Goal: Task Accomplishment & Management: Manage account settings

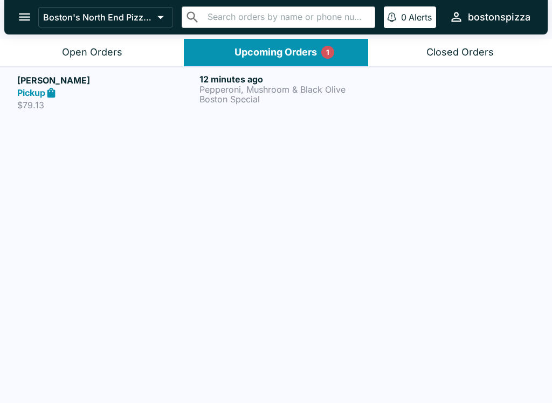
click at [234, 90] on p "Pepperoni, Mushroom & Black Olive" at bounding box center [288, 90] width 178 height 10
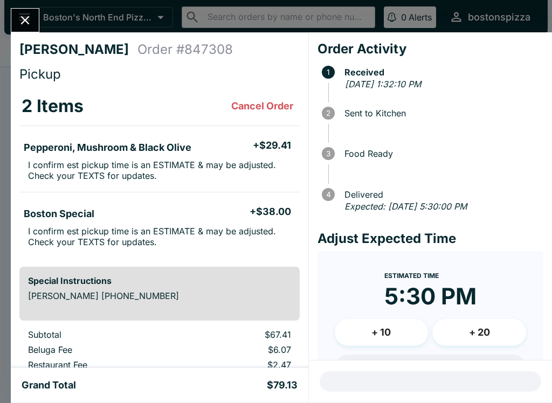
click at [27, 19] on icon "Close" at bounding box center [25, 20] width 9 height 9
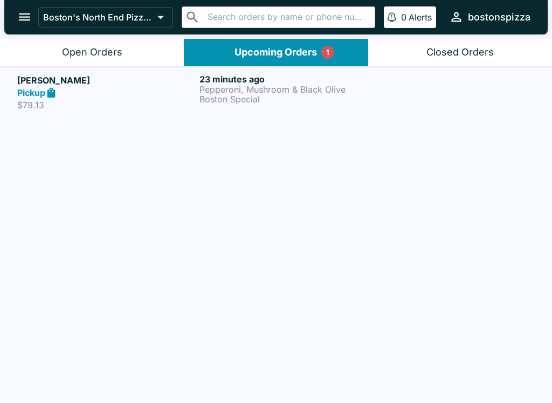
click at [102, 59] on button "Open Orders" at bounding box center [92, 52] width 184 height 27
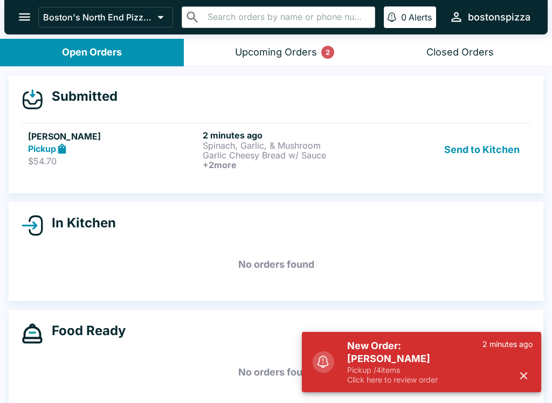
click at [129, 154] on div "Pickup" at bounding box center [113, 149] width 170 height 12
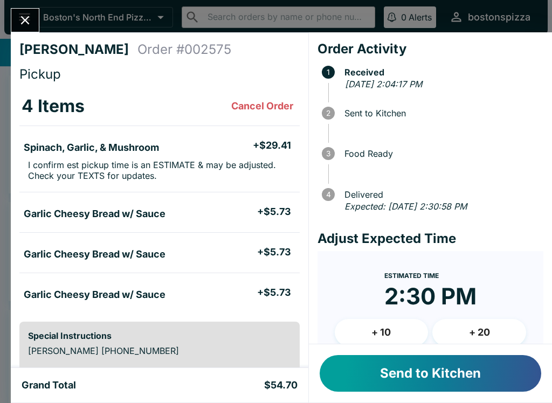
click at [420, 380] on button "Send to Kitchen" at bounding box center [431, 373] width 222 height 37
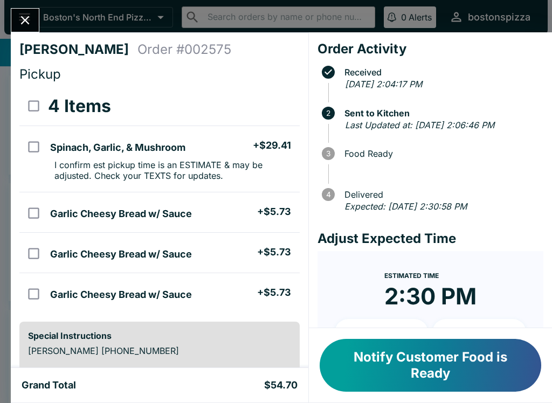
click at [390, 385] on button "Notify Customer Food is Ready" at bounding box center [431, 365] width 222 height 53
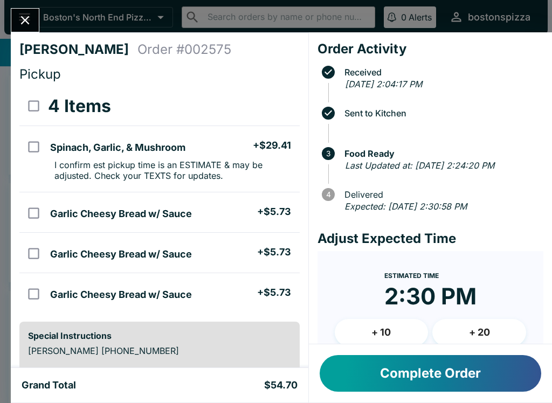
click at [390, 375] on button "Complete Order" at bounding box center [431, 373] width 222 height 37
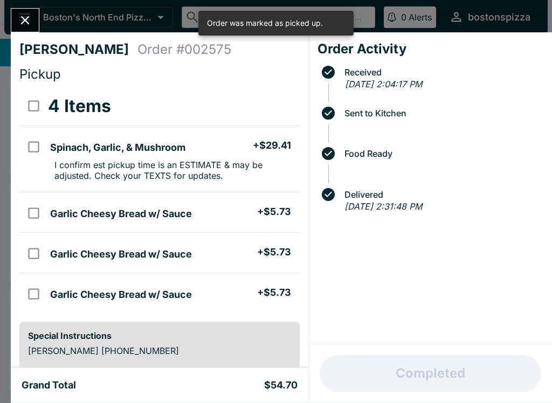
click at [18, 26] on icon "Close" at bounding box center [25, 20] width 15 height 15
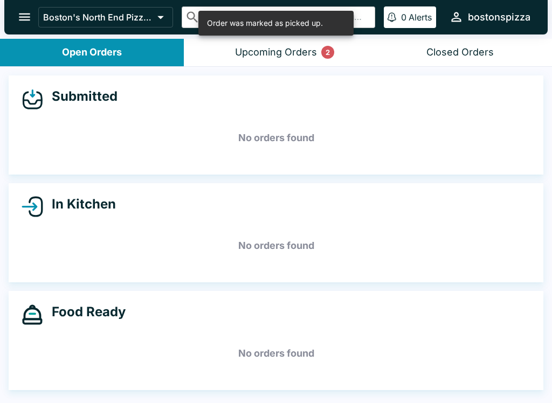
click at [327, 50] on p "2" at bounding box center [328, 52] width 4 height 11
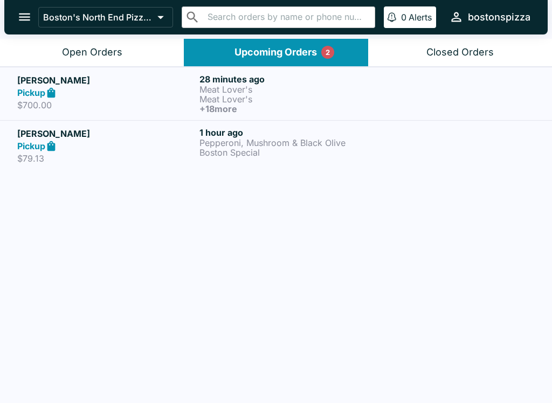
click at [244, 97] on p "Meat Lover's" at bounding box center [288, 99] width 178 height 10
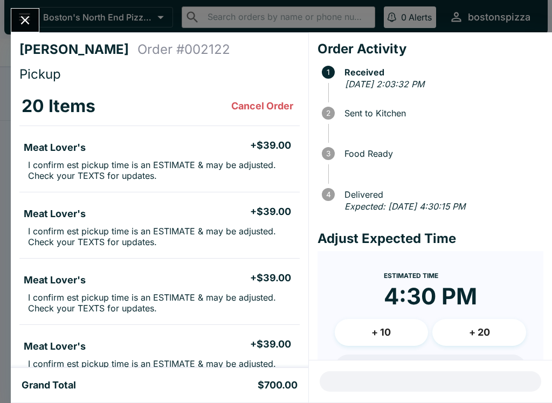
click at [31, 25] on icon "Close" at bounding box center [25, 20] width 15 height 15
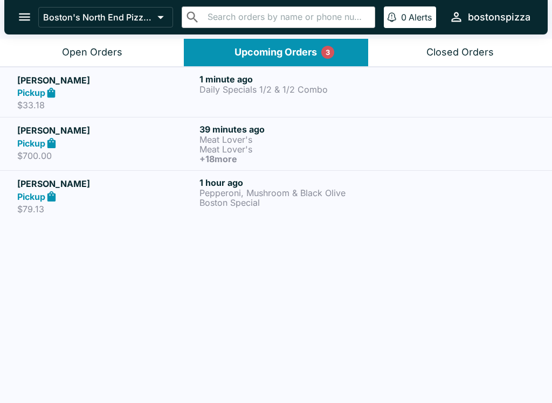
scroll to position [2, 0]
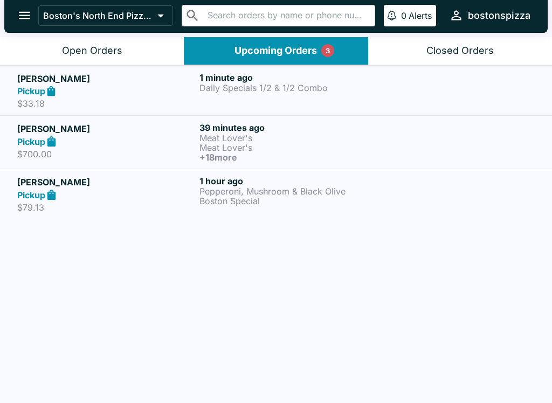
click at [153, 81] on h5 "[PERSON_NAME]" at bounding box center [106, 78] width 178 height 13
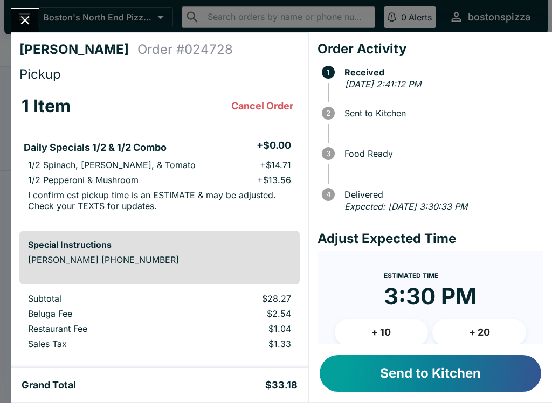
click at [23, 26] on icon "Close" at bounding box center [25, 20] width 15 height 15
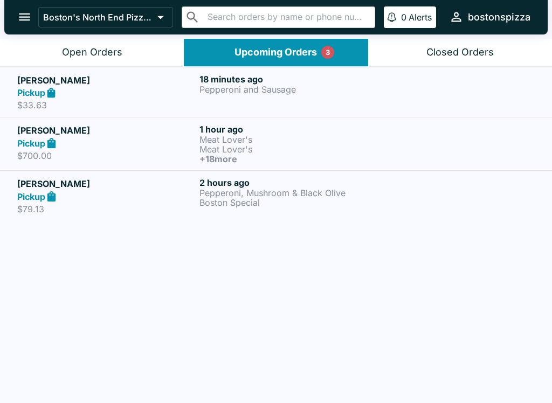
click at [78, 42] on button "Open Orders" at bounding box center [92, 52] width 184 height 27
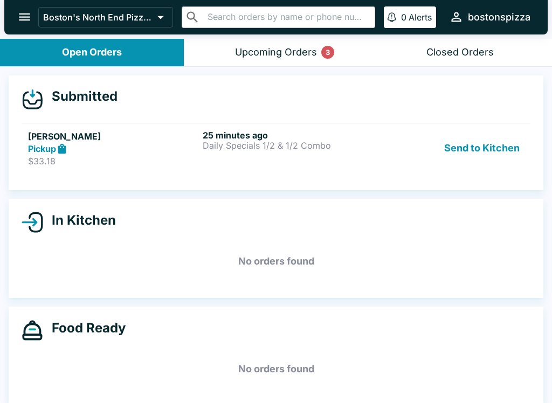
click at [222, 151] on div "25 minutes ago Daily Specials 1/2 & 1/2 Combo" at bounding box center [288, 148] width 170 height 37
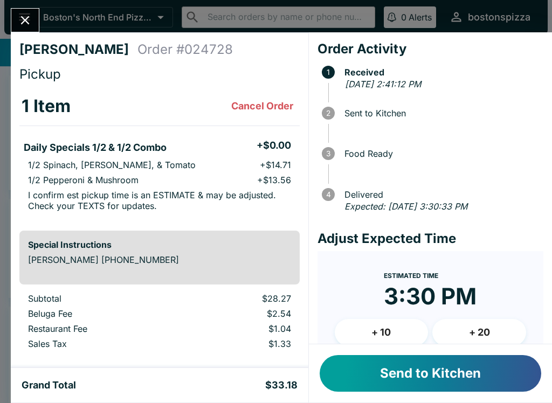
click at [413, 369] on button "Send to Kitchen" at bounding box center [431, 373] width 222 height 37
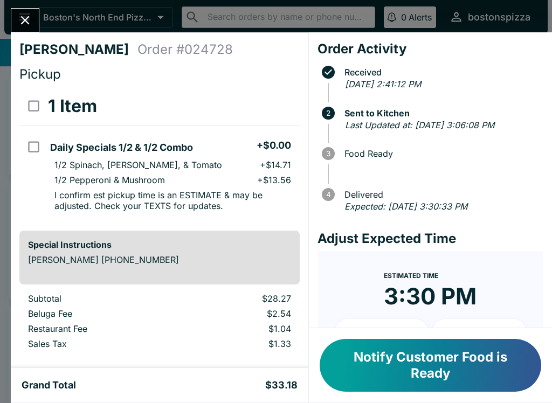
click at [21, 23] on icon "Close" at bounding box center [25, 20] width 15 height 15
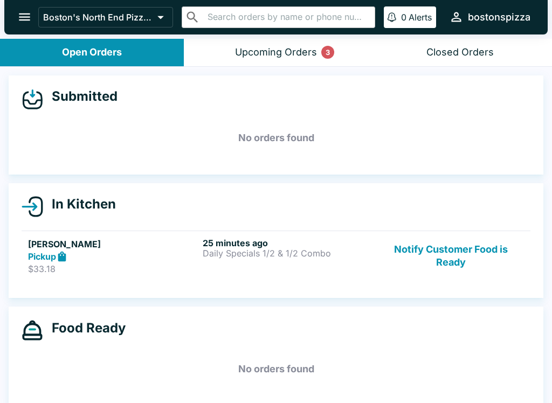
click at [284, 56] on div "Upcoming Orders 3" at bounding box center [276, 52] width 82 height 12
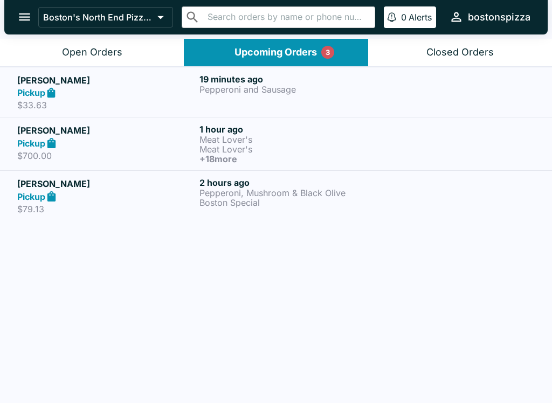
click at [130, 154] on p "$700.00" at bounding box center [106, 155] width 178 height 11
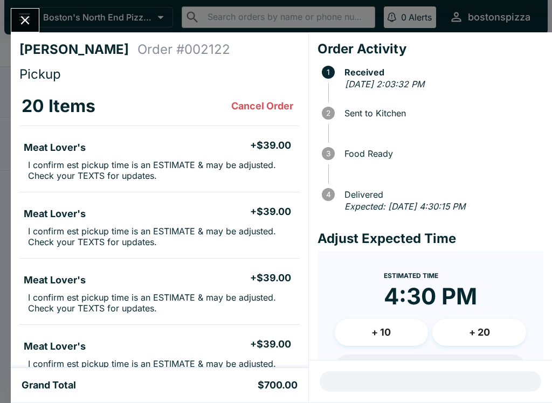
click at [34, 29] on button "Close" at bounding box center [24, 20] width 27 height 23
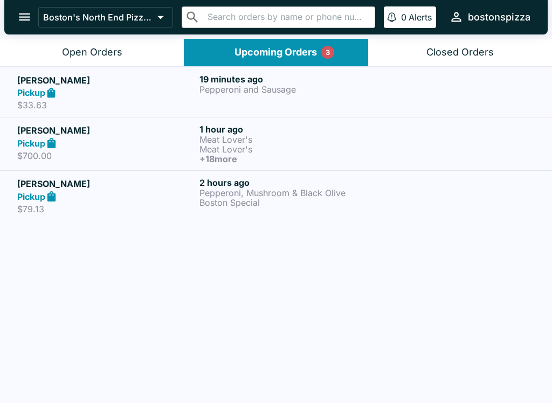
click at [125, 82] on h5 "[PERSON_NAME]" at bounding box center [106, 80] width 178 height 13
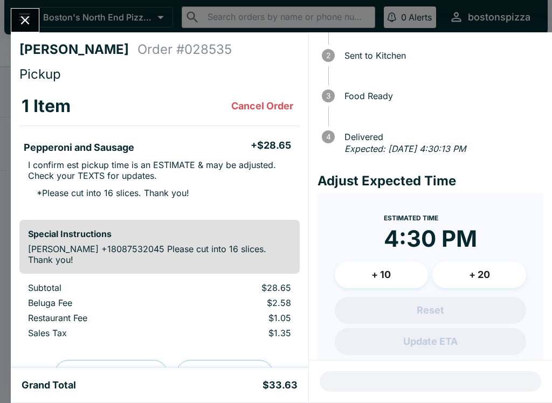
scroll to position [66, 0]
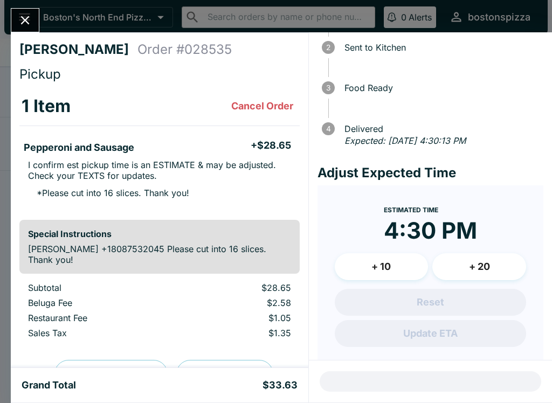
click at [397, 260] on button "+ 10" at bounding box center [382, 266] width 94 height 27
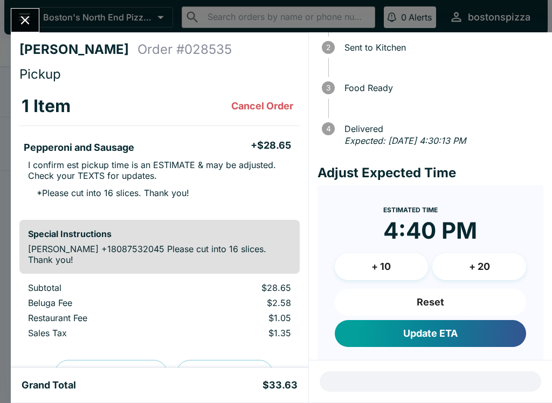
click at [472, 300] on button "Reset" at bounding box center [430, 302] width 191 height 27
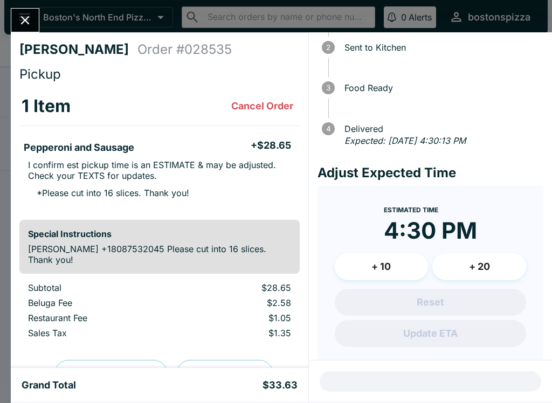
click at [28, 20] on icon "Close" at bounding box center [25, 20] width 15 height 15
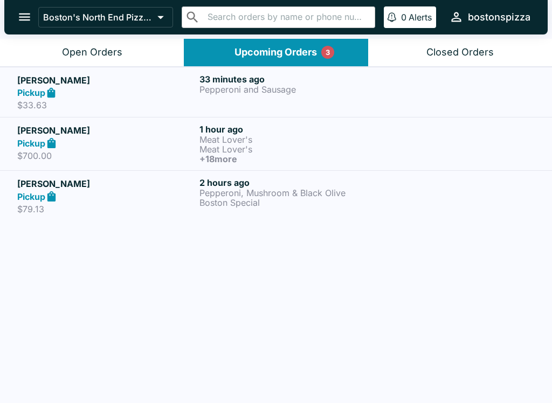
click at [115, 46] on div "Open Orders" at bounding box center [92, 52] width 60 height 12
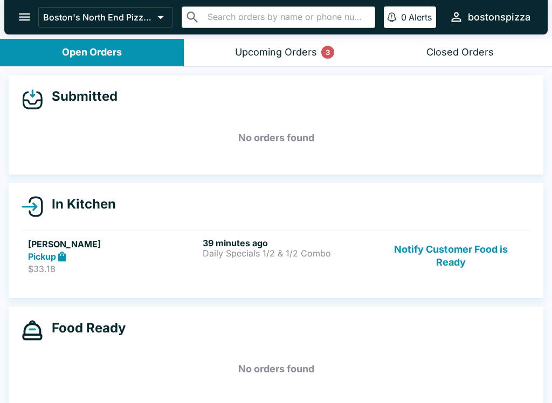
click at [457, 258] on button "Notify Customer Food is Ready" at bounding box center [451, 256] width 146 height 37
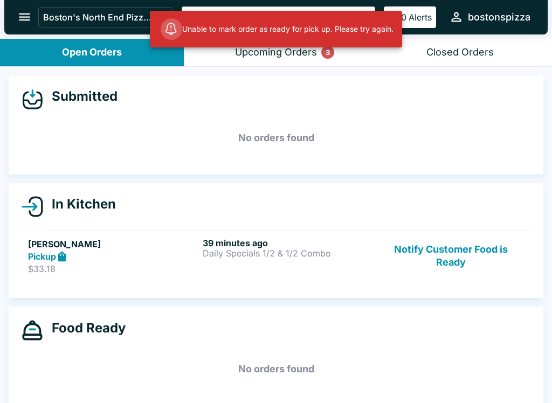
click at [53, 261] on strong "Pickup" at bounding box center [42, 256] width 28 height 11
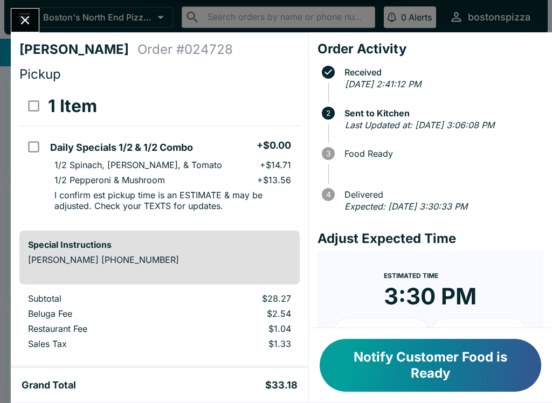
click at [445, 371] on button "Notify Customer Food is Ready" at bounding box center [431, 365] width 222 height 53
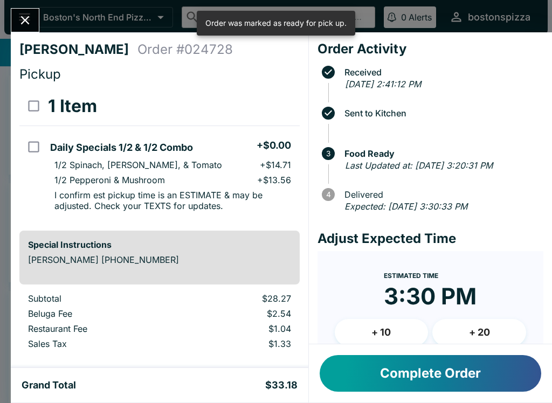
click at [33, 20] on button "Close" at bounding box center [24, 20] width 27 height 23
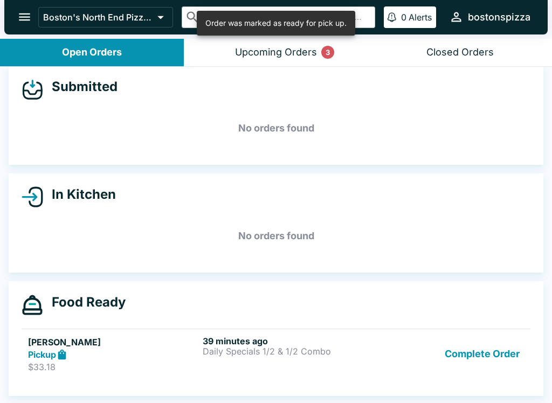
scroll to position [10, 0]
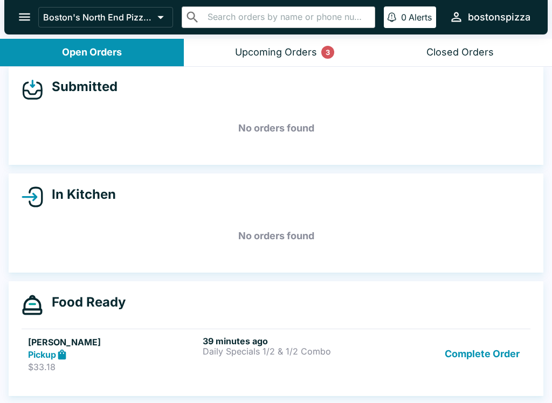
click at [291, 59] on button "Upcoming Orders 3" at bounding box center [276, 52] width 184 height 27
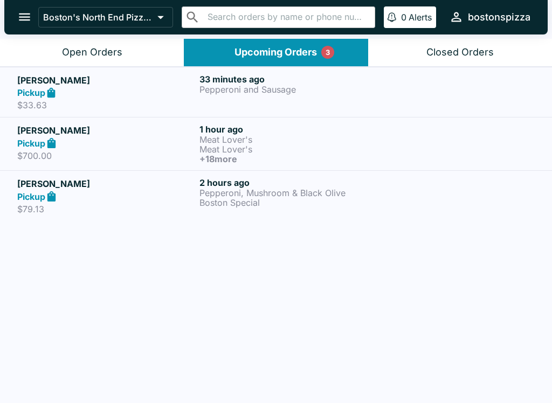
click at [109, 118] on link "[PERSON_NAME] Pickup $700.00 1 hour ago Meat Lover's Meat Lover's + 18 more" at bounding box center [276, 143] width 552 height 53
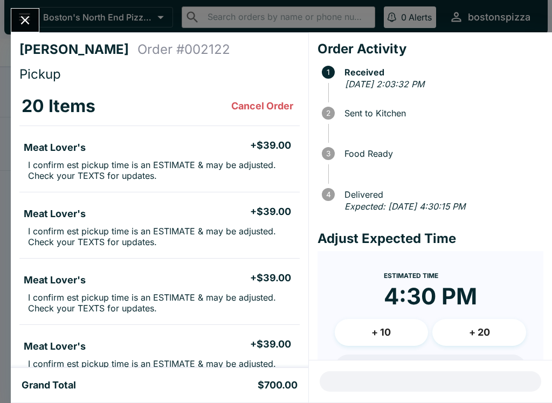
click at [15, 17] on button "Close" at bounding box center [24, 20] width 27 height 23
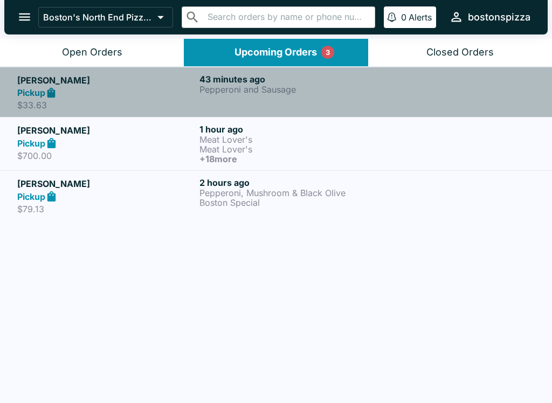
click at [116, 92] on div "Pickup" at bounding box center [106, 93] width 178 height 12
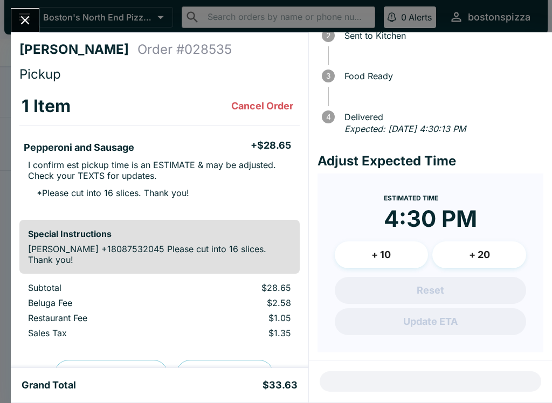
scroll to position [77, 0]
click at [431, 307] on div "Reset Update ETA" at bounding box center [430, 307] width 191 height 58
click at [31, 22] on icon "Close" at bounding box center [25, 20] width 15 height 15
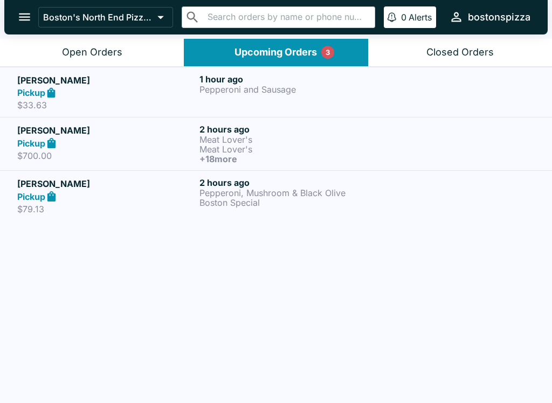
click at [113, 44] on button "Open Orders" at bounding box center [92, 52] width 184 height 27
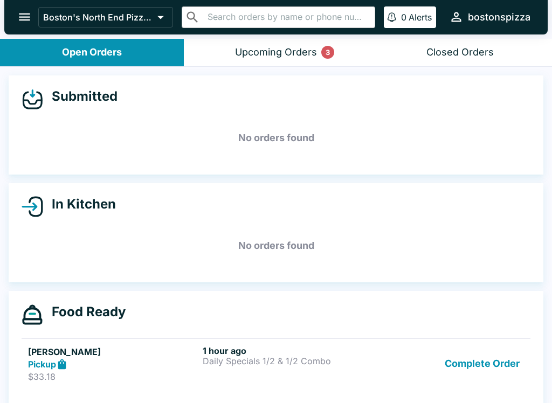
click at [493, 375] on button "Complete Order" at bounding box center [482, 364] width 84 height 37
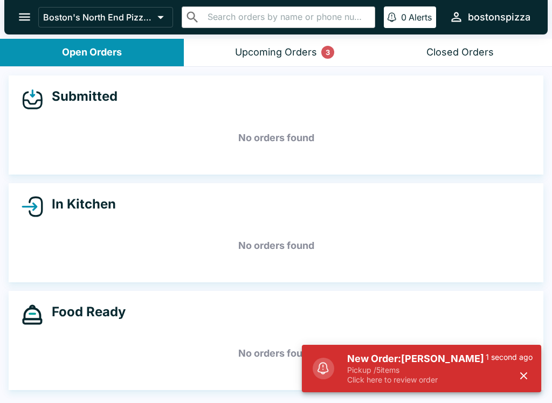
click at [441, 353] on h5 "New Order: [PERSON_NAME]" at bounding box center [416, 359] width 139 height 13
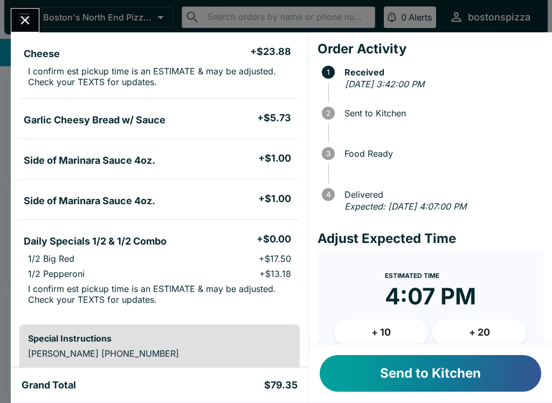
scroll to position [91, 0]
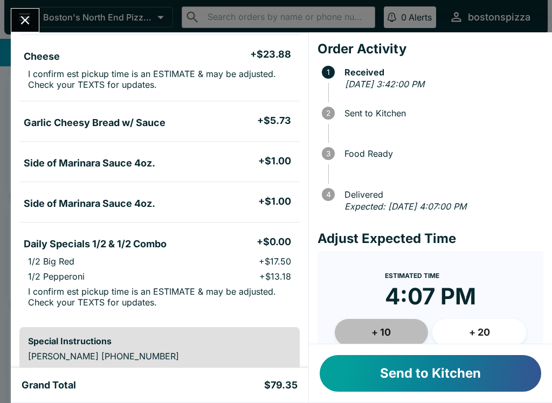
click at [385, 330] on button "+ 10" at bounding box center [382, 332] width 94 height 27
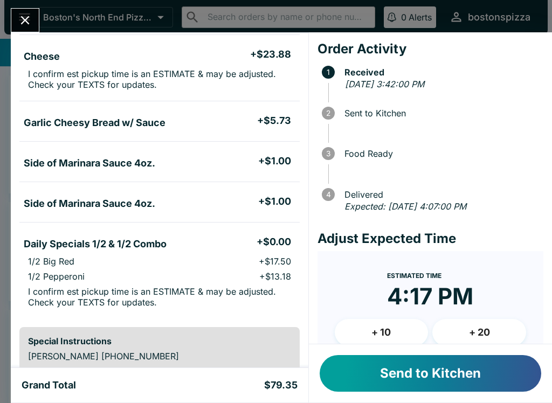
click at [447, 374] on button "Send to Kitchen" at bounding box center [431, 373] width 222 height 37
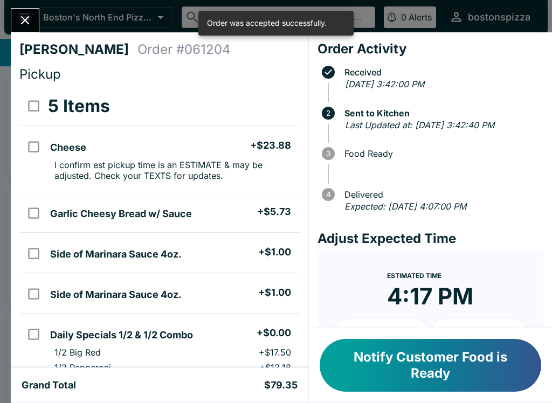
scroll to position [0, 0]
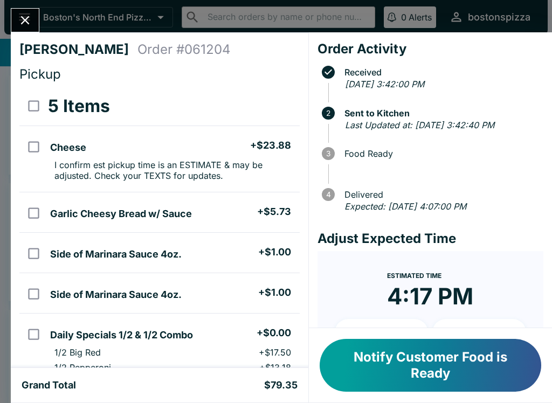
click at [26, 26] on icon "Close" at bounding box center [25, 20] width 15 height 15
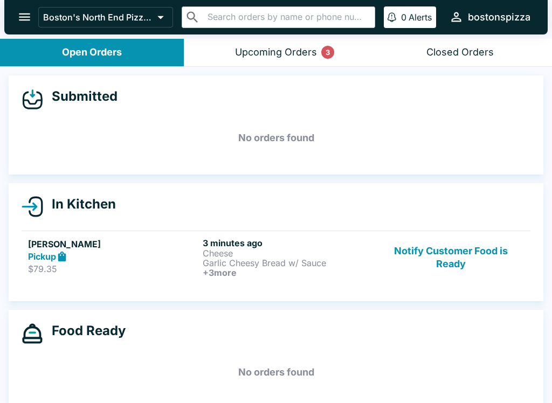
click at [301, 272] on h6 "+ 3 more" at bounding box center [288, 273] width 170 height 10
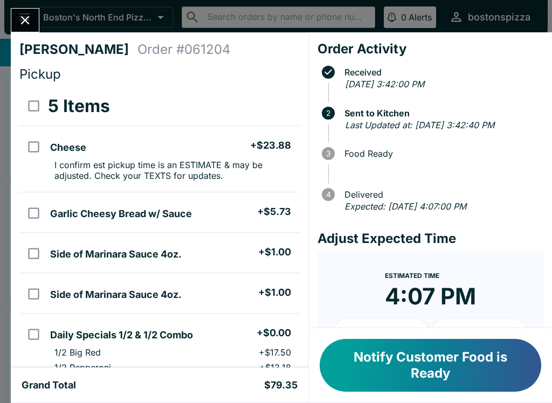
click at [29, 19] on icon "Close" at bounding box center [25, 20] width 15 height 15
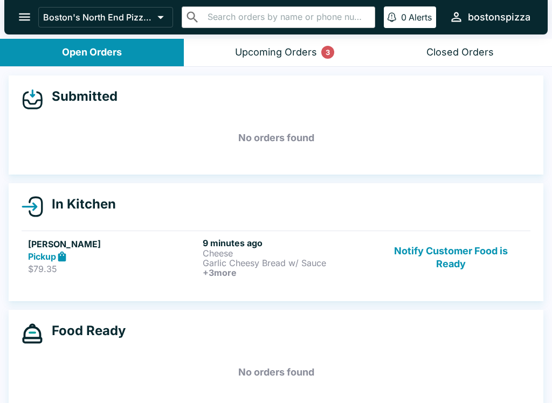
click at [260, 266] on p "Garlic Cheesy Bread w/ Sauce" at bounding box center [288, 263] width 170 height 10
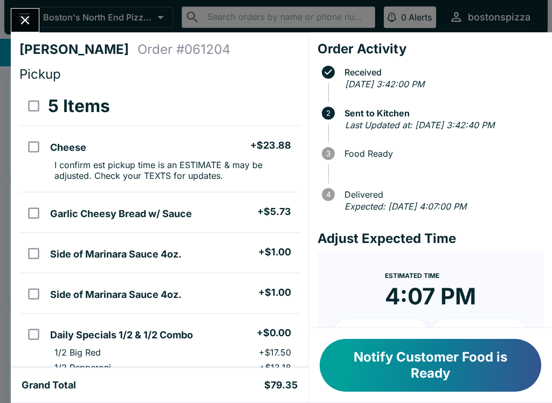
click at [19, 22] on icon "Close" at bounding box center [25, 20] width 15 height 15
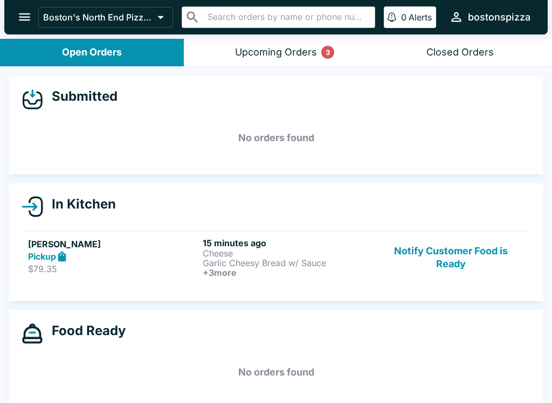
click at [271, 253] on p "Cheese" at bounding box center [288, 254] width 170 height 10
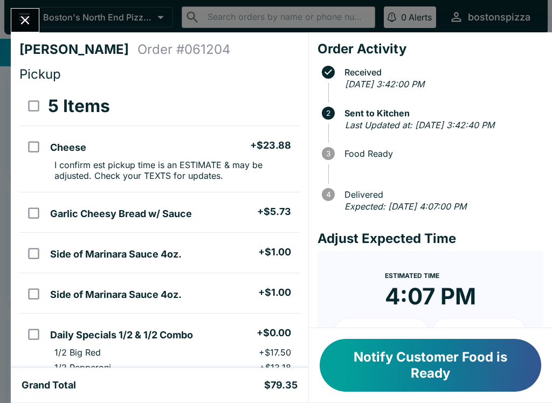
scroll to position [-1, 0]
click at [29, 19] on icon "Close" at bounding box center [25, 20] width 15 height 15
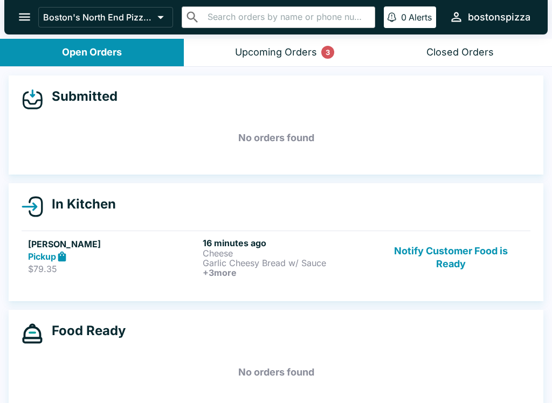
click at [468, 276] on button "Notify Customer Food is Ready" at bounding box center [451, 258] width 146 height 40
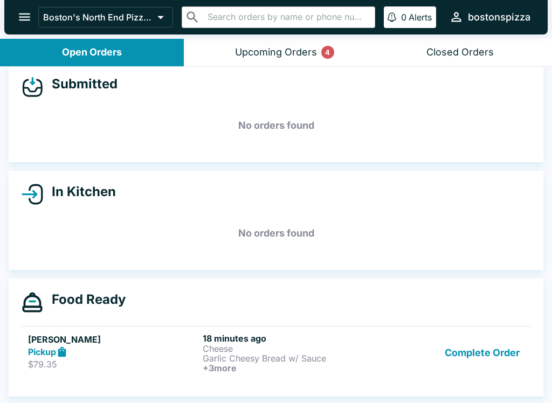
scroll to position [12, 0]
click at [316, 44] on button "Upcoming Orders 6" at bounding box center [276, 52] width 184 height 27
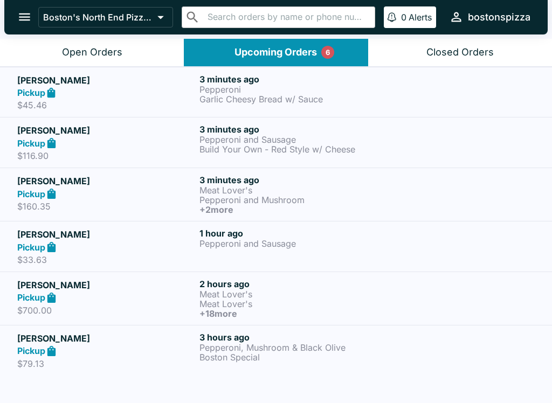
click at [246, 187] on p "Meat Lover's" at bounding box center [288, 190] width 178 height 10
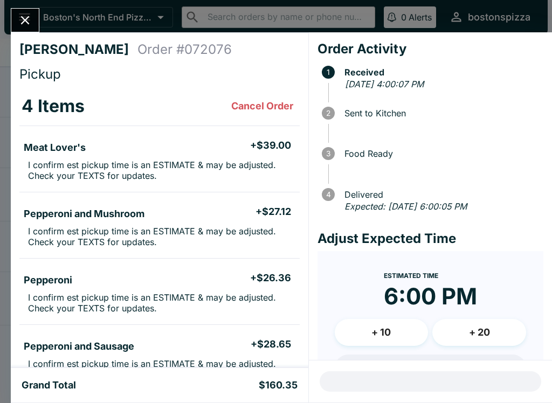
click at [24, 23] on icon "Close" at bounding box center [25, 20] width 15 height 15
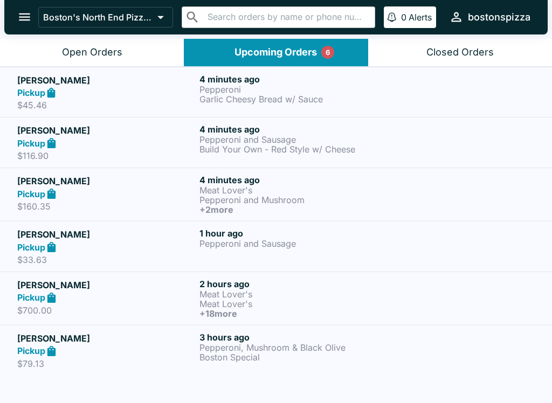
click at [259, 137] on p "Pepperoni and Sausage" at bounding box center [288, 140] width 178 height 10
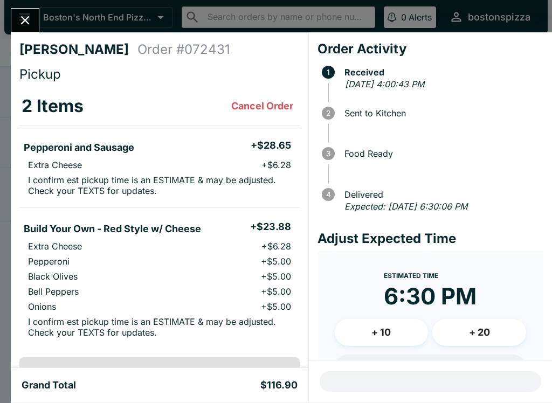
click at [28, 9] on button "Close" at bounding box center [24, 20] width 27 height 23
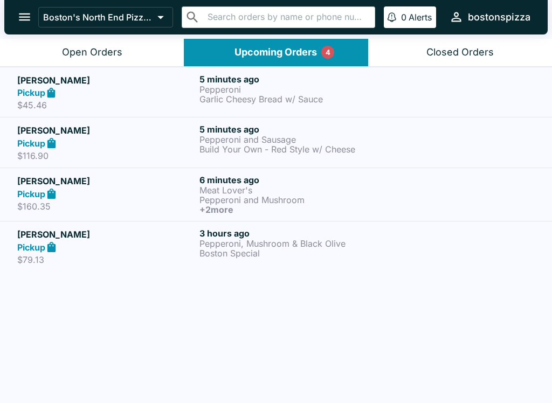
click at [109, 52] on div "Open Orders" at bounding box center [92, 52] width 60 height 12
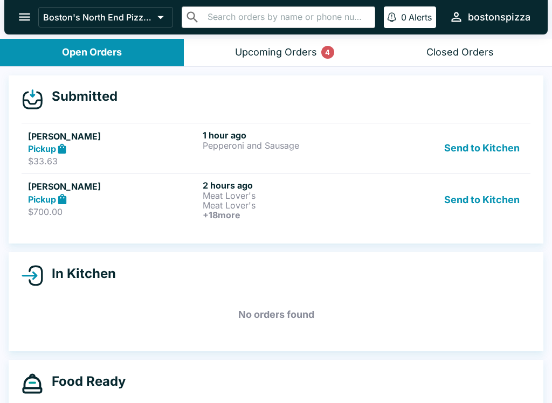
click at [484, 201] on button "Send to Kitchen" at bounding box center [482, 200] width 84 height 40
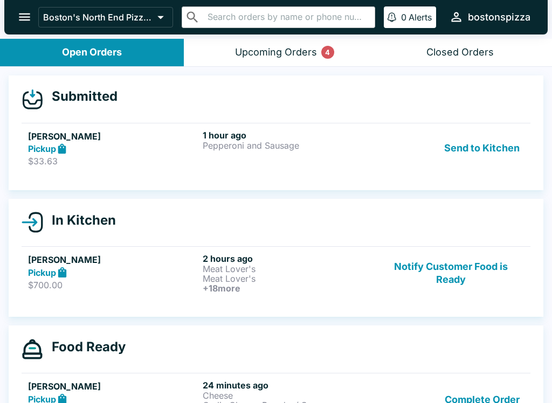
click at [489, 147] on button "Send to Kitchen" at bounding box center [482, 148] width 84 height 37
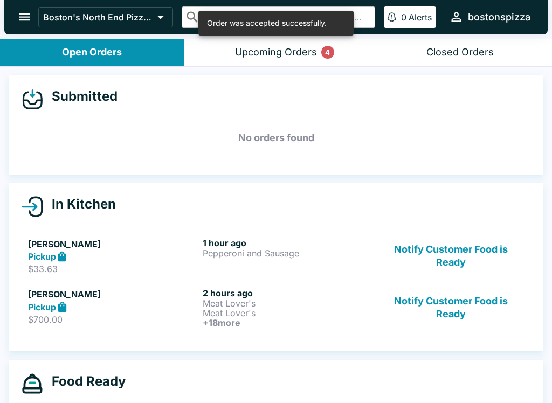
click at [285, 62] on button "Upcoming Orders 4" at bounding box center [276, 52] width 184 height 27
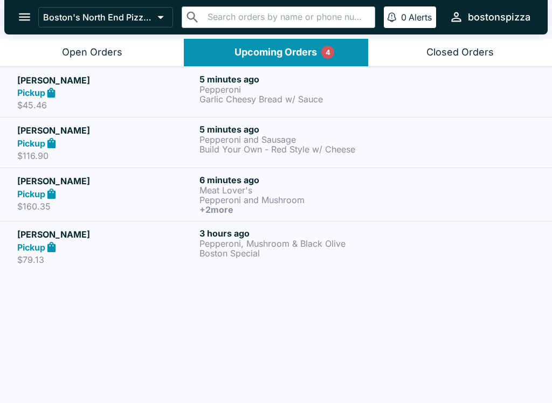
click at [261, 86] on p "Pepperoni" at bounding box center [288, 90] width 178 height 10
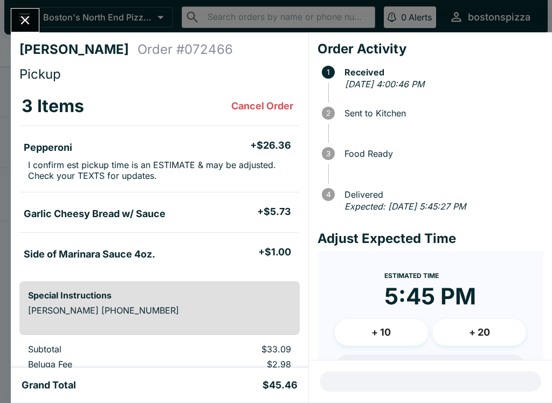
click at [23, 13] on icon "Close" at bounding box center [25, 20] width 15 height 15
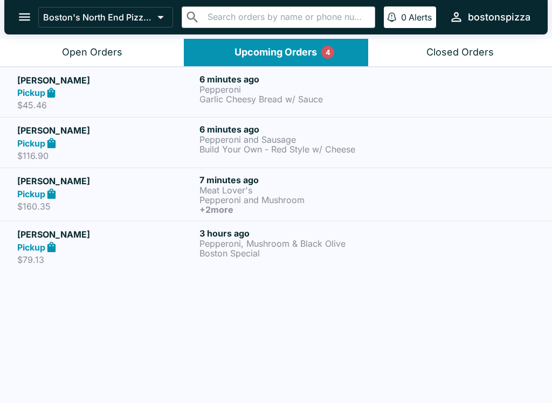
click at [116, 59] on button "Open Orders" at bounding box center [92, 52] width 184 height 27
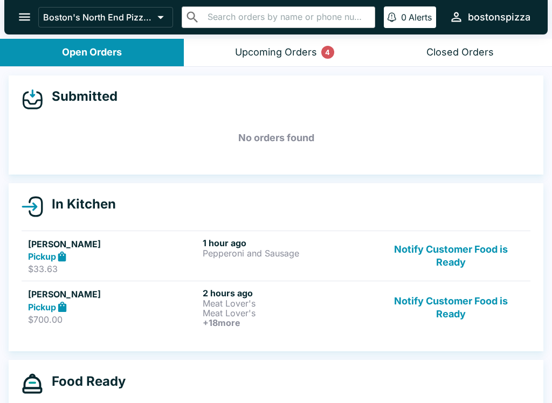
click at [459, 246] on button "Notify Customer Food is Ready" at bounding box center [451, 256] width 146 height 37
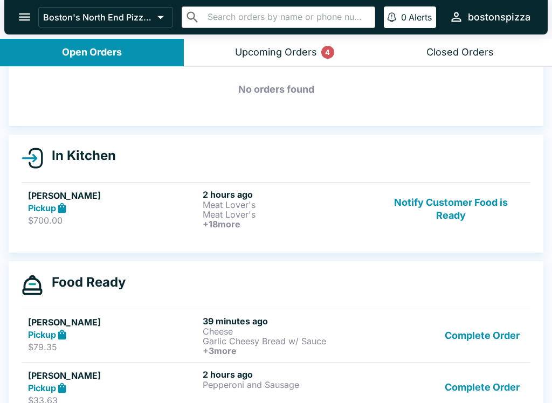
scroll to position [52, 0]
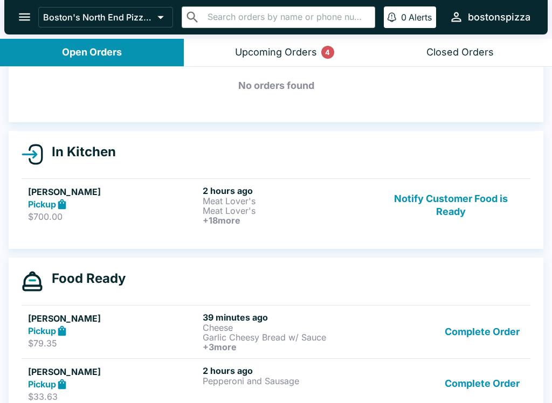
click at [432, 218] on button "Notify Customer Food is Ready" at bounding box center [451, 205] width 146 height 40
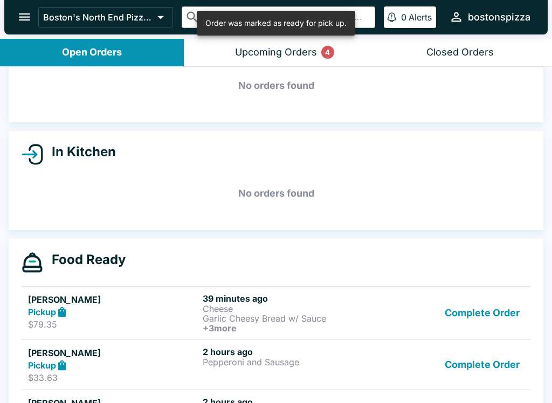
click at [277, 56] on div "Upcoming Orders 4" at bounding box center [276, 52] width 82 height 12
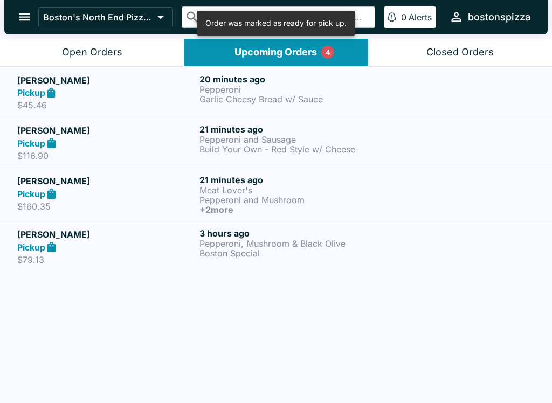
click at [64, 44] on button "Open Orders" at bounding box center [92, 52] width 184 height 27
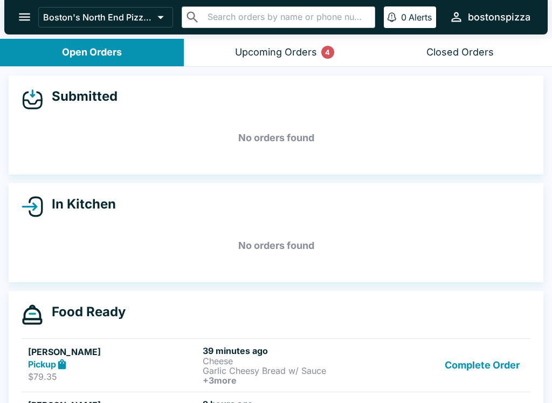
click at [328, 60] on button "Upcoming Orders 4" at bounding box center [276, 52] width 184 height 27
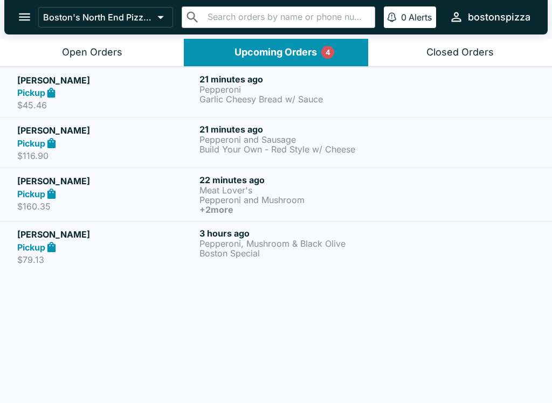
click at [127, 46] on button "Open Orders" at bounding box center [92, 52] width 184 height 27
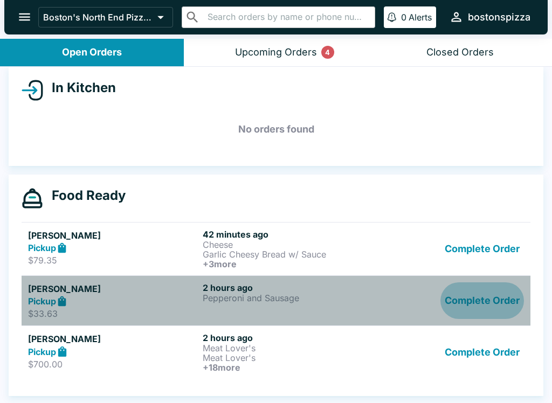
click at [490, 298] on button "Complete Order" at bounding box center [482, 300] width 84 height 37
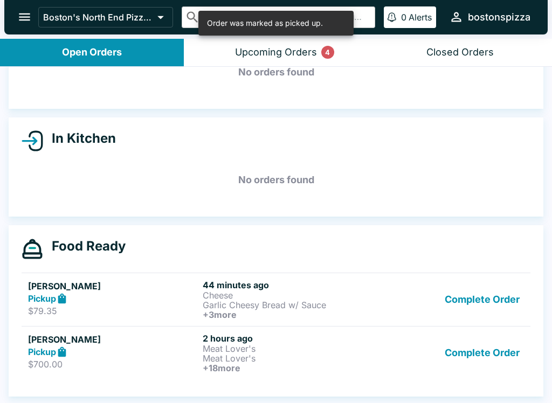
scroll to position [66, 0]
click at [489, 355] on button "Complete Order" at bounding box center [482, 353] width 84 height 40
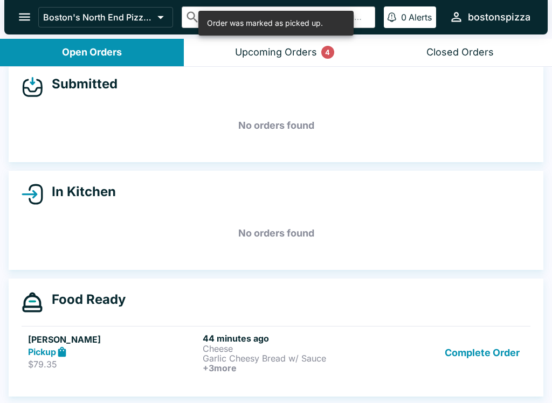
scroll to position [12, 0]
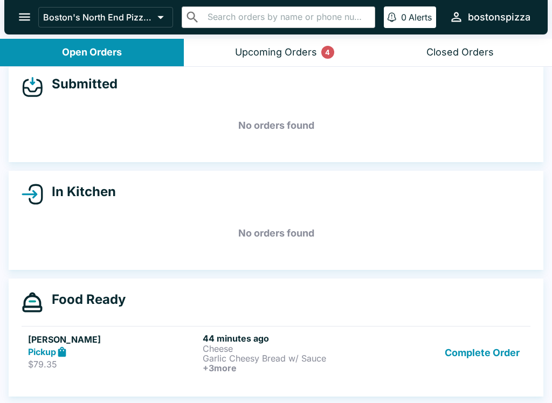
click at [316, 51] on div "Upcoming Orders 4" at bounding box center [276, 52] width 82 height 12
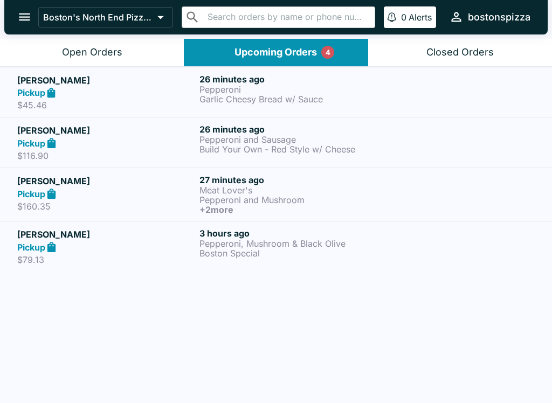
click at [104, 39] on button "Open Orders" at bounding box center [92, 52] width 184 height 27
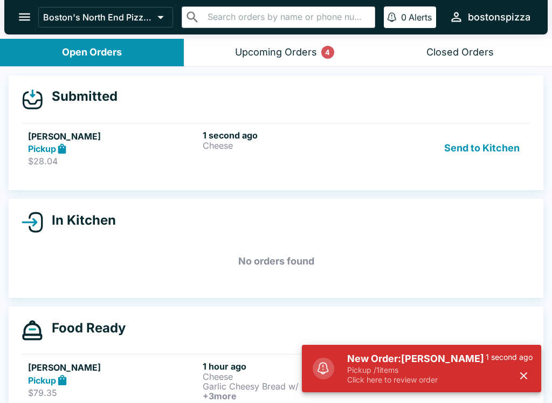
click at [442, 375] on p "Pickup / 1 items" at bounding box center [416, 370] width 139 height 10
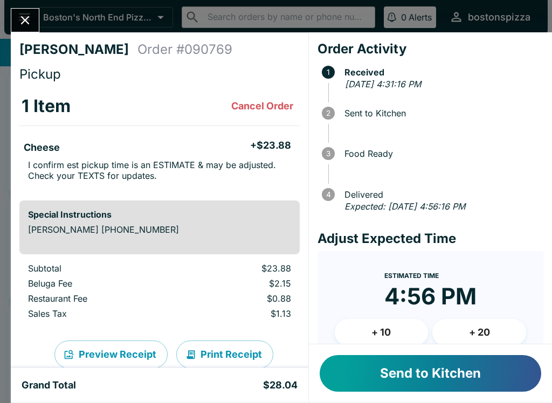
click at [381, 335] on button "+ 10" at bounding box center [382, 332] width 94 height 27
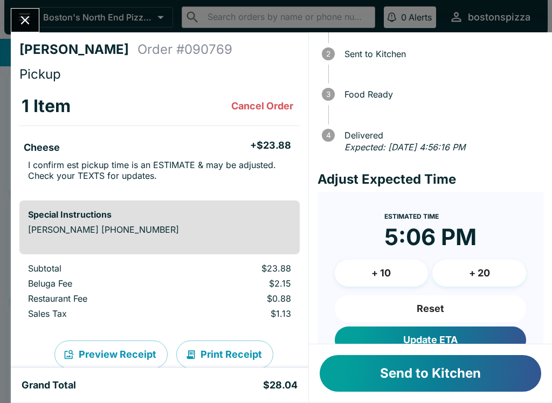
click at [461, 334] on button "Update ETA" at bounding box center [430, 340] width 191 height 27
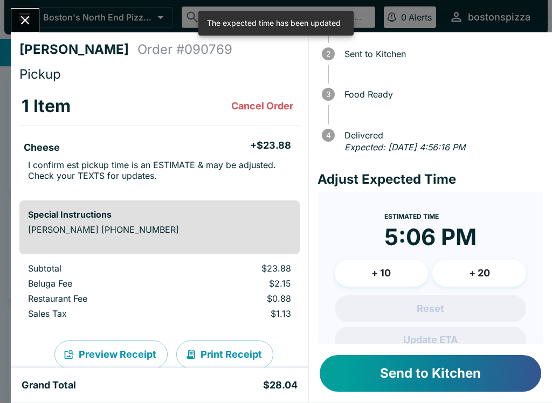
click at [445, 369] on button "Send to Kitchen" at bounding box center [431, 373] width 222 height 37
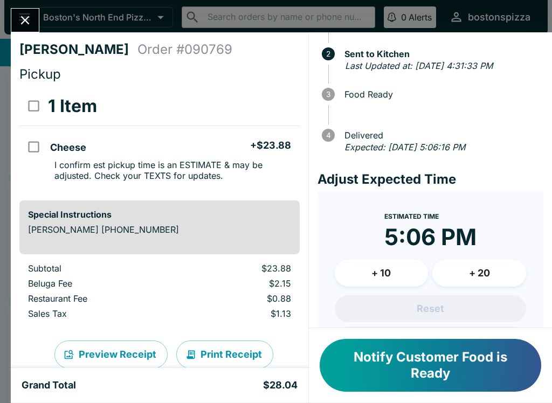
click at [22, 22] on icon "Close" at bounding box center [25, 20] width 15 height 15
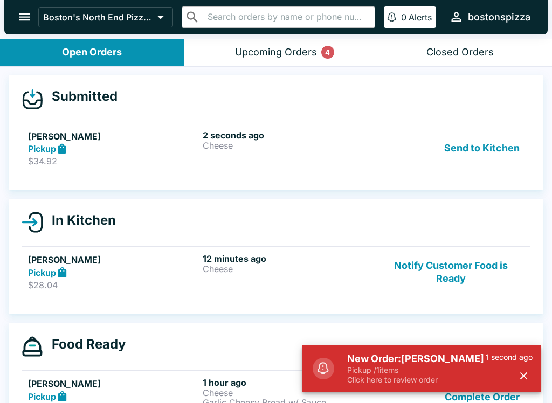
click at [451, 356] on h5 "New Order: [PERSON_NAME]" at bounding box center [416, 359] width 139 height 13
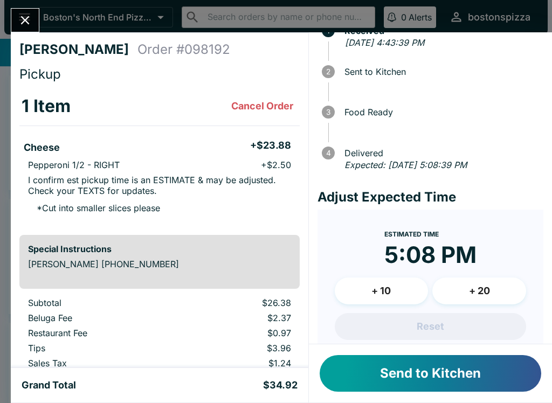
scroll to position [43, 0]
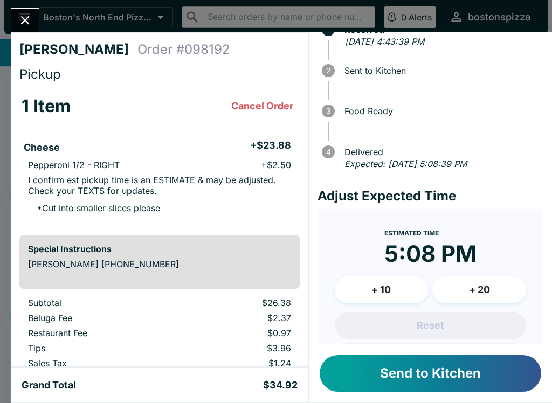
click at [492, 280] on button "+ 20" at bounding box center [479, 290] width 94 height 27
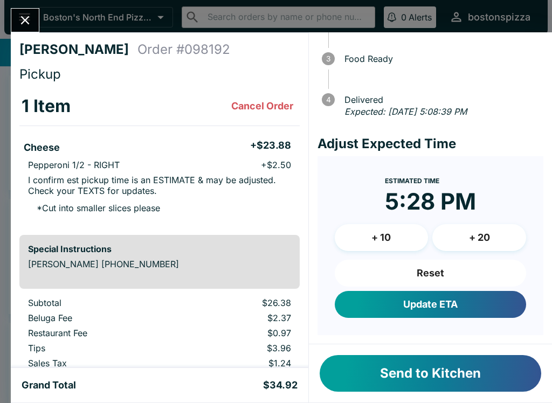
scroll to position [93, 0]
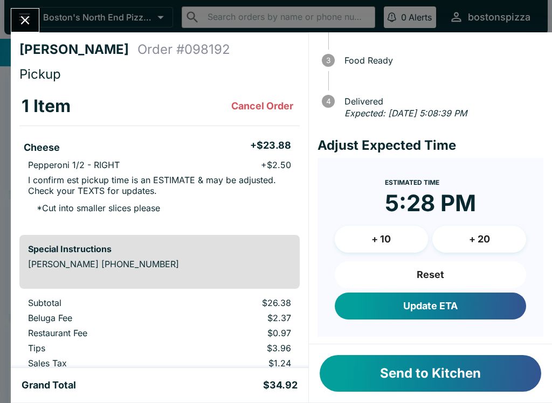
click at [464, 302] on button "Update ETA" at bounding box center [430, 306] width 191 height 27
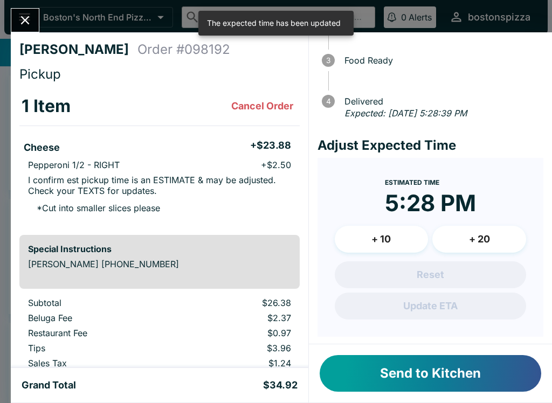
click at [452, 369] on button "Send to Kitchen" at bounding box center [431, 373] width 222 height 37
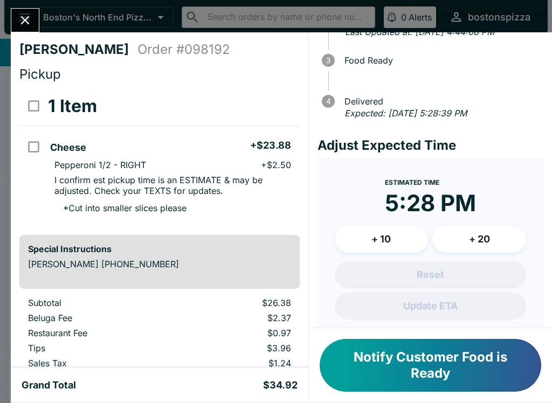
click at [29, 24] on icon "Close" at bounding box center [25, 20] width 9 height 9
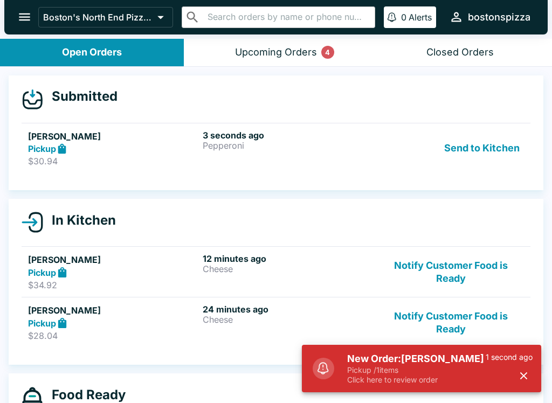
click at [426, 354] on h5 "New Order: [PERSON_NAME]" at bounding box center [416, 359] width 139 height 13
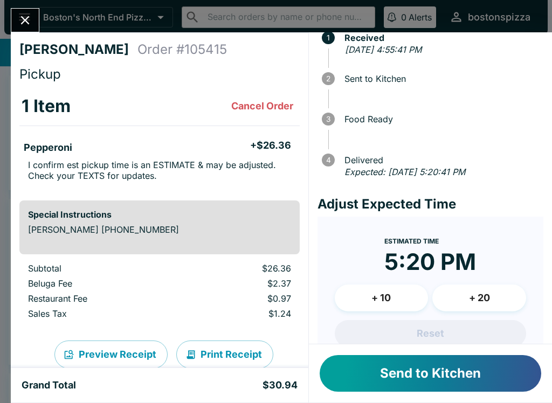
scroll to position [37, 0]
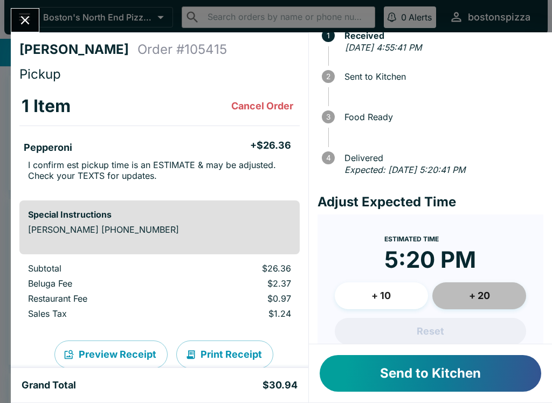
click at [480, 295] on button "+ 20" at bounding box center [479, 295] width 94 height 27
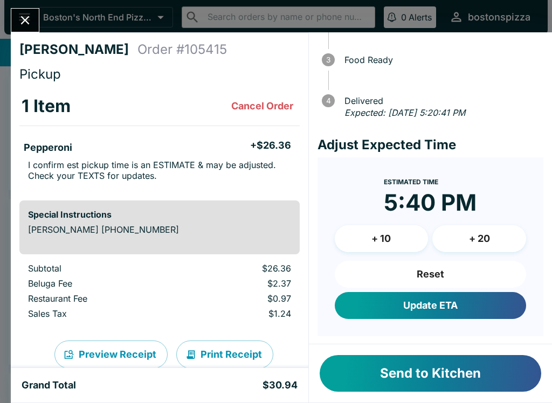
scroll to position [93, 0]
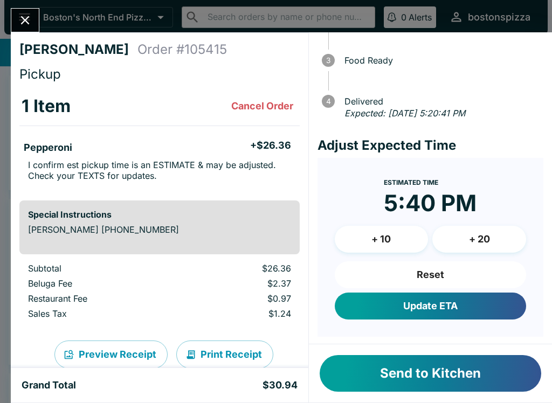
click at [463, 300] on button "Update ETA" at bounding box center [430, 306] width 191 height 27
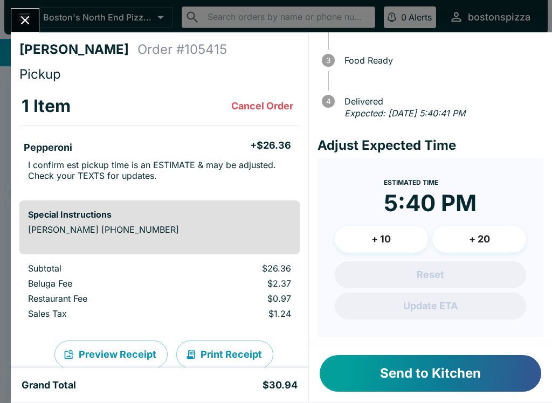
click at [434, 374] on button "Send to Kitchen" at bounding box center [431, 373] width 222 height 37
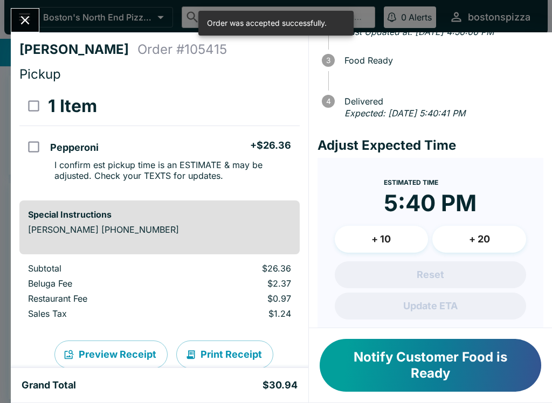
click at [19, 10] on button "Close" at bounding box center [24, 20] width 27 height 23
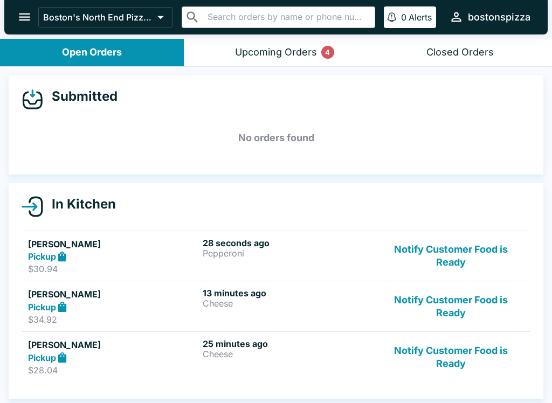
click at [462, 351] on button "Notify Customer Food is Ready" at bounding box center [451, 357] width 146 height 37
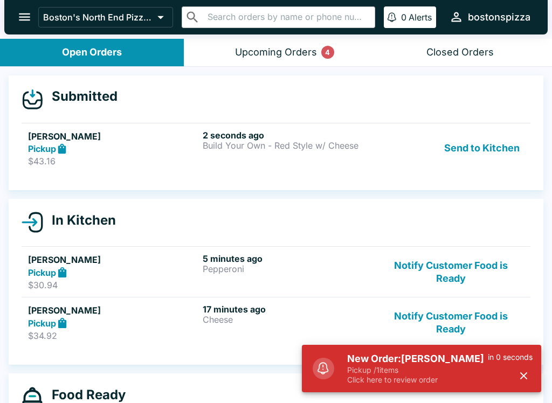
click at [441, 363] on h5 "New Order: [PERSON_NAME]" at bounding box center [417, 359] width 141 height 13
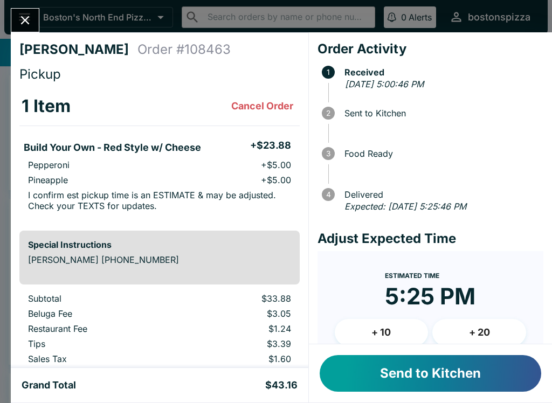
click at [481, 327] on button "+ 20" at bounding box center [479, 332] width 94 height 27
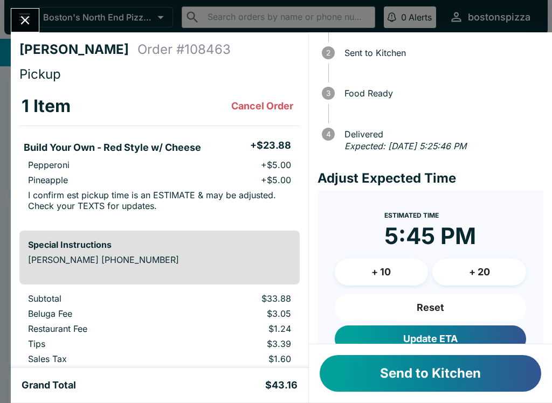
scroll to position [71, 0]
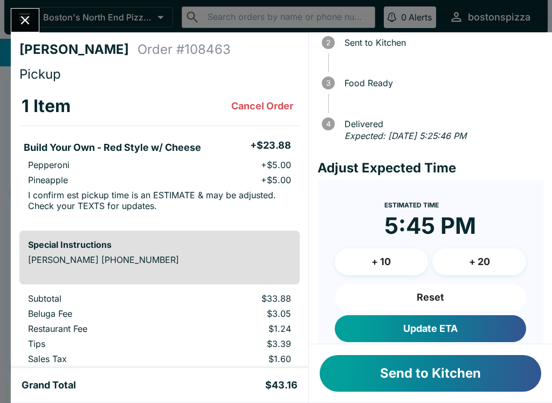
click at [480, 326] on button "Update ETA" at bounding box center [430, 328] width 191 height 27
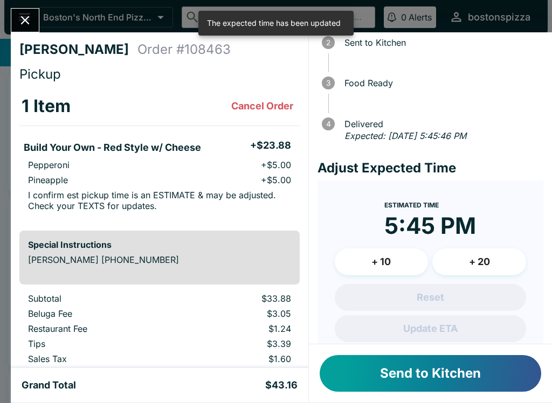
click at [477, 374] on button "Send to Kitchen" at bounding box center [431, 373] width 222 height 37
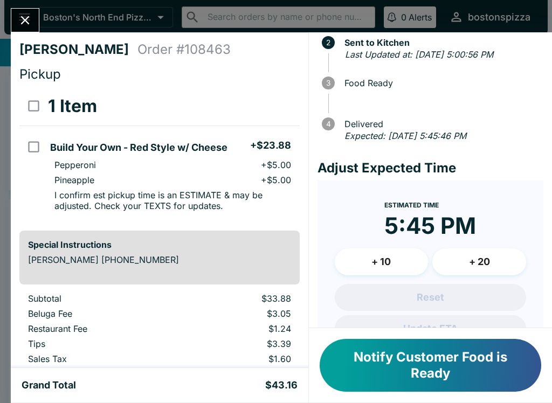
click at [23, 27] on icon "Close" at bounding box center [25, 20] width 15 height 15
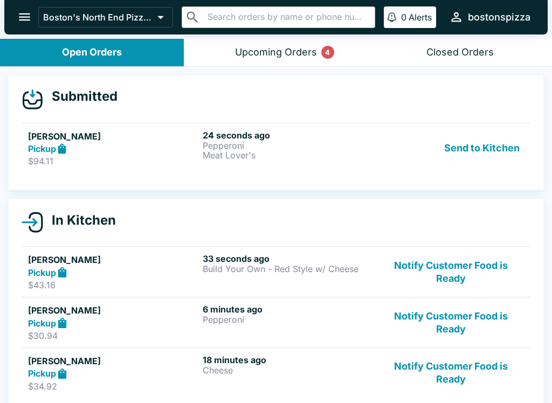
click at [313, 147] on p "Pepperoni" at bounding box center [288, 146] width 170 height 10
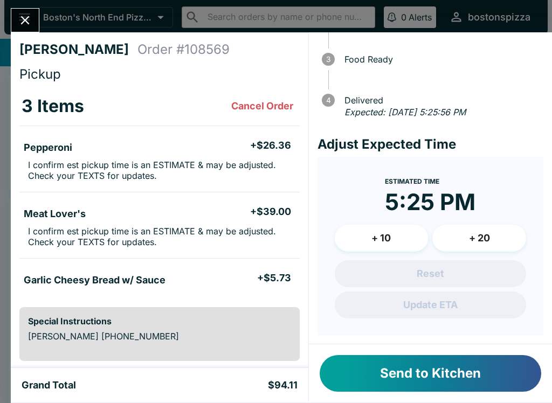
scroll to position [93, 0]
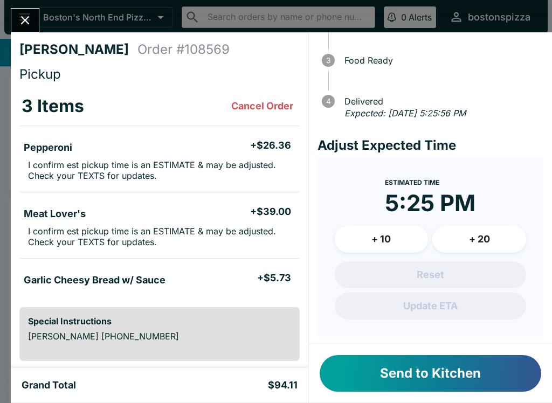
click at [484, 230] on button "+ 20" at bounding box center [479, 239] width 94 height 27
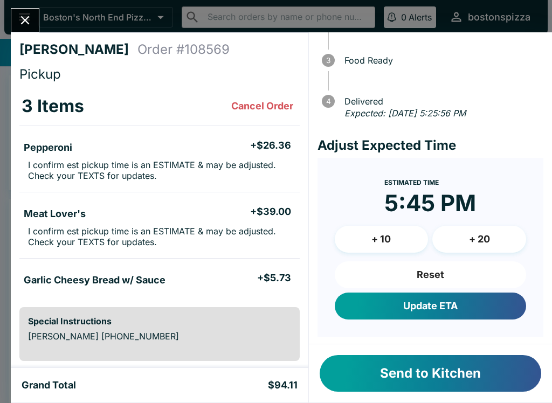
click at [474, 308] on button "Update ETA" at bounding box center [430, 306] width 191 height 27
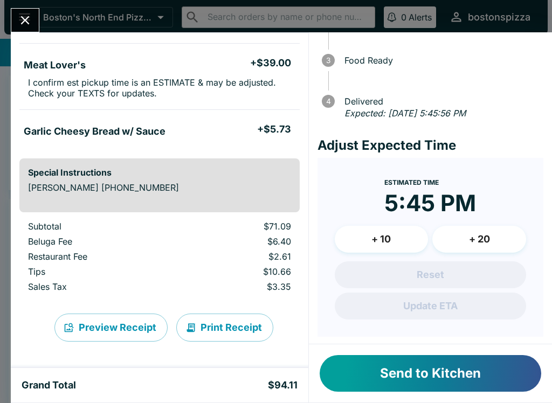
scroll to position [149, 0]
click at [458, 364] on button "Send to Kitchen" at bounding box center [431, 373] width 222 height 37
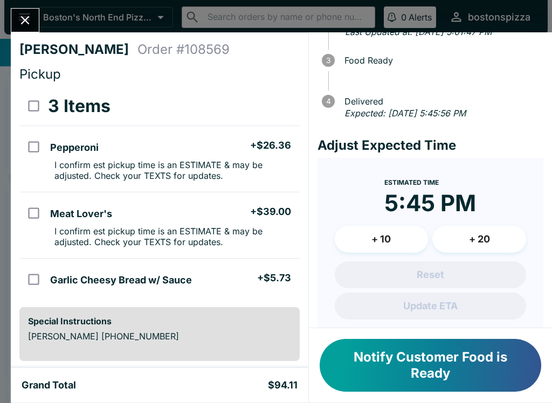
scroll to position [0, 0]
click at [26, 23] on icon "Close" at bounding box center [25, 20] width 15 height 15
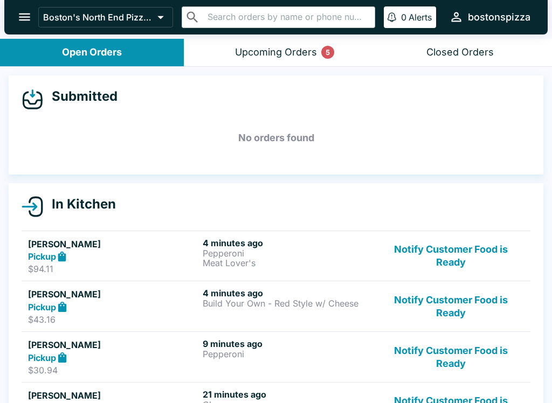
click at [313, 51] on div "Upcoming Orders 5" at bounding box center [276, 52] width 82 height 12
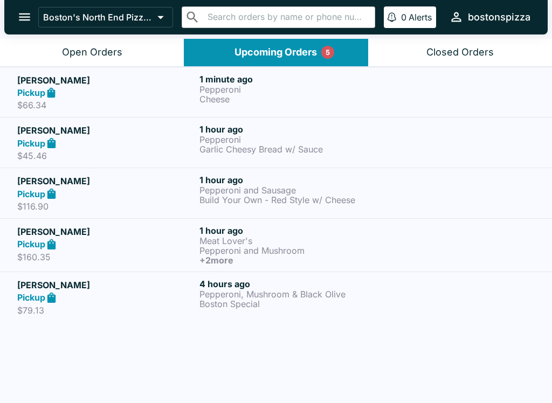
click at [271, 99] on p "Cheese" at bounding box center [288, 99] width 178 height 10
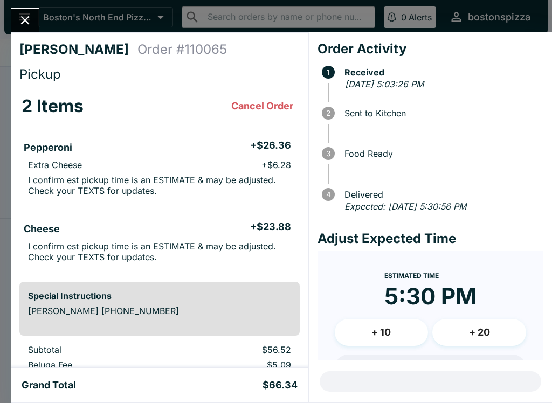
click at [490, 336] on button "+ 20" at bounding box center [479, 332] width 94 height 27
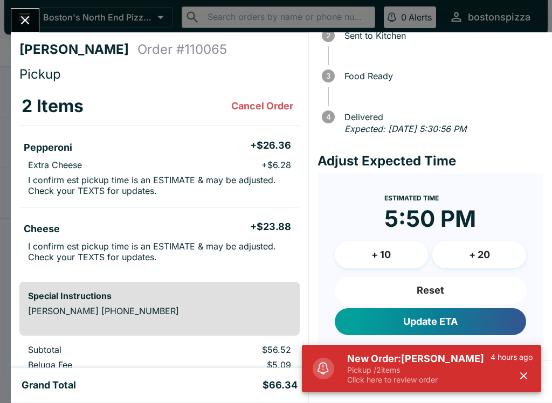
scroll to position [77, 0]
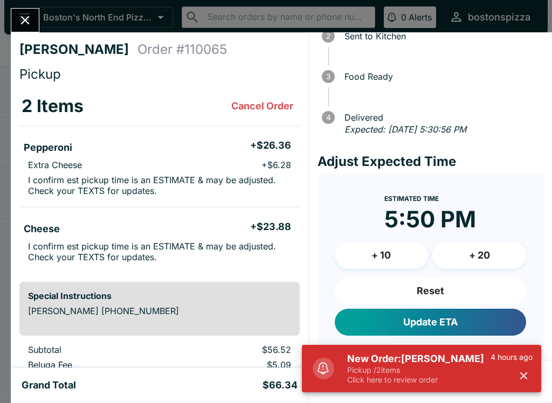
click at [471, 321] on button "Update ETA" at bounding box center [430, 322] width 191 height 27
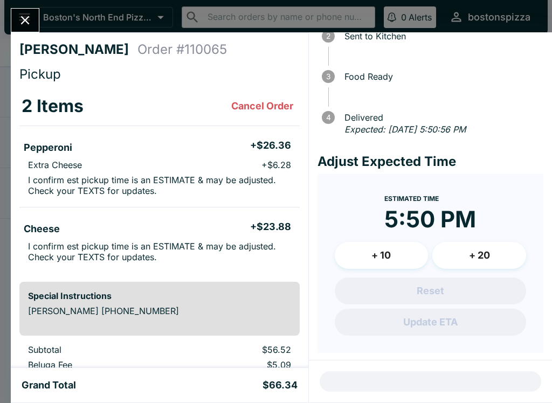
scroll to position [0, 0]
click at [25, 27] on icon "Close" at bounding box center [25, 20] width 15 height 15
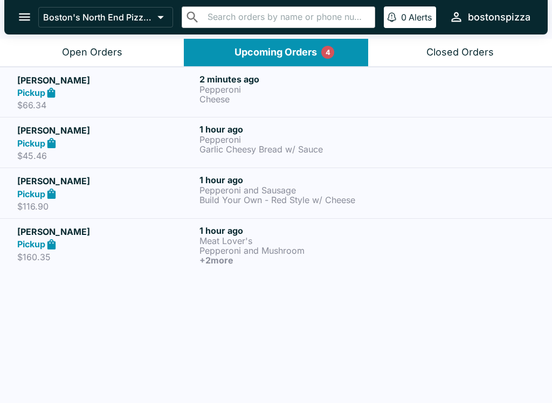
click at [200, 80] on h6 "2 minutes ago" at bounding box center [288, 79] width 178 height 11
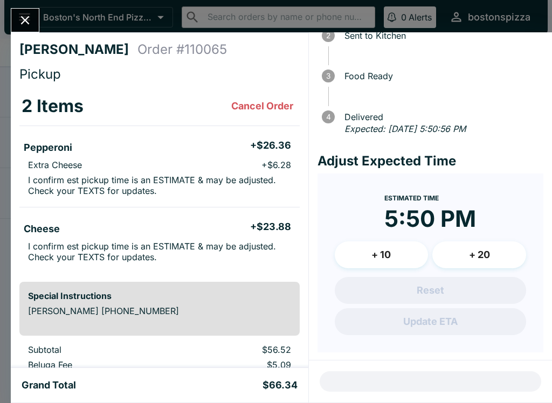
scroll to position [77, 0]
click at [26, 22] on icon "Close" at bounding box center [25, 20] width 9 height 9
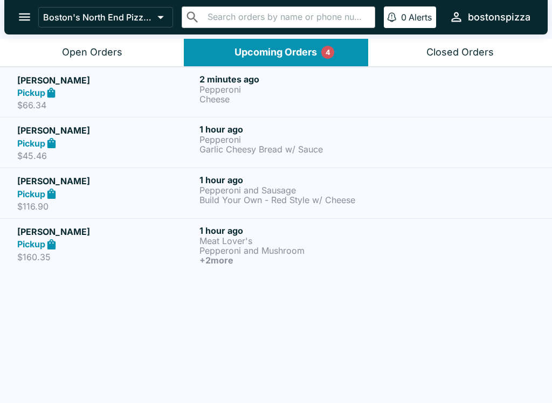
click at [139, 49] on button "Open Orders" at bounding box center [92, 52] width 184 height 27
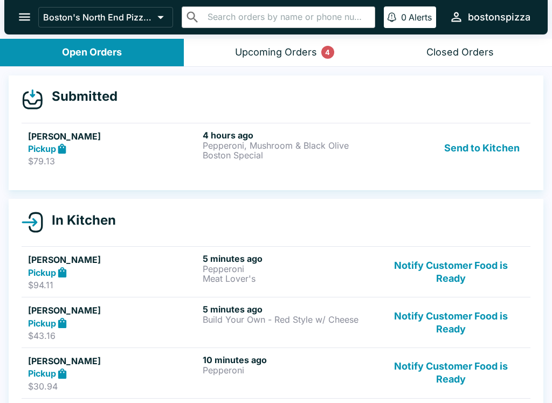
click at [489, 147] on button "Send to Kitchen" at bounding box center [482, 148] width 84 height 37
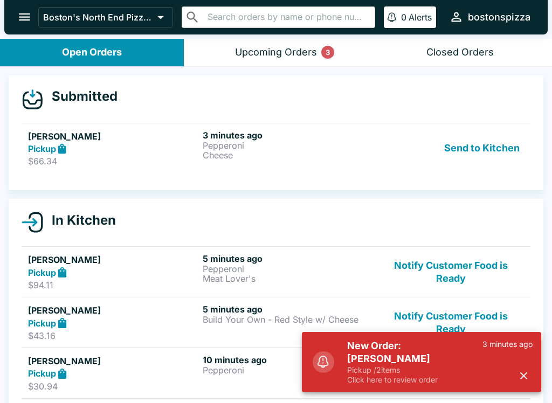
click at [432, 364] on h5 "New Order: [PERSON_NAME]" at bounding box center [414, 353] width 135 height 26
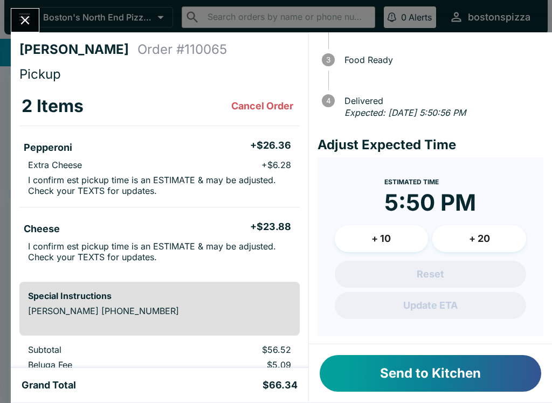
scroll to position [93, 0]
click at [453, 374] on button "Send to Kitchen" at bounding box center [431, 373] width 222 height 37
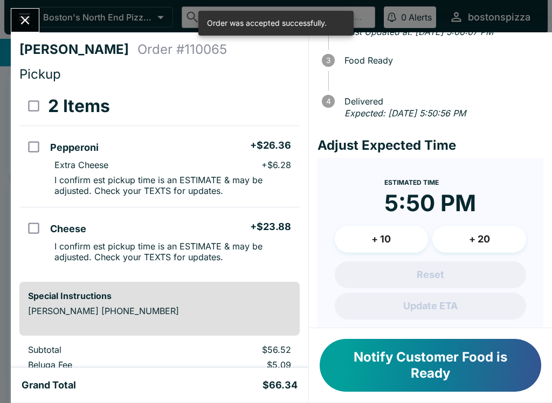
click at [24, 14] on icon "Close" at bounding box center [25, 20] width 15 height 15
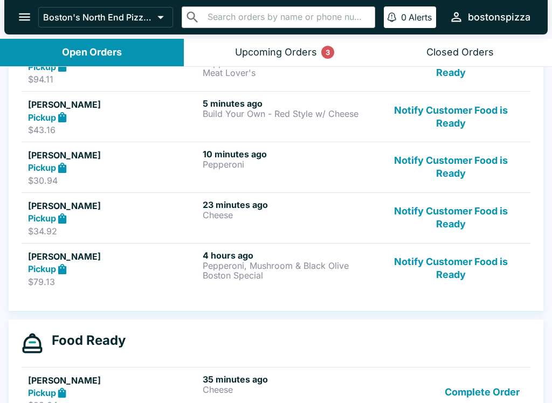
scroll to position [242, 0]
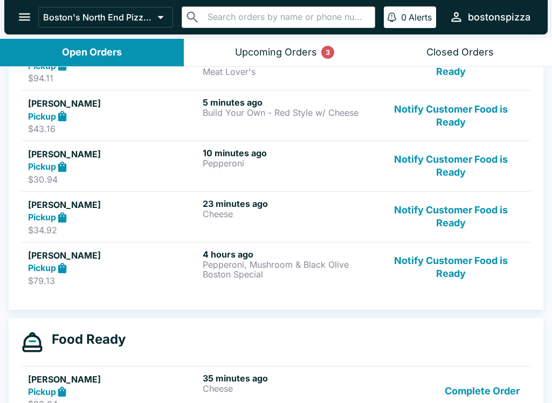
click at [473, 213] on button "Notify Customer Food is Ready" at bounding box center [451, 216] width 146 height 37
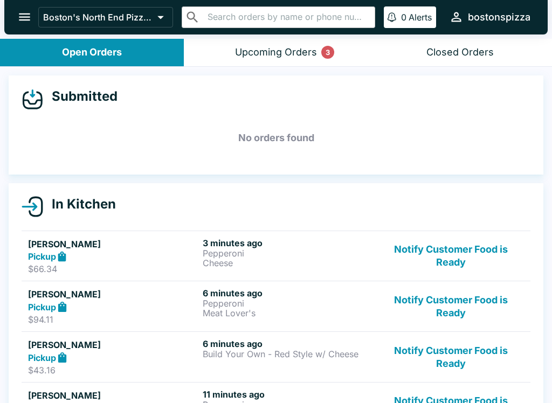
scroll to position [0, 0]
click at [272, 56] on div "Upcoming Orders 3" at bounding box center [276, 52] width 82 height 12
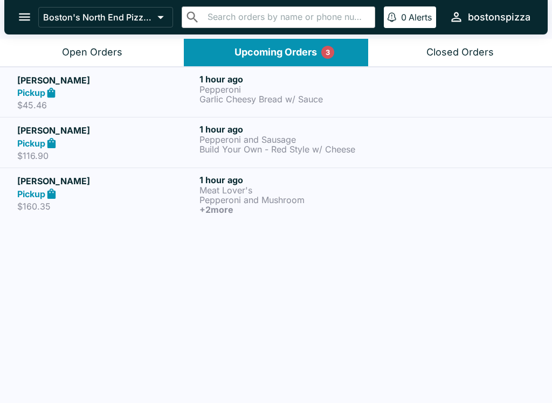
click at [125, 46] on button "Open Orders" at bounding box center [92, 52] width 184 height 27
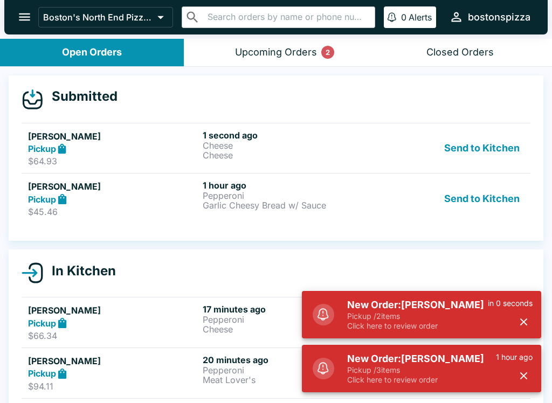
click at [423, 359] on h5 "New Order: [PERSON_NAME]" at bounding box center [421, 359] width 149 height 13
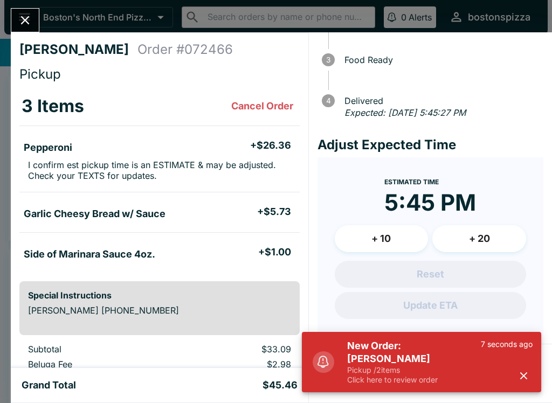
scroll to position [93, 0]
click at [18, 20] on icon "Close" at bounding box center [25, 20] width 15 height 15
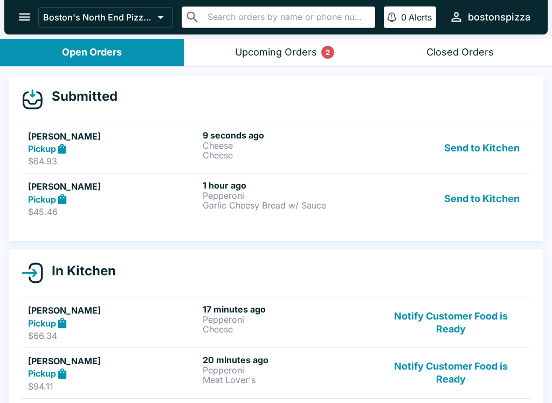
click at [502, 198] on button "Send to Kitchen" at bounding box center [482, 198] width 84 height 37
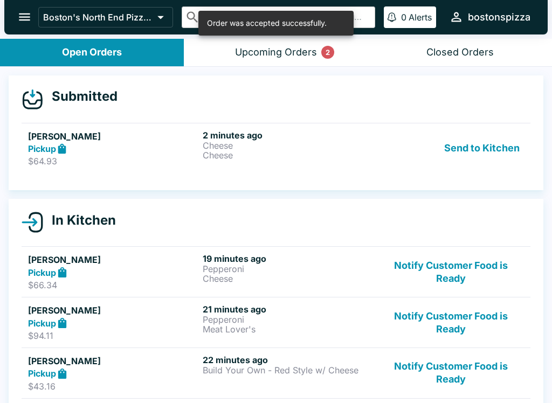
click at [249, 134] on h6 "2 minutes ago" at bounding box center [288, 135] width 170 height 11
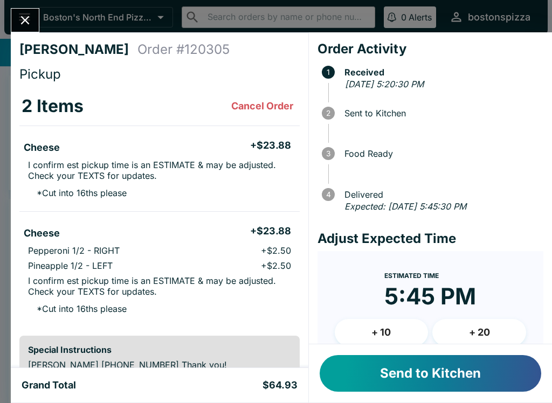
click at [399, 331] on button "+ 10" at bounding box center [382, 332] width 94 height 27
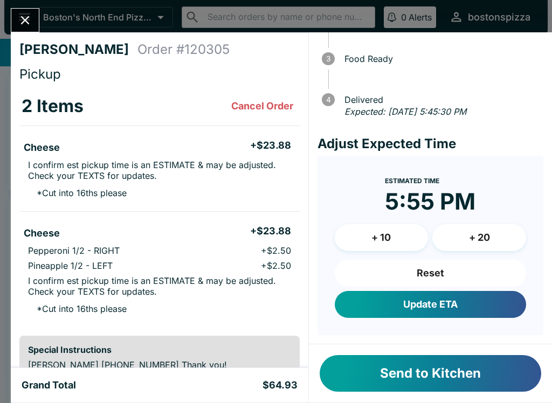
scroll to position [93, 0]
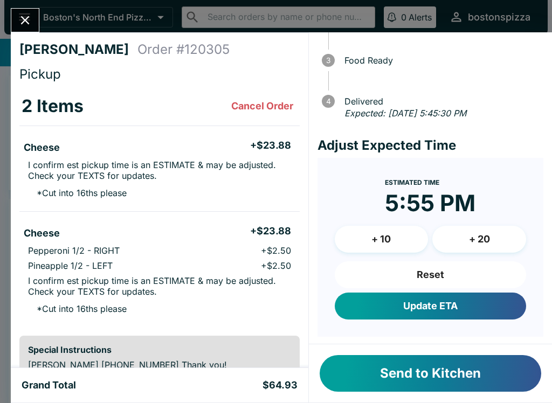
click at [482, 306] on button "Update ETA" at bounding box center [430, 306] width 191 height 27
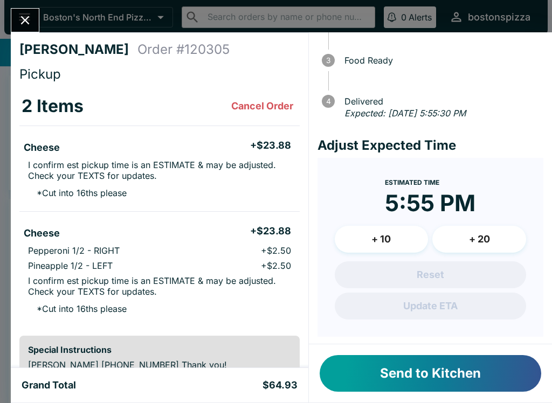
click at [458, 379] on button "Send to Kitchen" at bounding box center [431, 373] width 222 height 37
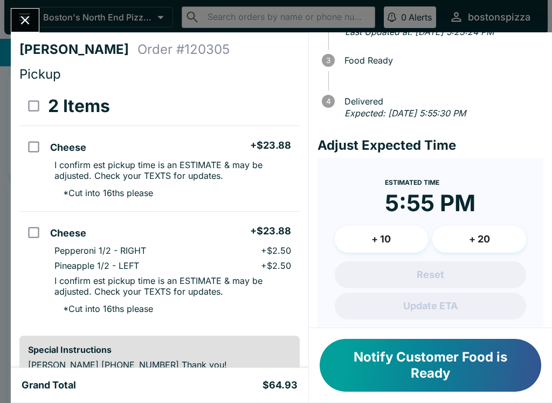
click at [24, 24] on icon "Close" at bounding box center [25, 20] width 15 height 15
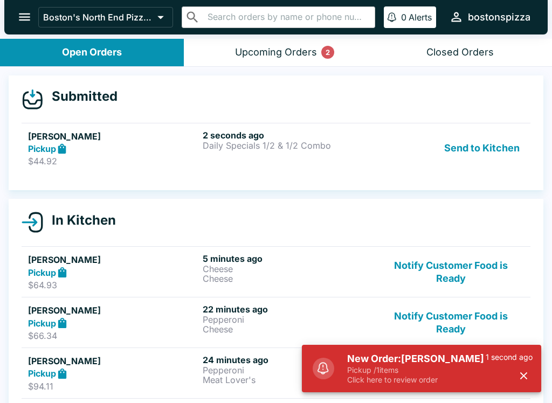
click at [457, 365] on p "Pickup / 1 items" at bounding box center [416, 370] width 139 height 10
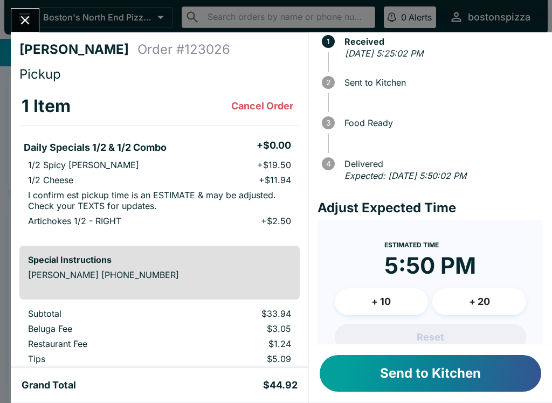
scroll to position [31, 0]
click at [489, 300] on button "+ 20" at bounding box center [479, 301] width 94 height 27
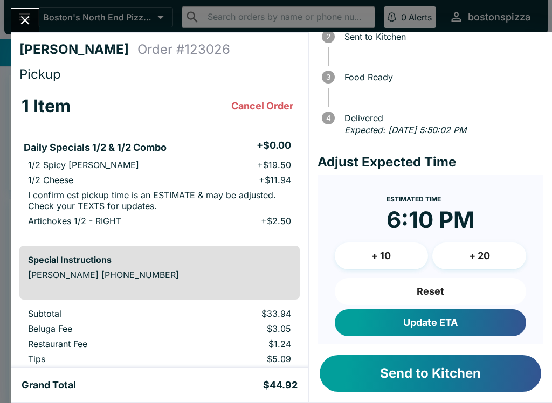
scroll to position [77, 0]
click at [463, 320] on button "Update ETA" at bounding box center [430, 322] width 191 height 27
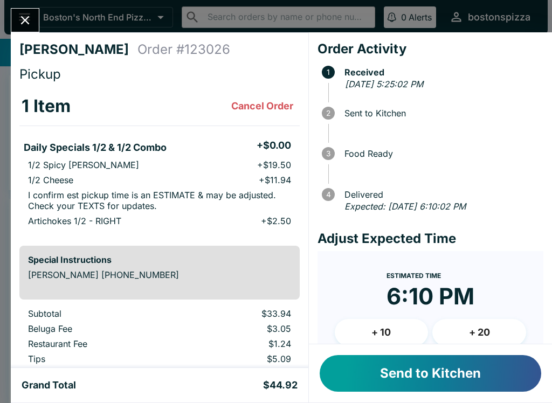
scroll to position [34, 0]
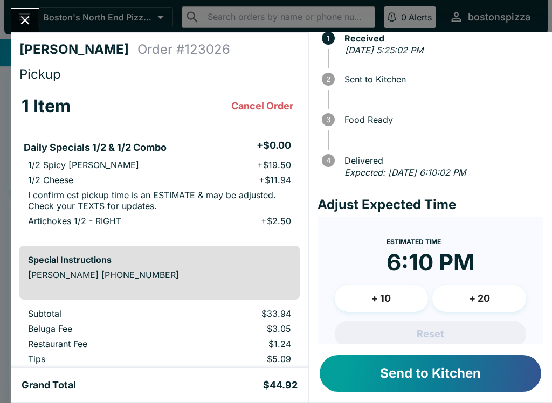
click at [386, 294] on button "+ 10" at bounding box center [382, 298] width 94 height 27
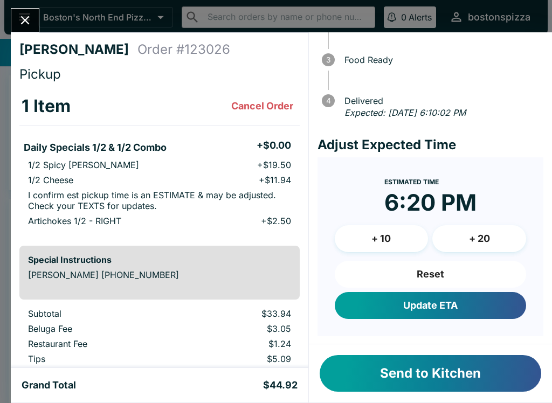
scroll to position [93, 0]
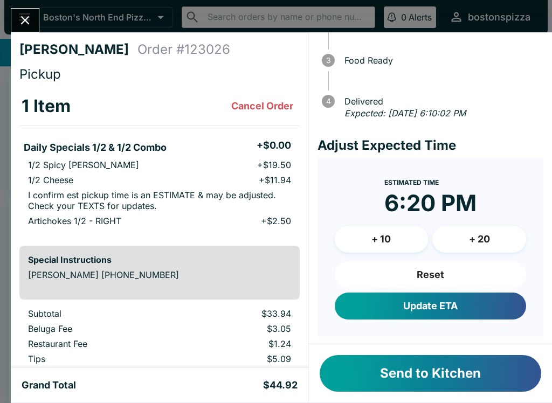
click at [490, 243] on button "+ 20" at bounding box center [479, 239] width 94 height 27
click at [452, 268] on button "Reset" at bounding box center [430, 274] width 191 height 27
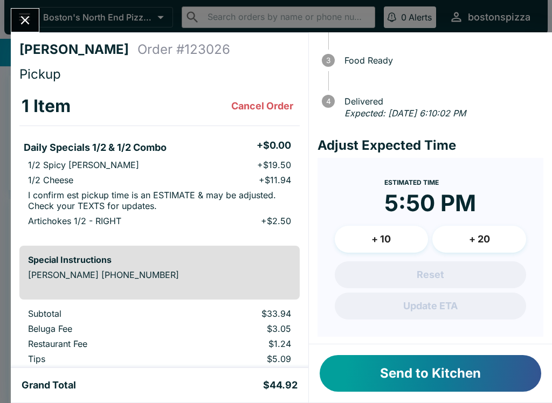
click at [500, 234] on button "+ 20" at bounding box center [479, 239] width 94 height 27
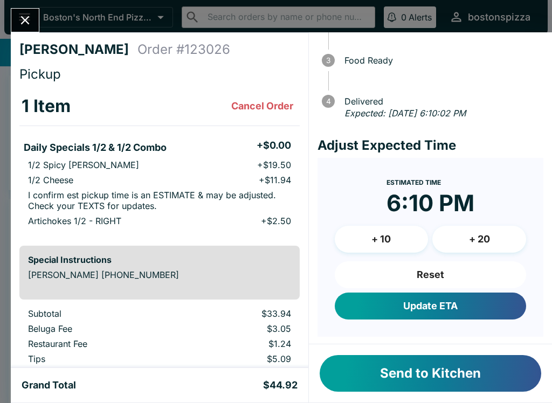
click at [471, 306] on button "Update ETA" at bounding box center [430, 306] width 191 height 27
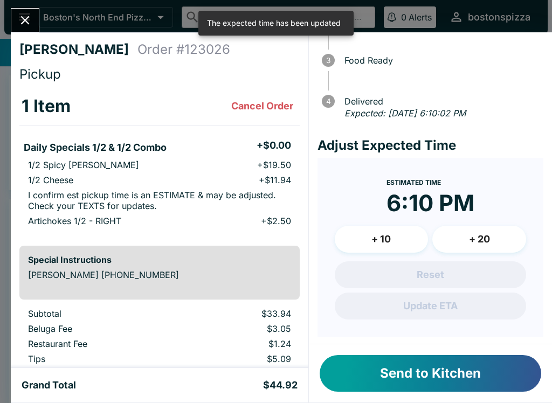
scroll to position [35, 0]
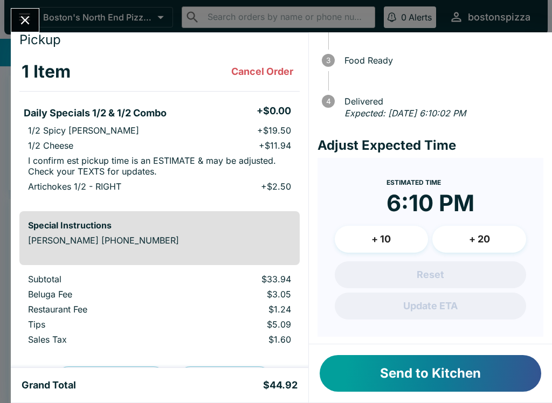
click at [438, 371] on button "Send to Kitchen" at bounding box center [431, 373] width 222 height 37
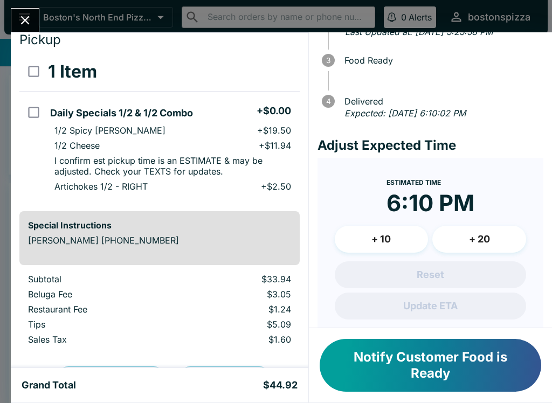
click at [30, 15] on icon "Close" at bounding box center [25, 20] width 15 height 15
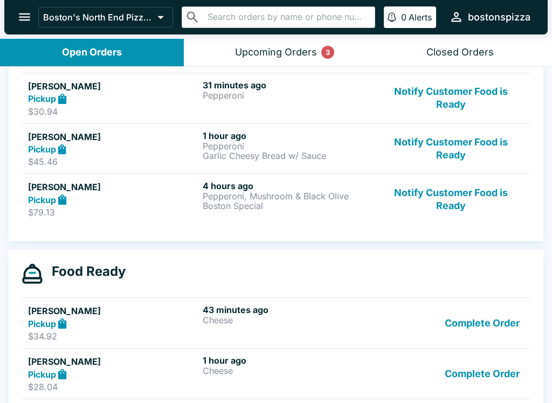
scroll to position [412, 0]
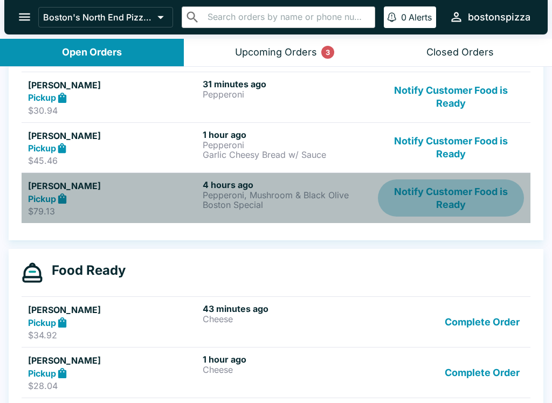
click at [465, 197] on button "Notify Customer Food is Ready" at bounding box center [451, 198] width 146 height 37
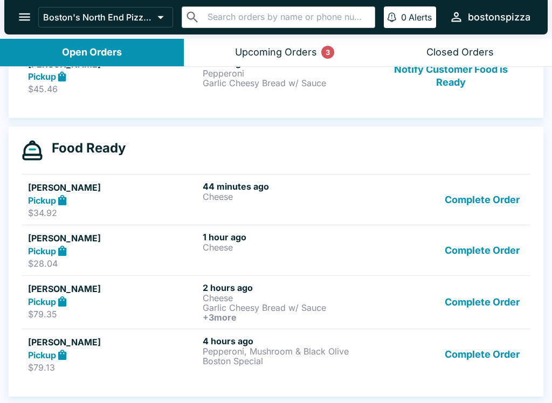
click at [470, 359] on button "Complete Order" at bounding box center [482, 354] width 84 height 37
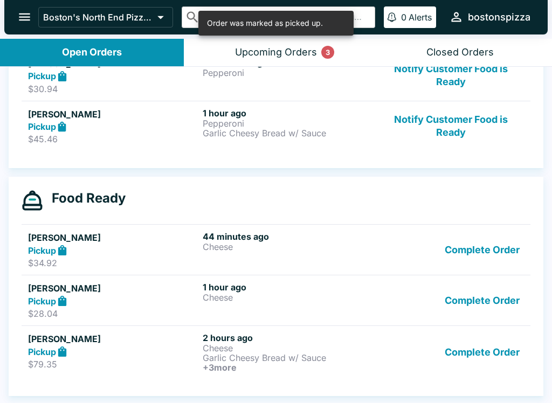
click at [496, 346] on button "Complete Order" at bounding box center [482, 353] width 84 height 40
click at [479, 361] on button "Complete Order" at bounding box center [482, 353] width 84 height 40
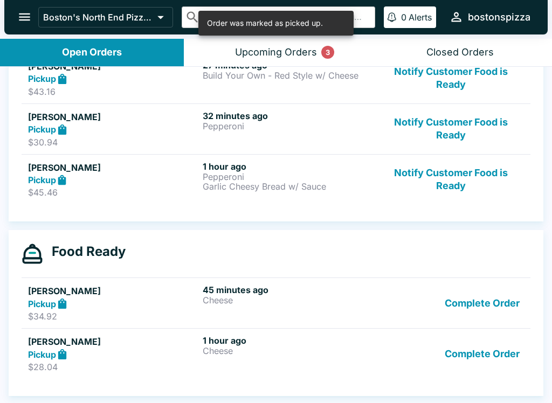
scroll to position [390, 0]
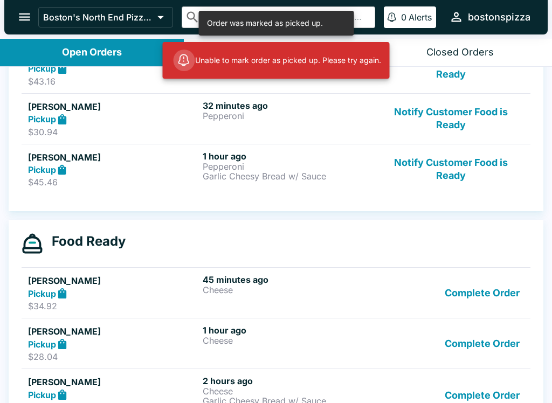
click at [492, 388] on button "Complete Order" at bounding box center [482, 396] width 84 height 40
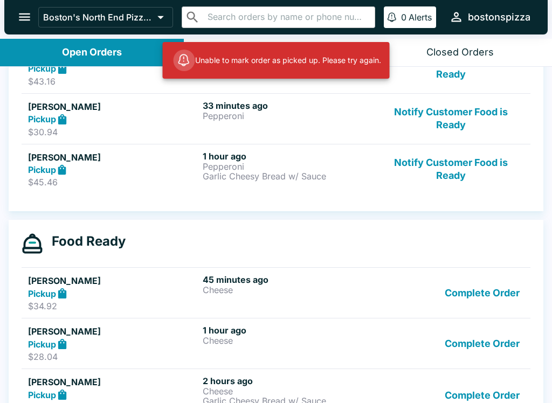
click at [510, 287] on button "Complete Order" at bounding box center [482, 292] width 84 height 37
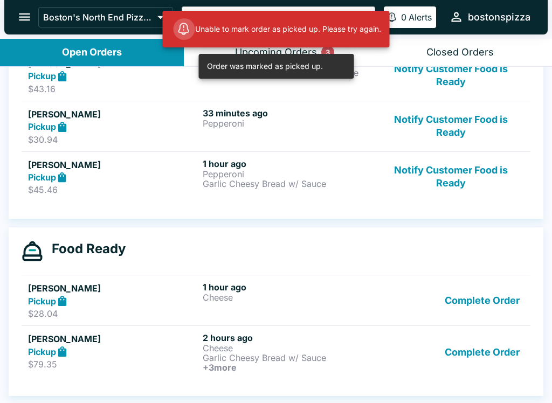
click at [497, 308] on button "Complete Order" at bounding box center [482, 300] width 84 height 37
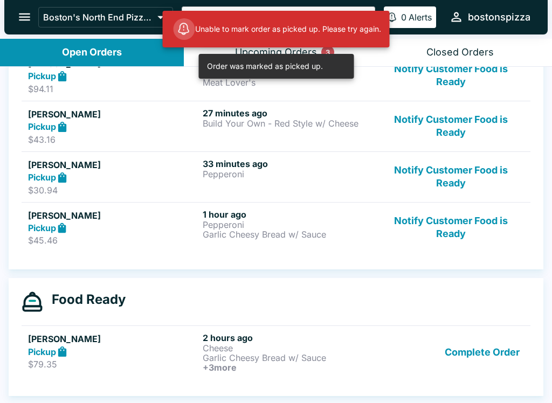
scroll to position [2, 0]
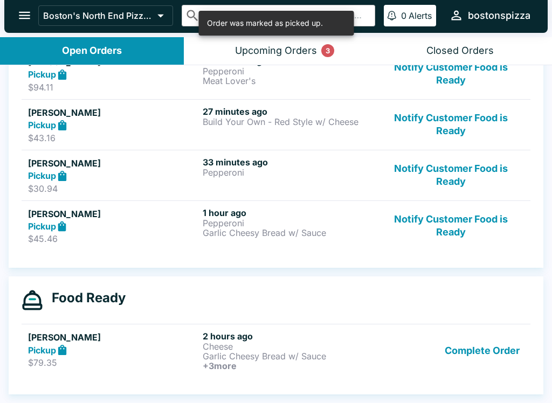
click at [488, 358] on button "Complete Order" at bounding box center [482, 351] width 84 height 40
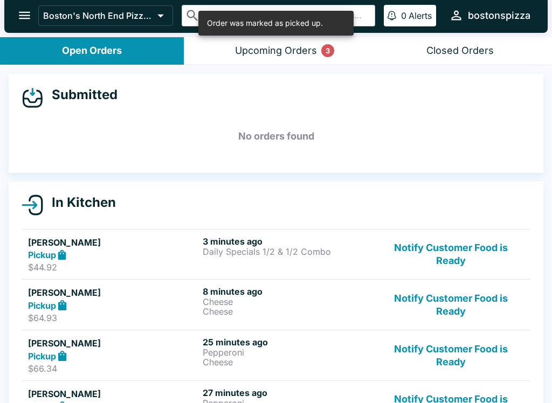
scroll to position [0, 0]
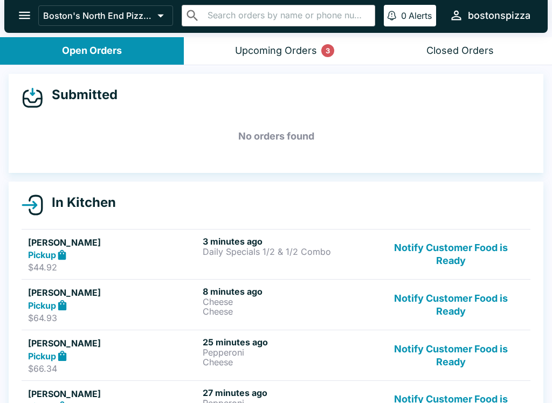
click at [290, 54] on div "Upcoming Orders 3" at bounding box center [276, 51] width 82 height 12
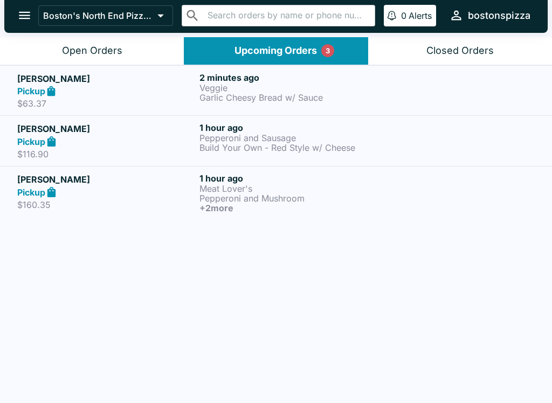
click at [240, 91] on p "Veggie" at bounding box center [288, 88] width 178 height 10
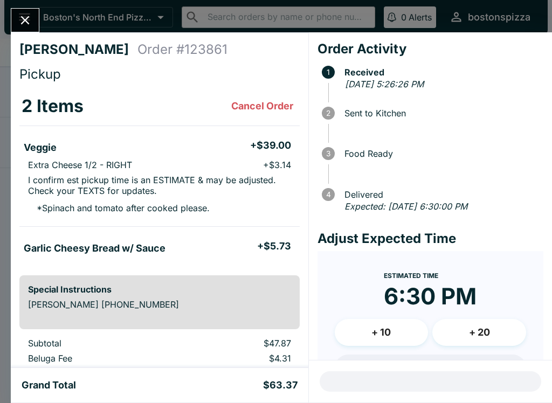
click at [27, 23] on icon "Close" at bounding box center [25, 20] width 15 height 15
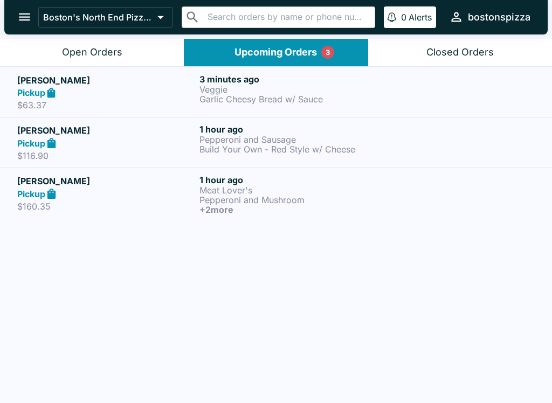
click at [118, 41] on button "Open Orders" at bounding box center [92, 52] width 184 height 27
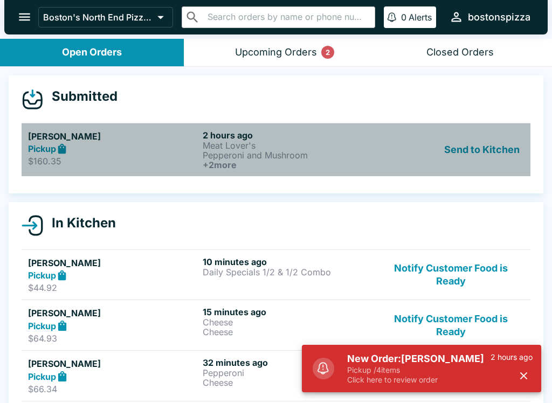
click at [49, 146] on strong "Pickup" at bounding box center [42, 148] width 28 height 11
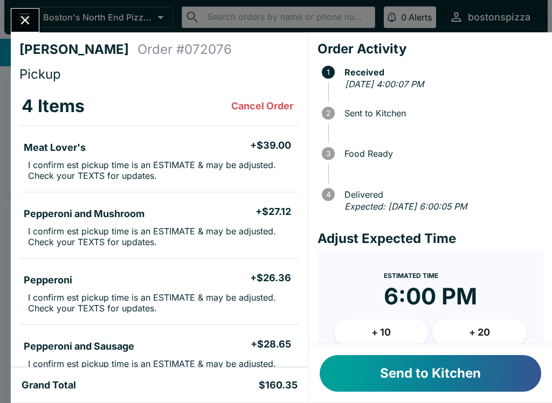
click at [446, 373] on button "Send to Kitchen" at bounding box center [431, 373] width 222 height 37
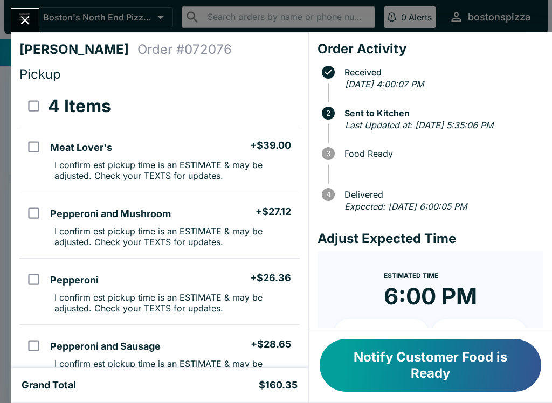
click at [30, 31] on button "Close" at bounding box center [24, 20] width 27 height 23
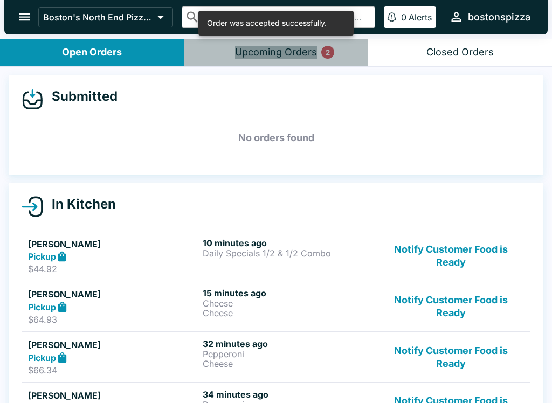
click at [294, 63] on button "Upcoming Orders 2" at bounding box center [276, 52] width 184 height 27
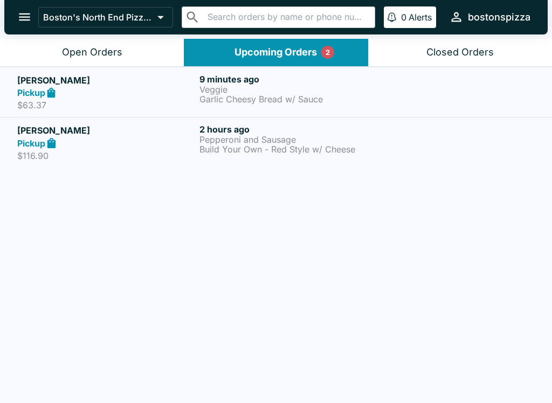
scroll to position [1, 0]
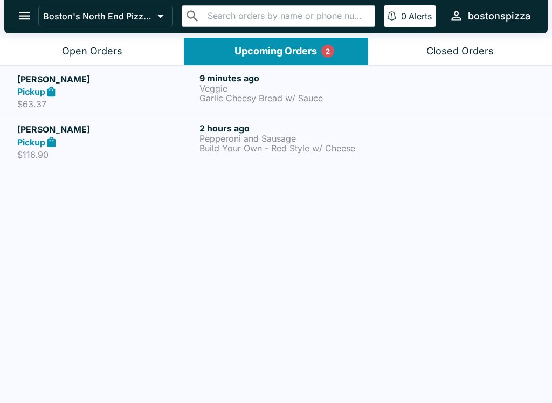
click at [125, 96] on div "Pickup" at bounding box center [106, 92] width 178 height 12
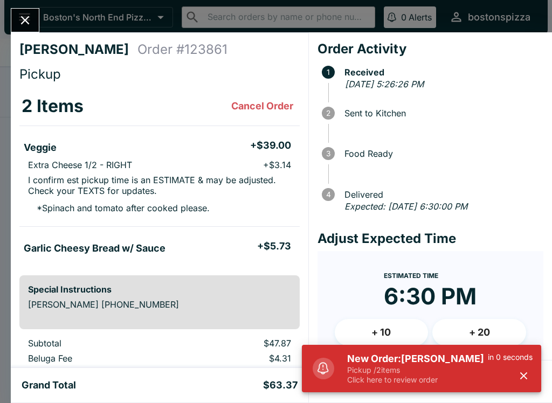
click at [400, 365] on h5 "New Order: [PERSON_NAME]" at bounding box center [417, 359] width 141 height 13
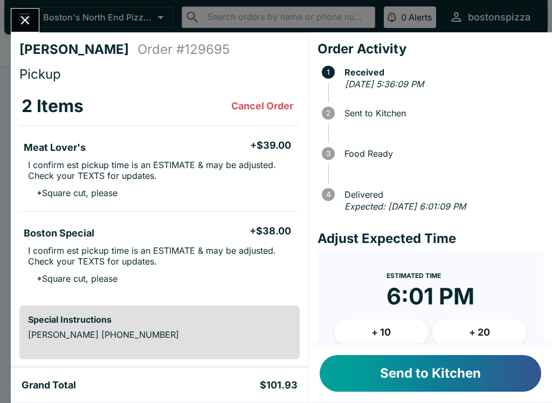
click at [35, 46] on h4 "[PERSON_NAME]" at bounding box center [78, 50] width 118 height 16
click at [23, 27] on icon "Close" at bounding box center [25, 20] width 15 height 15
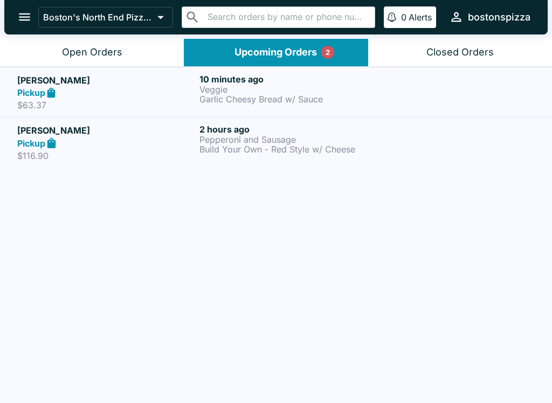
click at [120, 51] on div "Open Orders" at bounding box center [92, 52] width 60 height 12
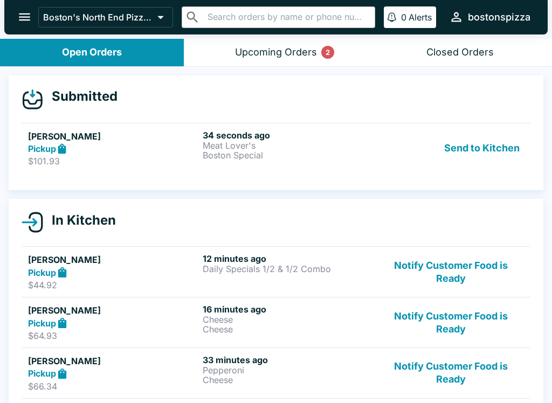
click at [132, 146] on div "Pickup" at bounding box center [113, 149] width 170 height 12
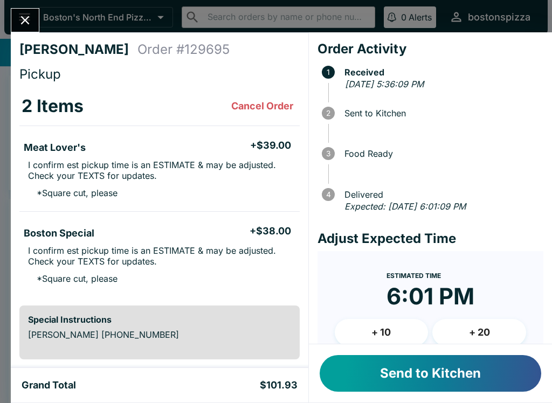
click at [382, 321] on button "+ 10" at bounding box center [382, 332] width 94 height 27
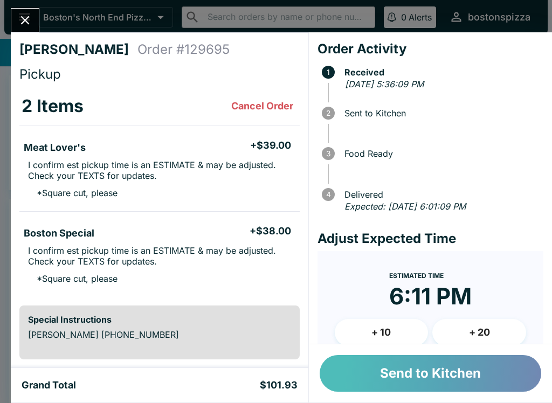
click at [466, 364] on button "Send to Kitchen" at bounding box center [431, 373] width 222 height 37
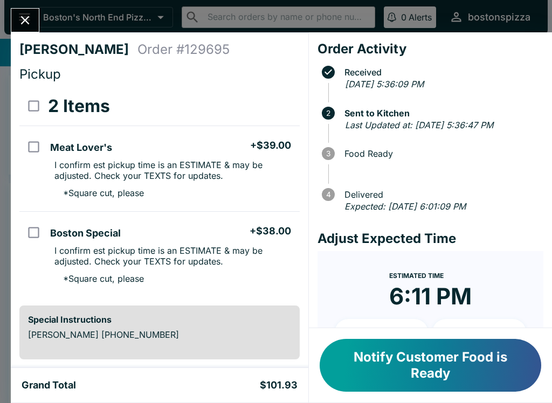
click at [20, 29] on button "Close" at bounding box center [24, 20] width 27 height 23
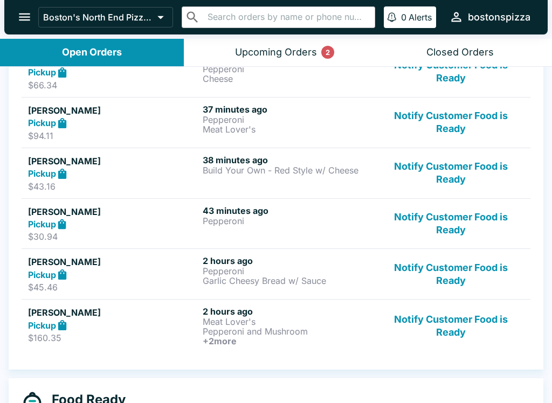
scroll to position [335, 0]
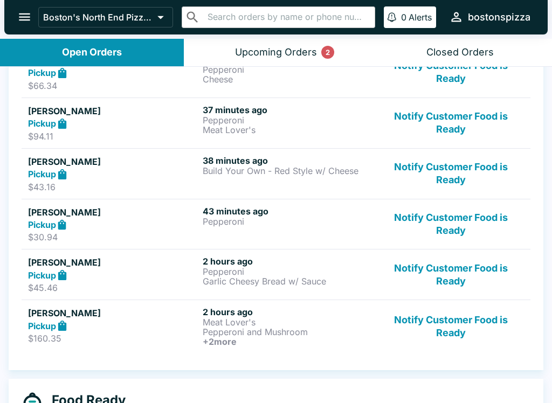
click at [460, 177] on button "Notify Customer Food is Ready" at bounding box center [451, 173] width 146 height 37
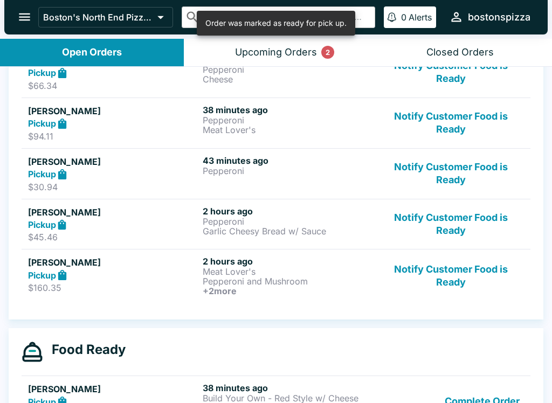
click at [489, 399] on button "Complete Order" at bounding box center [482, 401] width 84 height 37
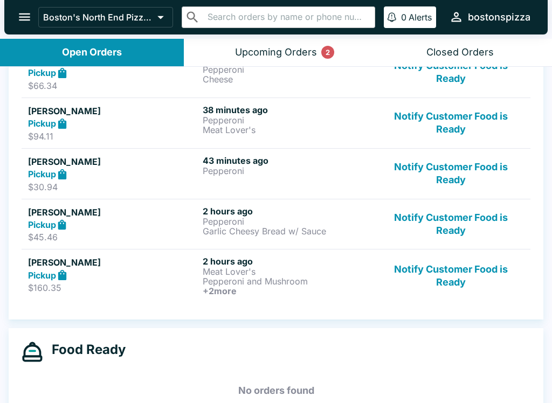
click at [279, 69] on p "Pepperoni" at bounding box center [288, 70] width 170 height 10
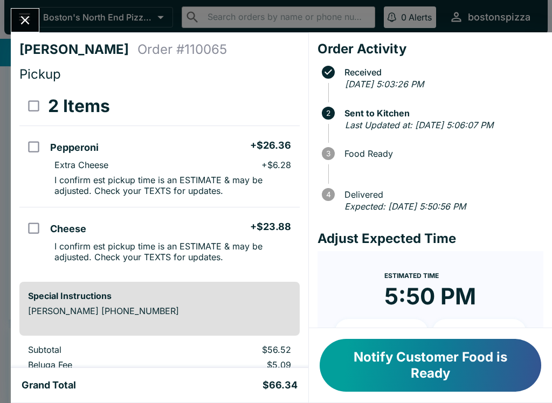
click at [32, 27] on icon "Close" at bounding box center [25, 20] width 15 height 15
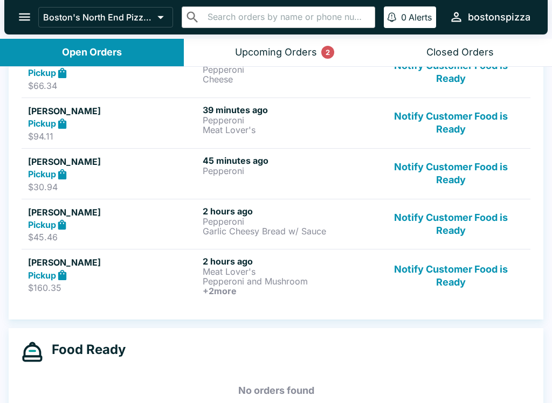
scroll to position [316, 0]
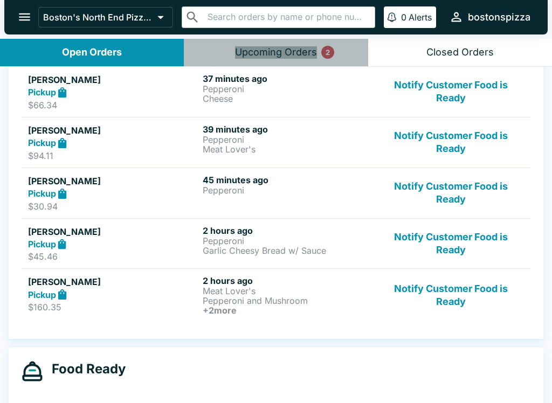
click at [287, 57] on div "Upcoming Orders 2" at bounding box center [276, 52] width 82 height 12
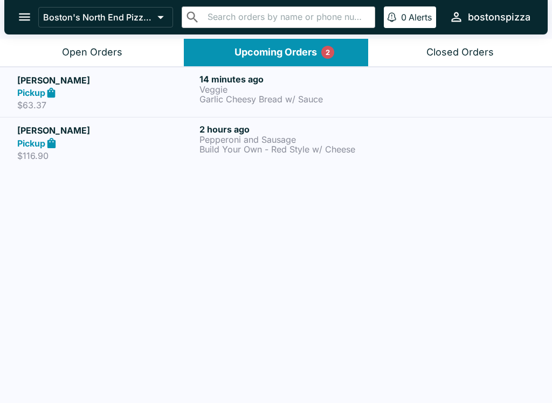
click at [116, 58] on div "Open Orders" at bounding box center [92, 52] width 60 height 12
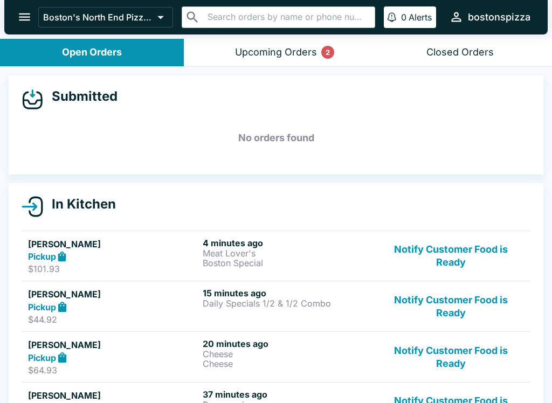
click at [244, 57] on div "Upcoming Orders 2" at bounding box center [276, 52] width 82 height 12
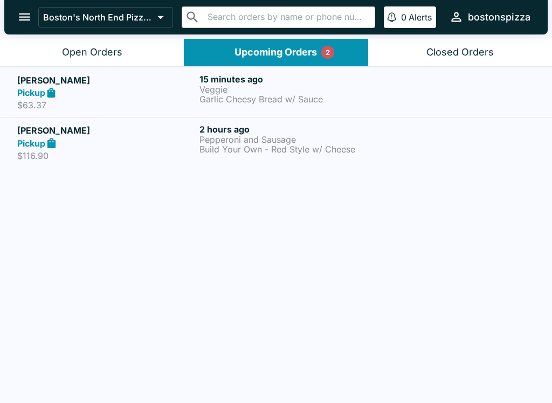
click at [96, 102] on p "$63.37" at bounding box center [106, 105] width 178 height 11
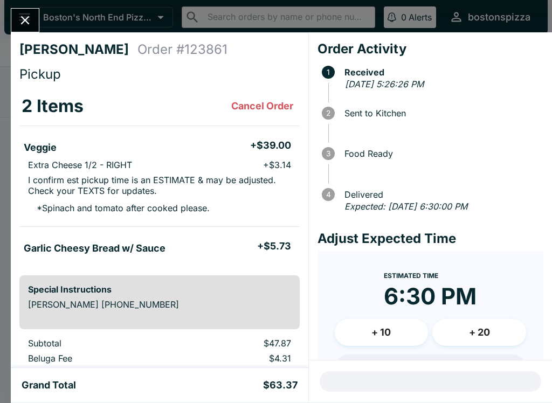
click at [17, 30] on button "Close" at bounding box center [24, 20] width 27 height 23
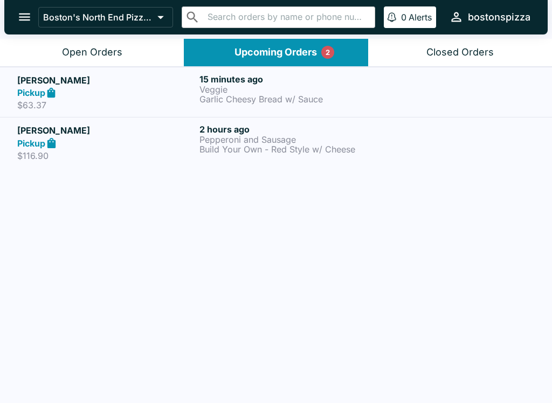
click at [96, 59] on button "Open Orders" at bounding box center [92, 52] width 184 height 27
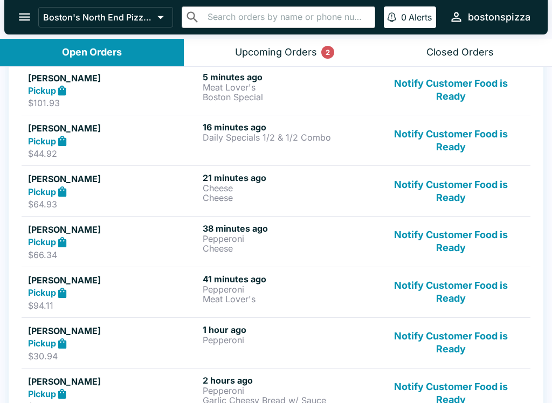
scroll to position [168, 0]
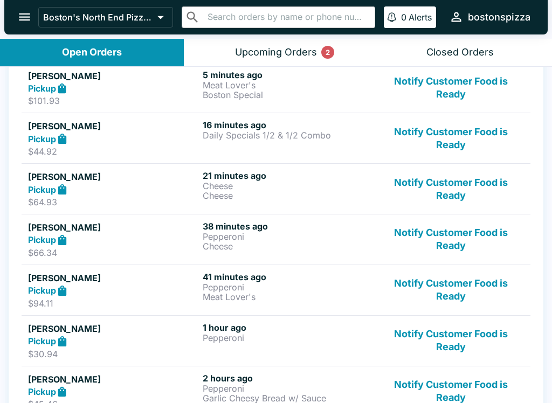
click at [461, 284] on button "Notify Customer Food is Ready" at bounding box center [451, 290] width 146 height 37
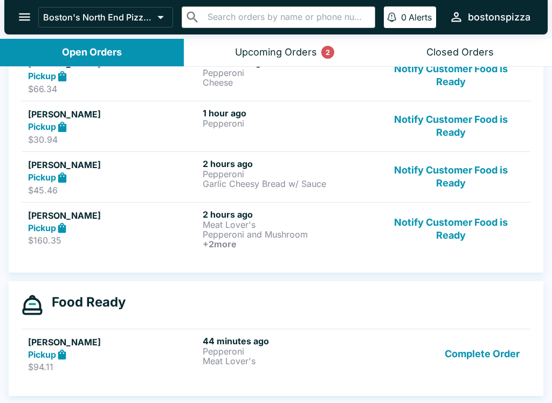
scroll to position [332, 0]
click at [481, 354] on button "Complete Order" at bounding box center [482, 354] width 84 height 37
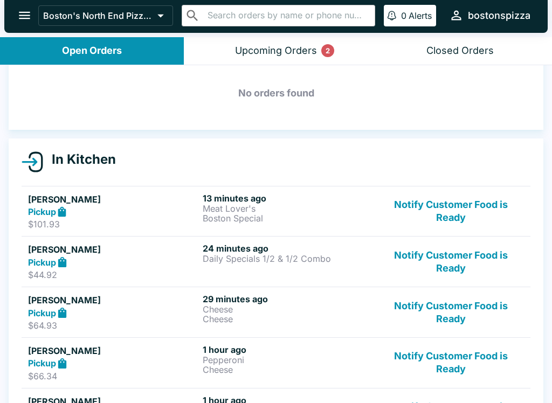
scroll to position [42, 0]
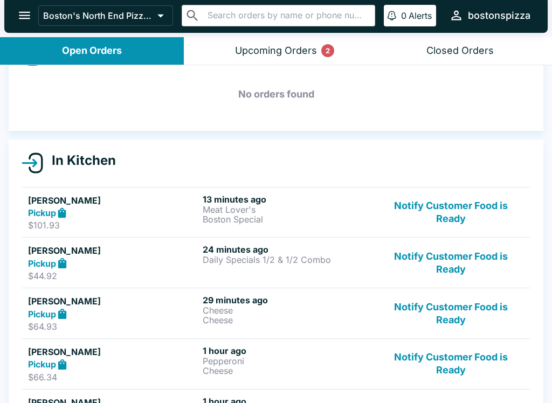
click at [457, 265] on button "Notify Customer Food is Ready" at bounding box center [451, 262] width 146 height 37
click at [282, 50] on div "Upcoming Orders 2" at bounding box center [276, 51] width 82 height 12
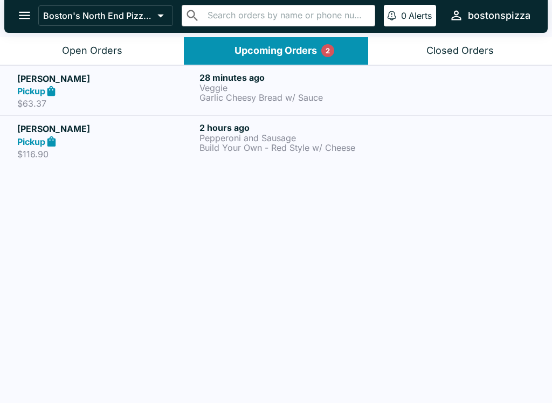
click at [110, 59] on button "Open Orders" at bounding box center [92, 50] width 184 height 27
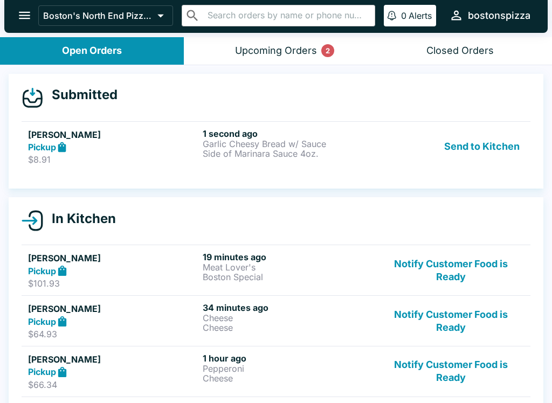
click at [249, 150] on p "Side of Marinara Sauce 4oz." at bounding box center [288, 154] width 170 height 10
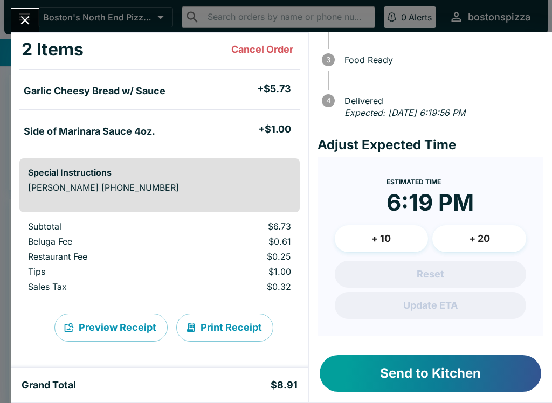
scroll to position [93, 0]
click at [452, 374] on button "Send to Kitchen" at bounding box center [431, 373] width 222 height 37
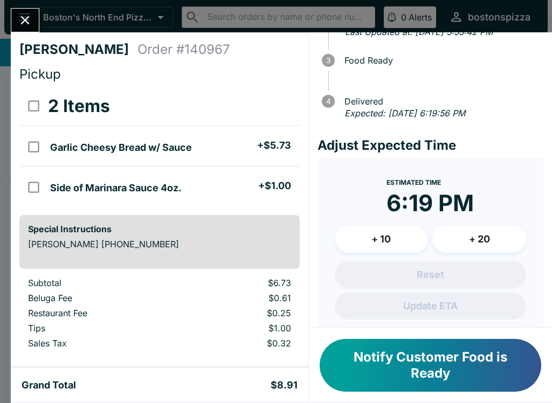
scroll to position [0, 0]
click at [21, 31] on button "Close" at bounding box center [24, 20] width 27 height 23
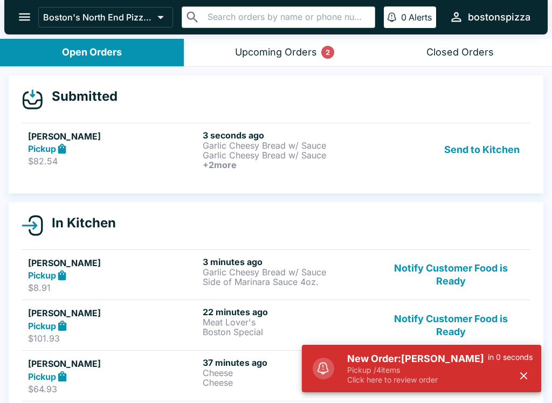
click at [432, 349] on div "New Order: [PERSON_NAME] Pickup / 4 items Click here to review order in 0 secon…" at bounding box center [440, 368] width 194 height 41
click at [264, 157] on p "Garlic Cheesy Bread w/ Sauce" at bounding box center [288, 155] width 170 height 10
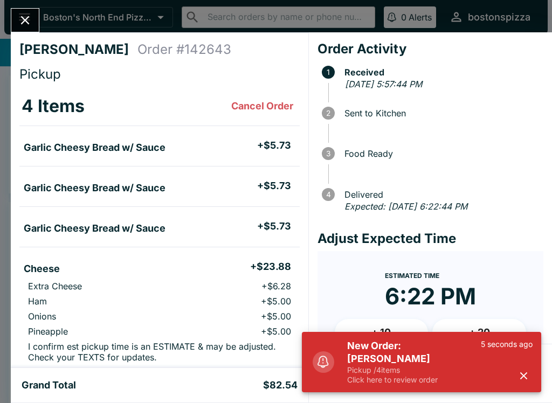
click at [526, 376] on icon "button" at bounding box center [524, 376] width 12 height 12
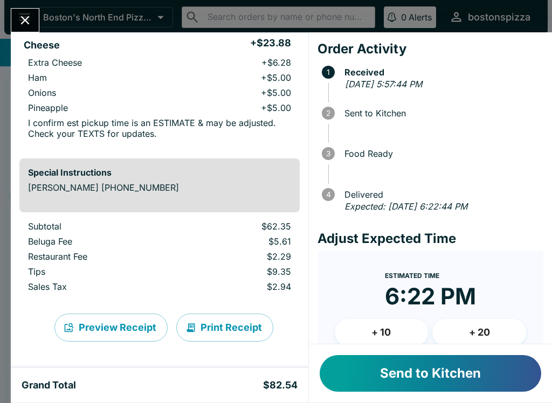
scroll to position [224, 0]
click at [487, 330] on button "+ 20" at bounding box center [479, 332] width 94 height 27
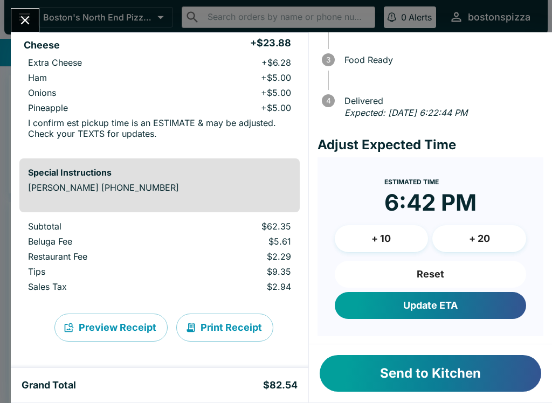
scroll to position [93, 0]
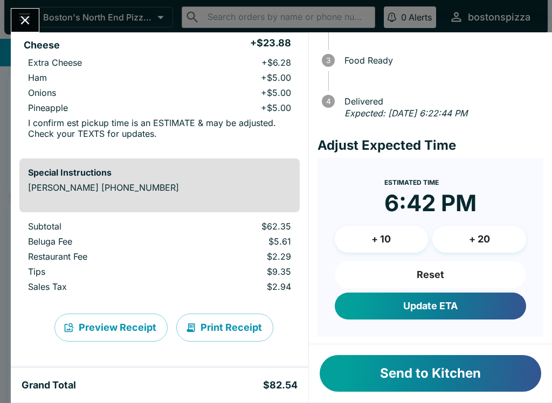
click at [451, 312] on button "Update ETA" at bounding box center [430, 306] width 191 height 27
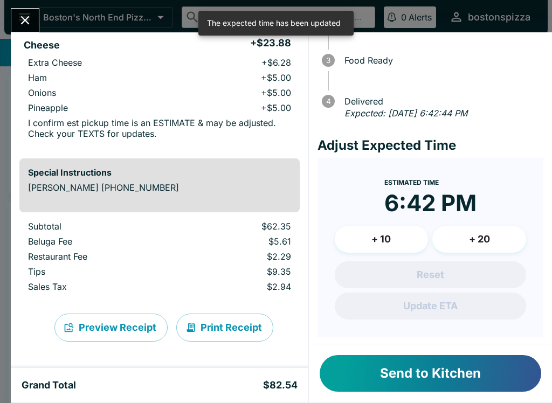
click at [450, 376] on button "Send to Kitchen" at bounding box center [431, 373] width 222 height 37
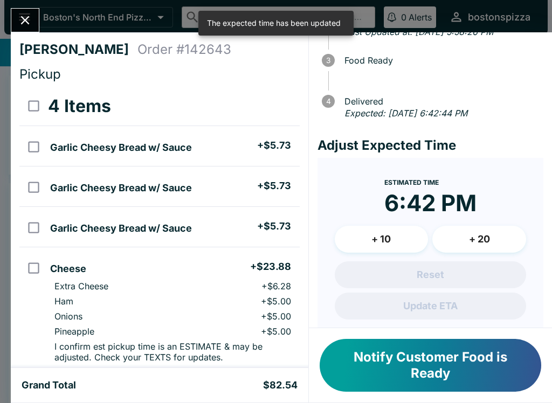
scroll to position [0, 0]
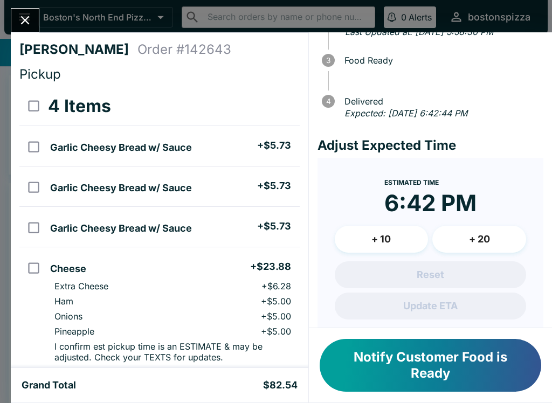
click at [31, 19] on icon "Close" at bounding box center [25, 20] width 15 height 15
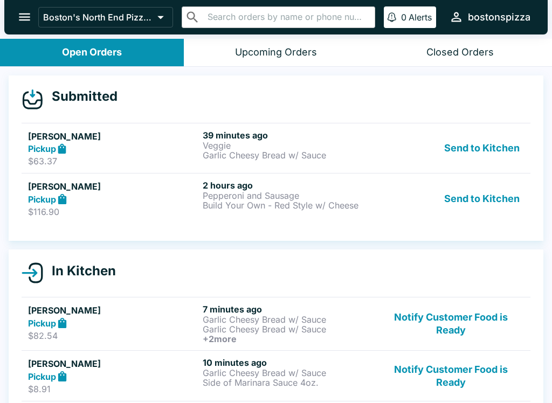
click at [501, 193] on button "Send to Kitchen" at bounding box center [482, 198] width 84 height 37
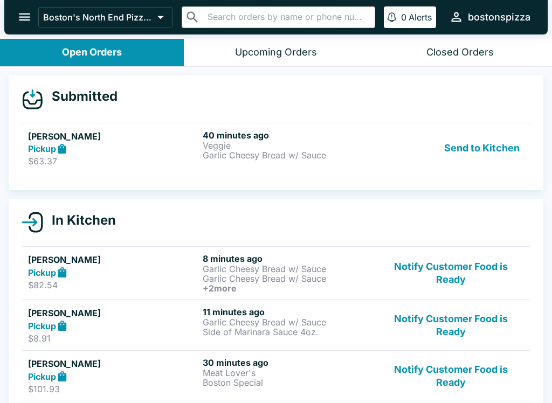
click at [497, 151] on button "Send to Kitchen" at bounding box center [482, 148] width 84 height 37
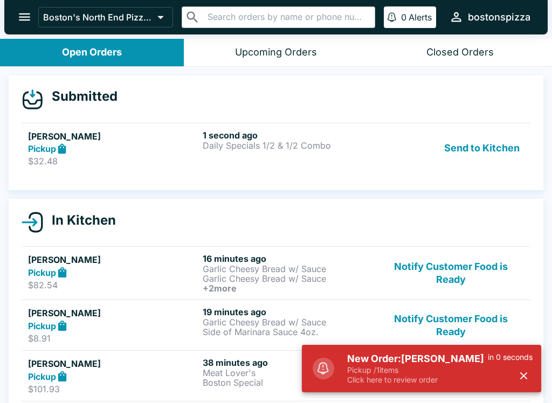
click at [463, 381] on p "Click here to review order" at bounding box center [417, 380] width 141 height 10
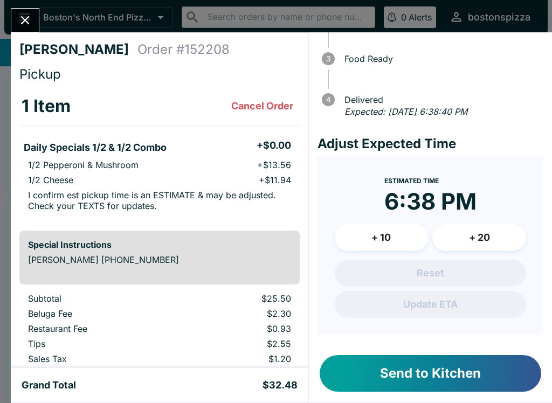
scroll to position [95, 0]
click at [367, 234] on button "+ 10" at bounding box center [382, 237] width 94 height 27
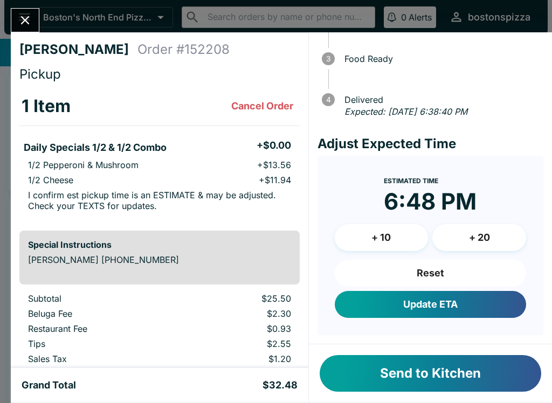
click at [463, 297] on button "Update ETA" at bounding box center [430, 304] width 191 height 27
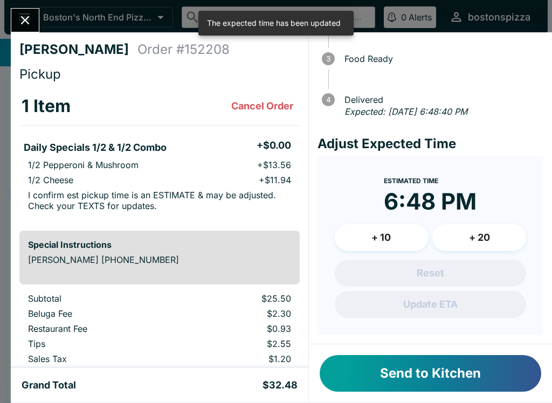
click at [438, 365] on button "Send to Kitchen" at bounding box center [431, 373] width 222 height 37
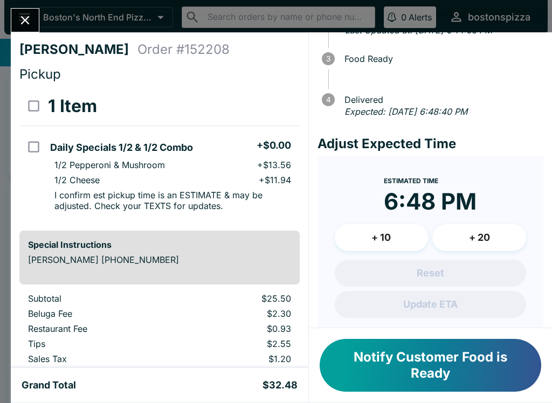
click at [30, 30] on button "Close" at bounding box center [24, 20] width 27 height 23
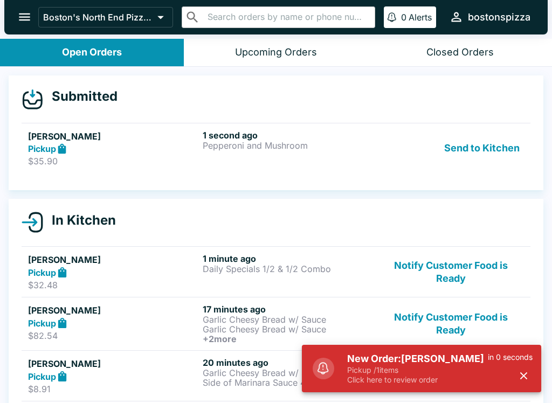
click at [446, 361] on h5 "New Order: [PERSON_NAME]" at bounding box center [417, 359] width 141 height 13
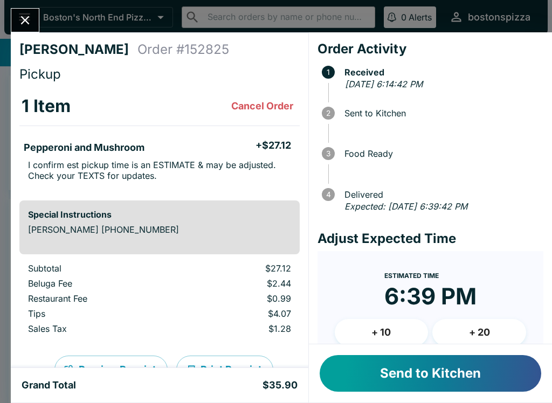
click at [392, 333] on button "+ 10" at bounding box center [382, 332] width 94 height 27
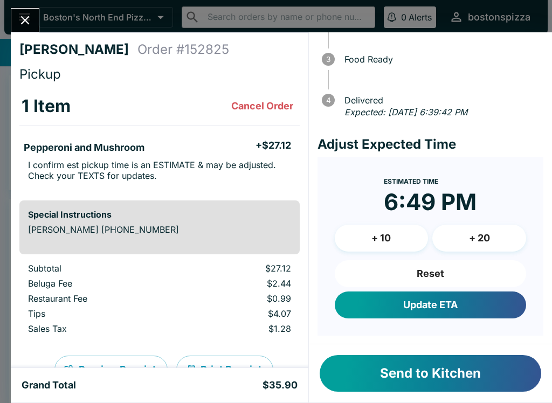
scroll to position [93, 0]
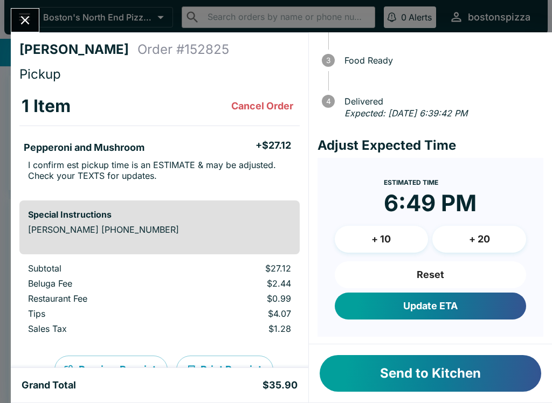
click at [472, 306] on button "Update ETA" at bounding box center [430, 306] width 191 height 27
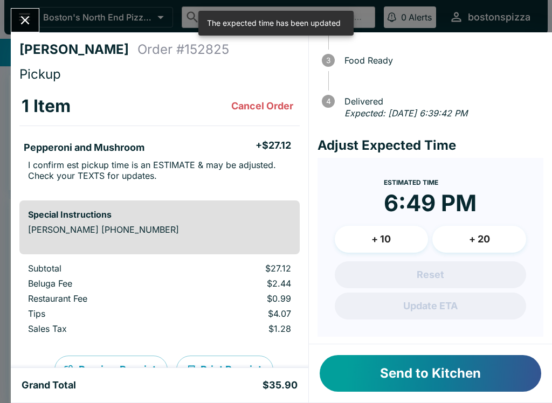
click at [465, 380] on button "Send to Kitchen" at bounding box center [431, 373] width 222 height 37
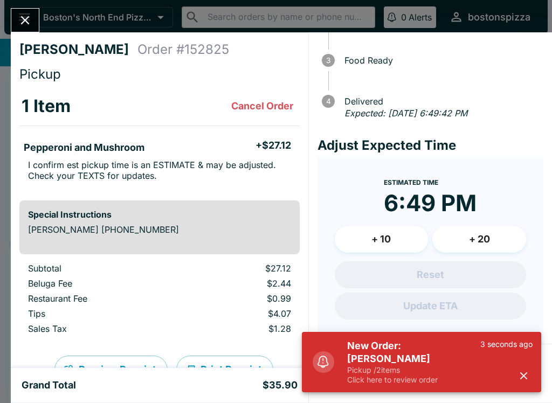
click at [422, 370] on p "Pickup / 2 items" at bounding box center [413, 370] width 133 height 10
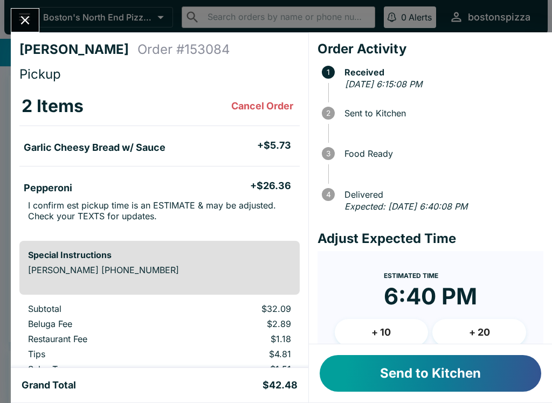
click at [391, 335] on button "+ 10" at bounding box center [382, 332] width 94 height 27
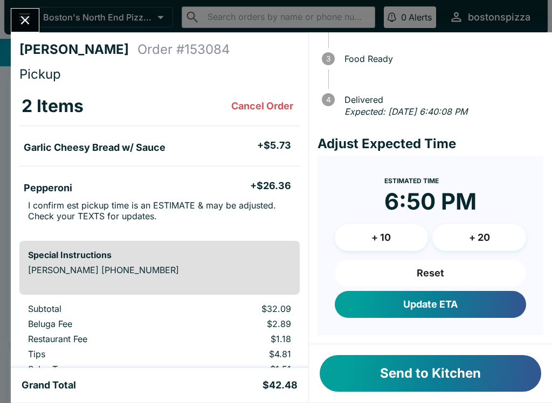
scroll to position [93, 0]
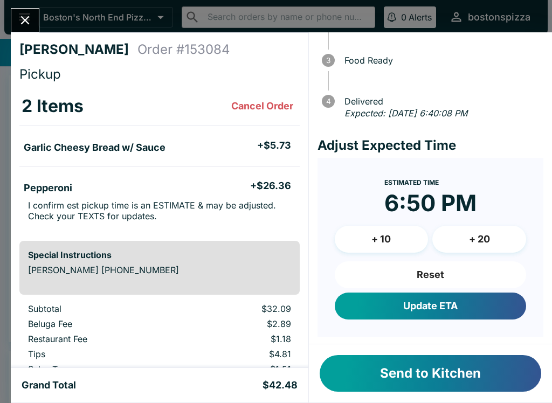
click at [461, 302] on button "Update ETA" at bounding box center [430, 306] width 191 height 27
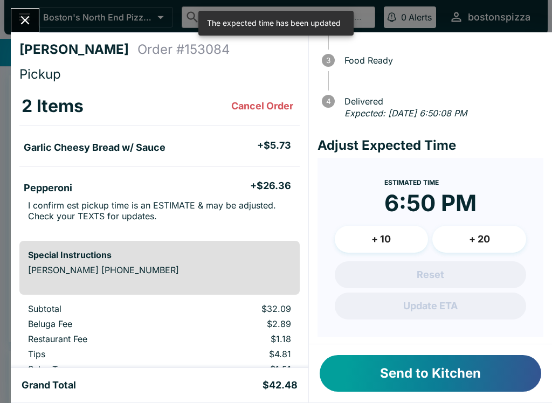
click at [457, 380] on button "Send to Kitchen" at bounding box center [431, 373] width 222 height 37
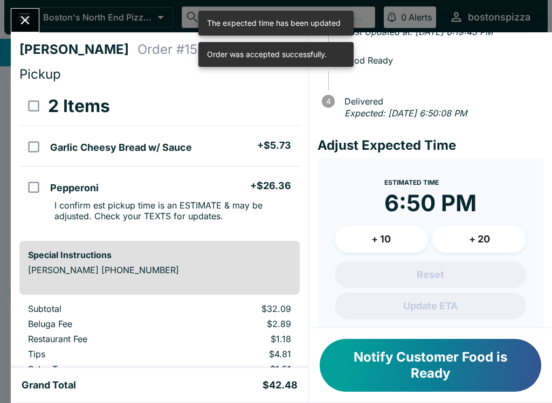
click at [25, 24] on icon "Close" at bounding box center [25, 20] width 15 height 15
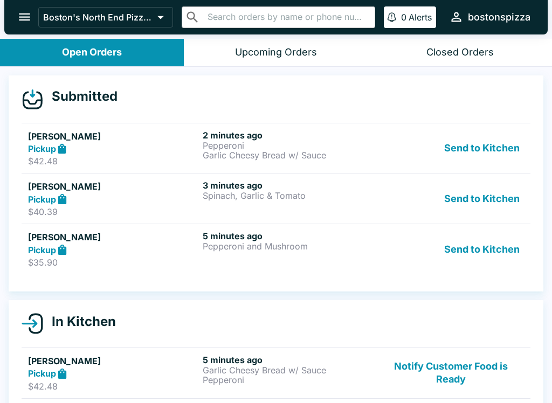
click at [266, 246] on p "Pepperoni and Mushroom" at bounding box center [288, 247] width 170 height 10
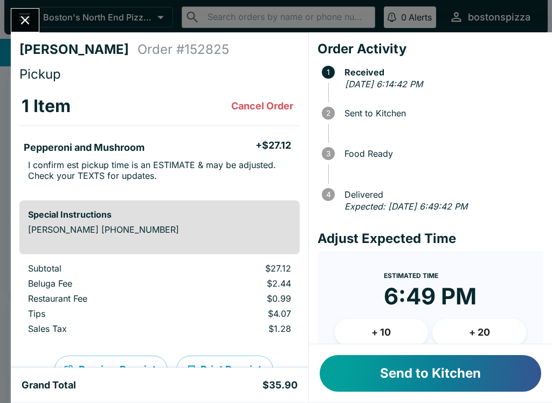
click at [384, 335] on button "+ 10" at bounding box center [382, 332] width 94 height 27
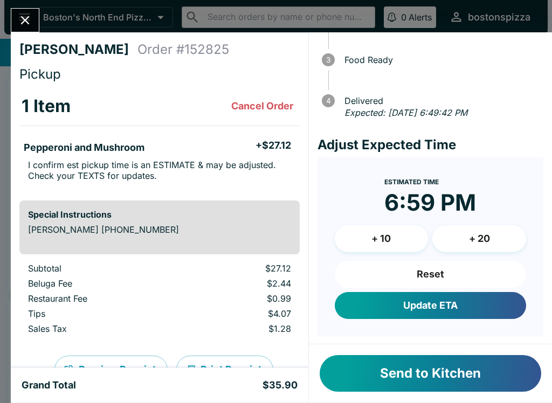
click at [477, 305] on button "Update ETA" at bounding box center [430, 305] width 191 height 27
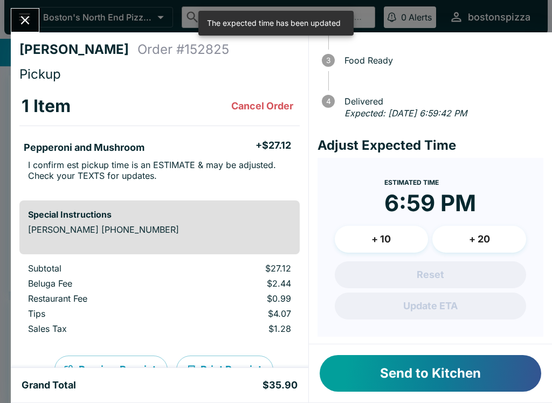
click at [482, 381] on button "Send to Kitchen" at bounding box center [431, 373] width 222 height 37
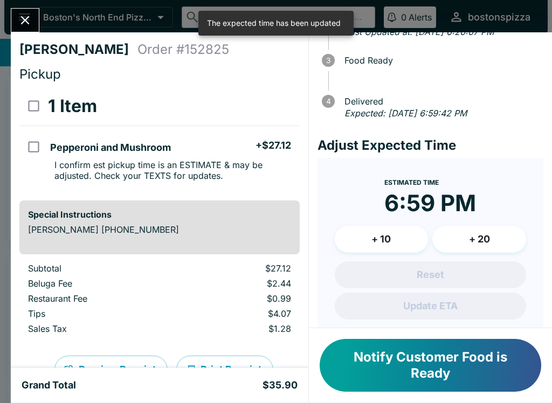
click at [24, 23] on icon "Close" at bounding box center [25, 20] width 15 height 15
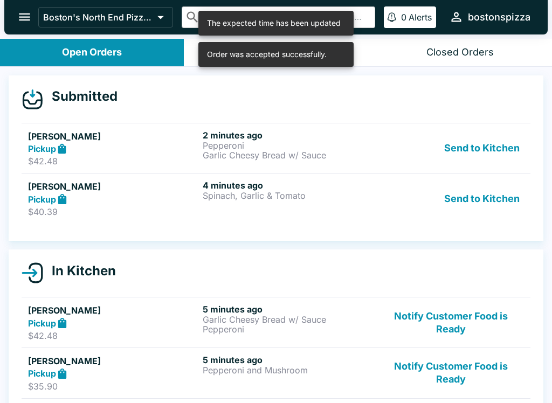
click at [276, 199] on p "Spinach, Garlic & Tomato" at bounding box center [288, 196] width 170 height 10
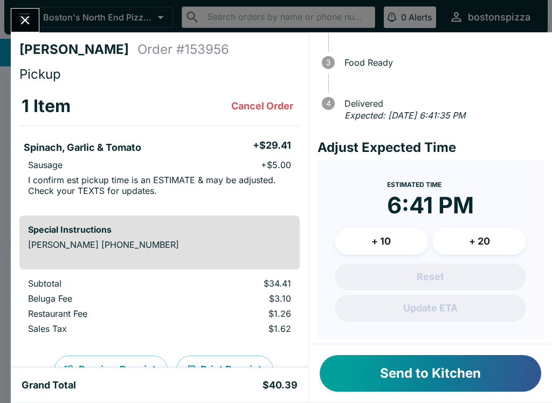
scroll to position [93, 0]
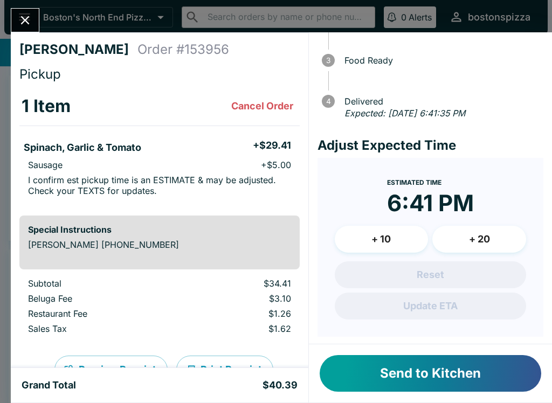
click at [391, 230] on button "+ 10" at bounding box center [382, 239] width 94 height 27
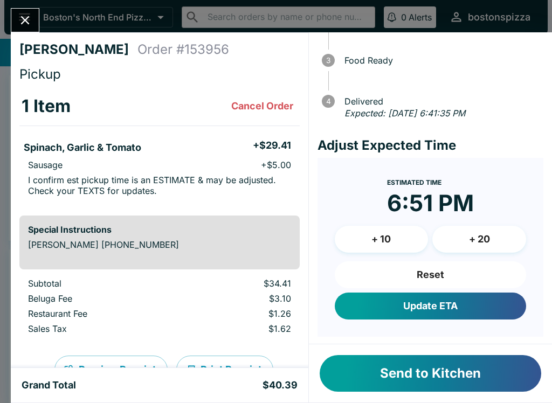
click at [487, 309] on button "Update ETA" at bounding box center [430, 306] width 191 height 27
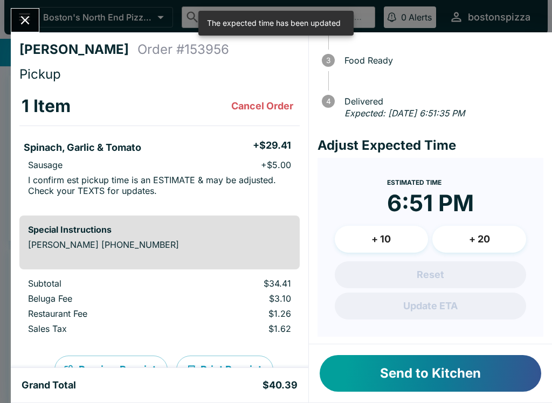
click at [25, 22] on icon "Close" at bounding box center [25, 20] width 15 height 15
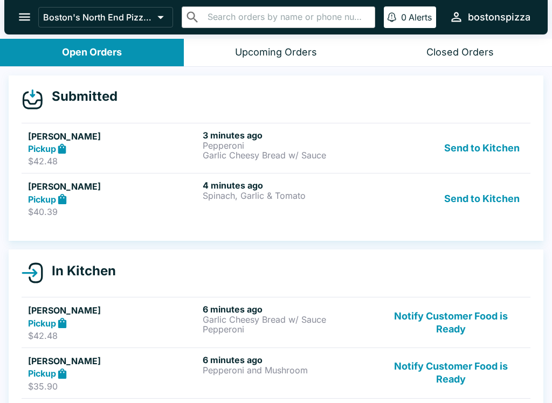
click at [488, 197] on button "Send to Kitchen" at bounding box center [482, 198] width 84 height 37
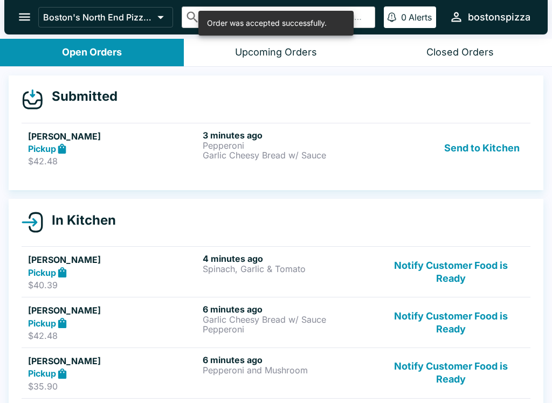
click at [246, 150] on p "Garlic Cheesy Bread w/ Sauce" at bounding box center [288, 155] width 170 height 10
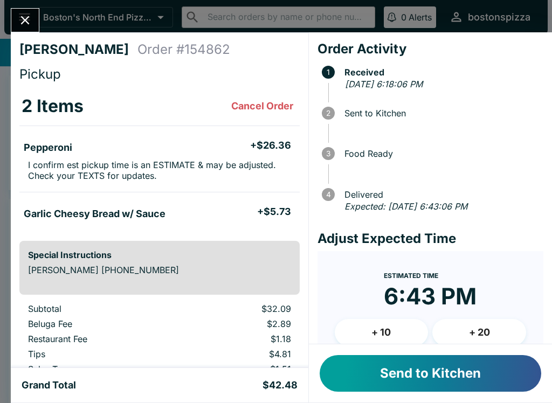
click at [392, 332] on button "+ 10" at bounding box center [382, 332] width 94 height 27
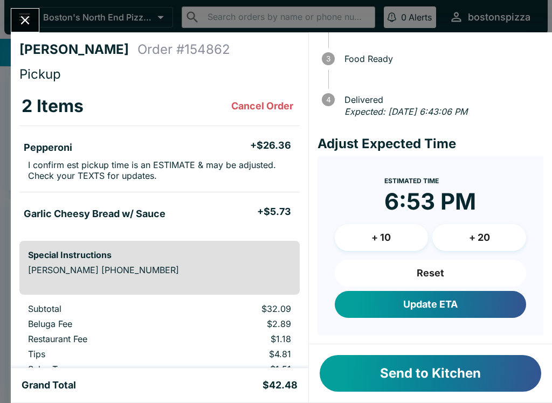
scroll to position [93, 0]
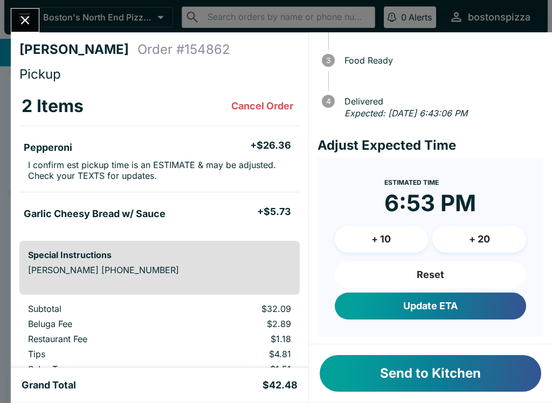
click at [440, 302] on button "Update ETA" at bounding box center [430, 306] width 191 height 27
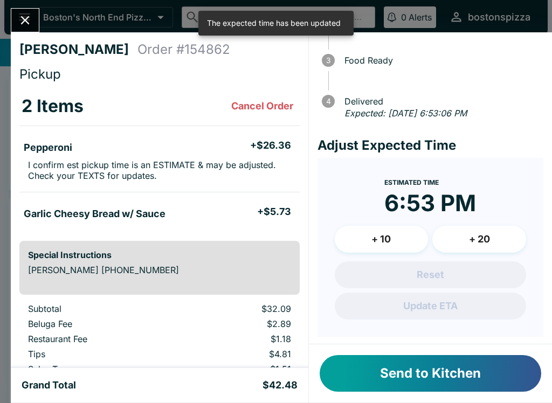
click at [457, 380] on button "Send to Kitchen" at bounding box center [431, 373] width 222 height 37
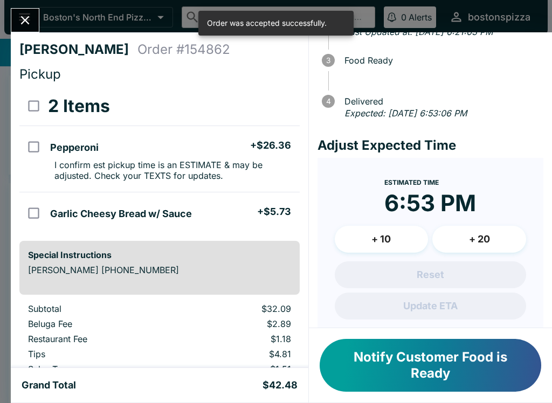
click at [33, 25] on button "Close" at bounding box center [24, 20] width 27 height 23
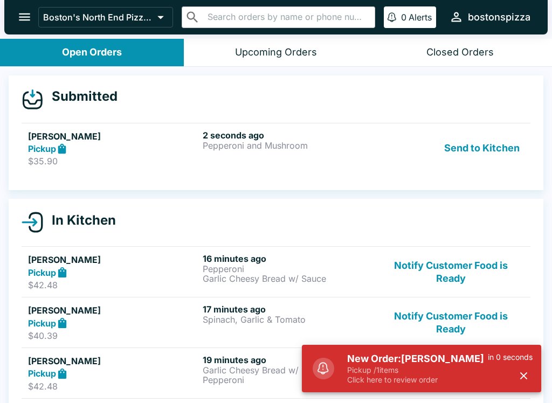
click at [395, 378] on p "Click here to review order" at bounding box center [417, 380] width 141 height 10
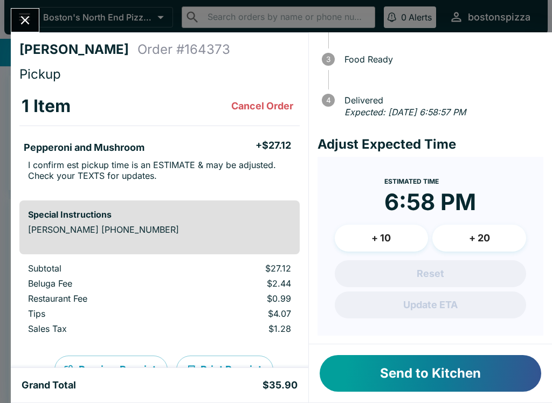
scroll to position [93, 0]
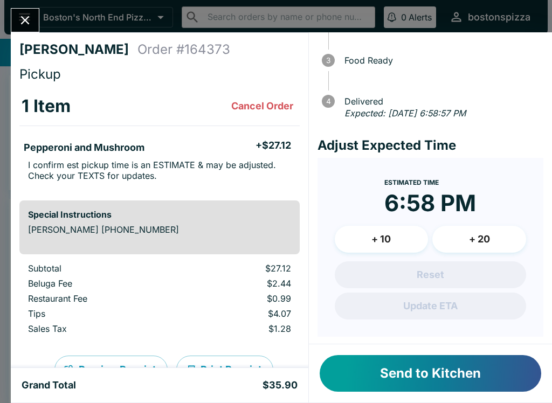
click at [391, 229] on button "+ 10" at bounding box center [382, 239] width 94 height 27
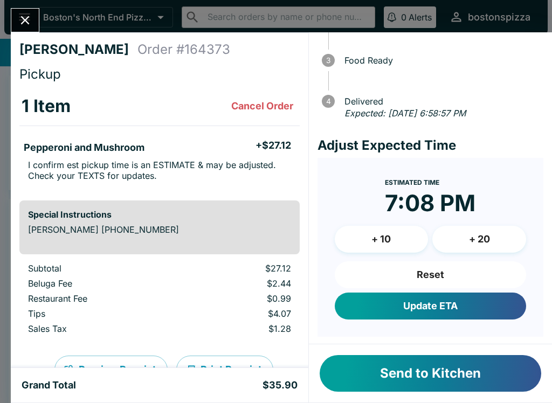
click at [427, 369] on button "Send to Kitchen" at bounding box center [431, 373] width 222 height 37
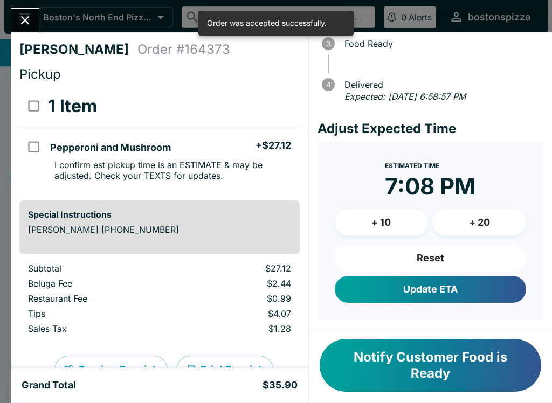
scroll to position [109, 0]
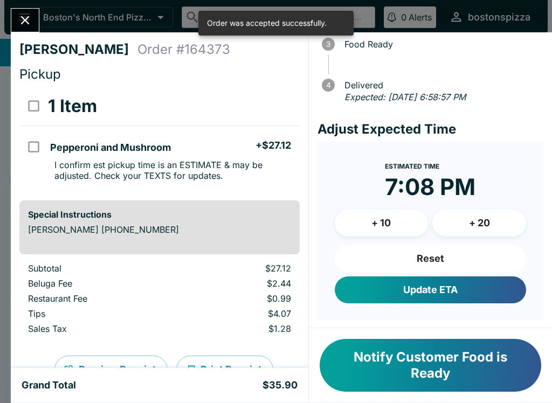
click at [447, 293] on button "Update ETA" at bounding box center [430, 290] width 191 height 27
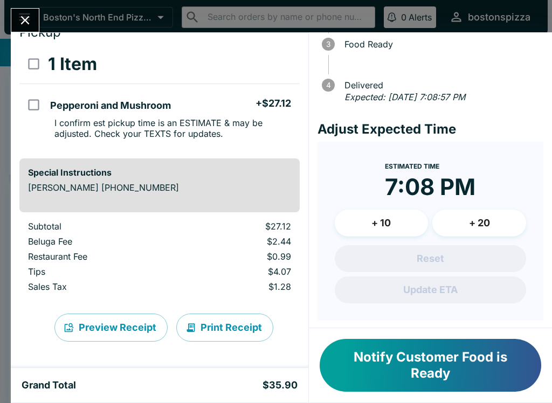
click at [30, 19] on icon "Close" at bounding box center [25, 20] width 15 height 15
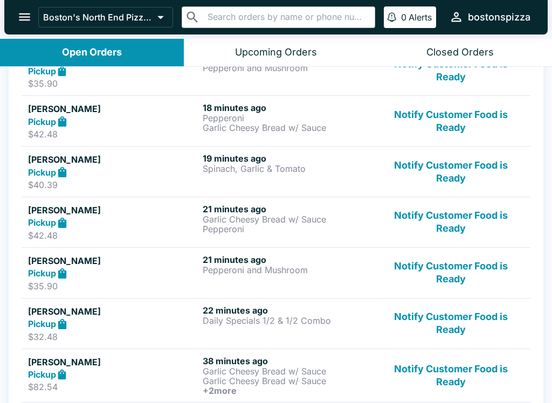
scroll to position [194, 0]
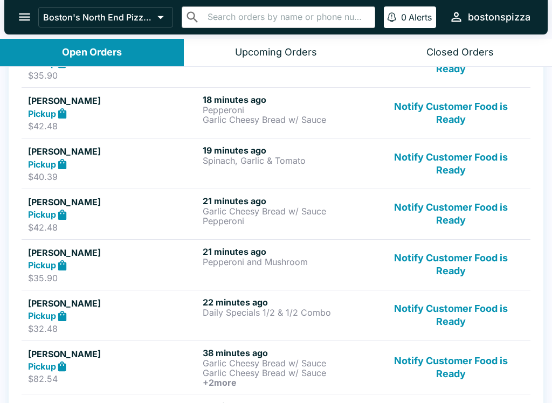
click at [465, 260] on button "Notify Customer Food is Ready" at bounding box center [451, 264] width 146 height 37
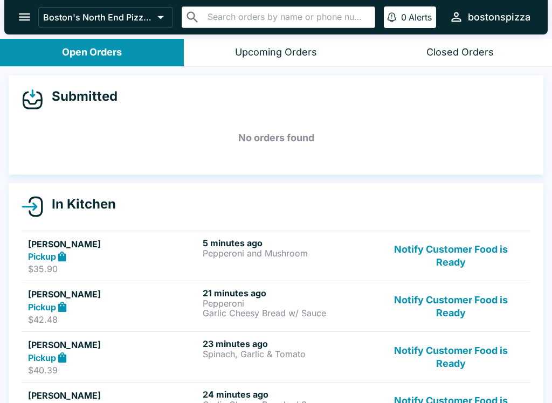
scroll to position [0, 0]
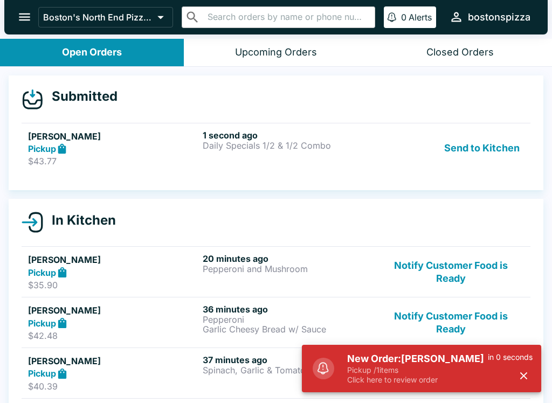
click at [472, 374] on p "Pickup / 1 items" at bounding box center [417, 370] width 141 height 10
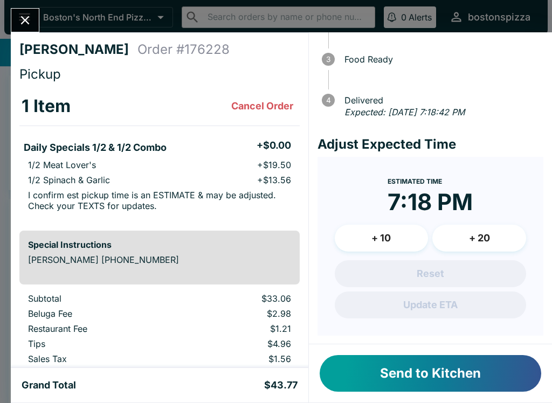
scroll to position [93, 0]
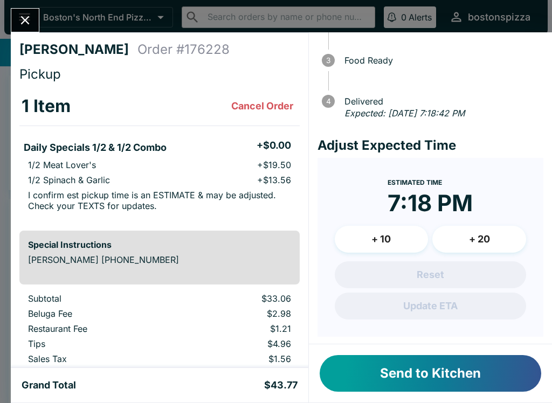
click at [458, 376] on button "Send to Kitchen" at bounding box center [431, 373] width 222 height 37
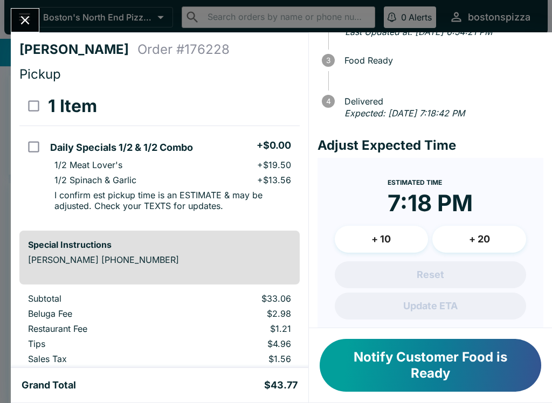
click at [26, 22] on icon "Close" at bounding box center [25, 20] width 9 height 9
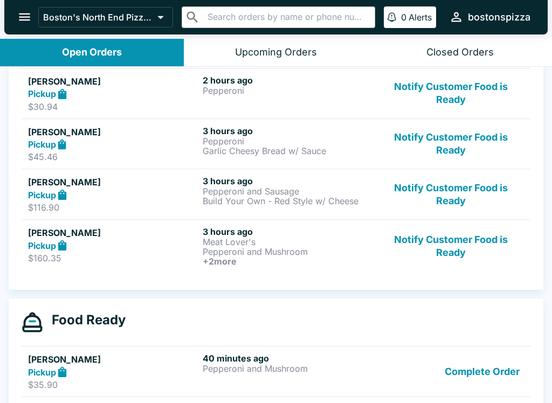
scroll to position [772, 0]
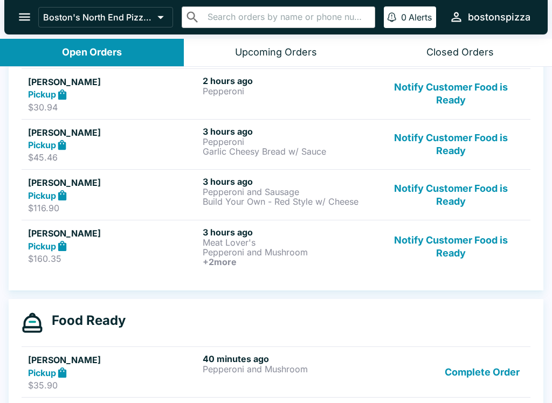
click at [451, 248] on button "Notify Customer Food is Ready" at bounding box center [451, 247] width 146 height 40
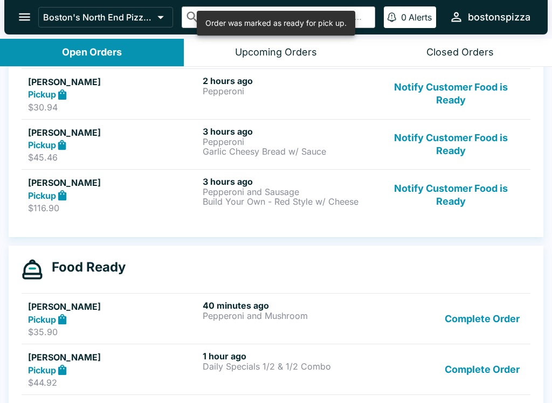
click at [465, 189] on button "Notify Customer Food is Ready" at bounding box center [451, 194] width 146 height 37
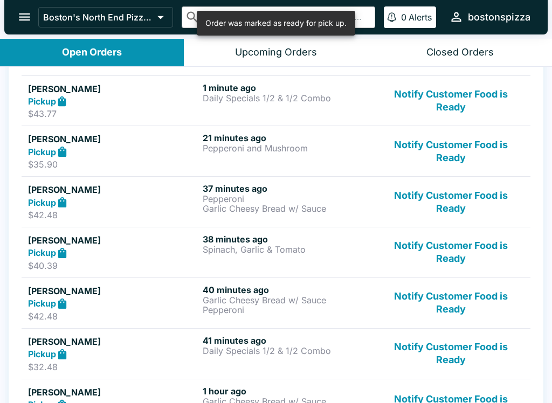
click at [475, 346] on button "Notify Customer Food is Ready" at bounding box center [451, 353] width 146 height 37
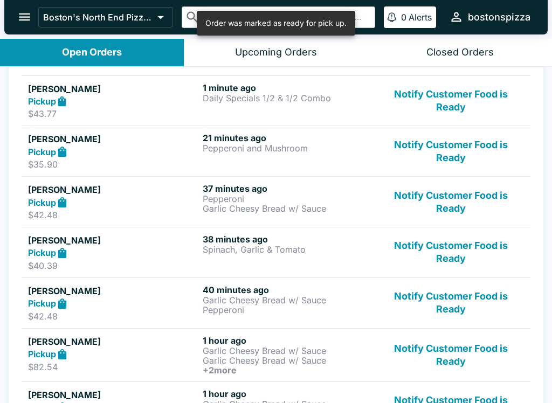
click at [457, 355] on button "Notify Customer Food is Ready" at bounding box center [451, 355] width 146 height 40
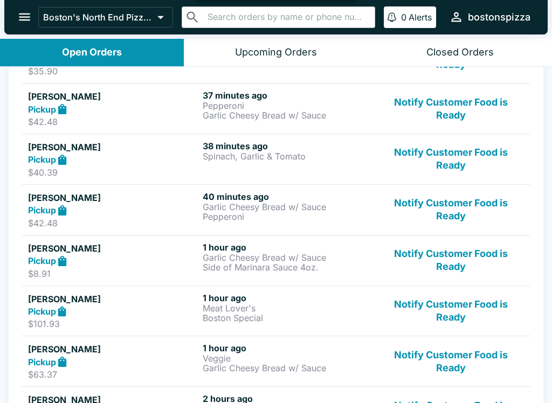
scroll to position [256, 0]
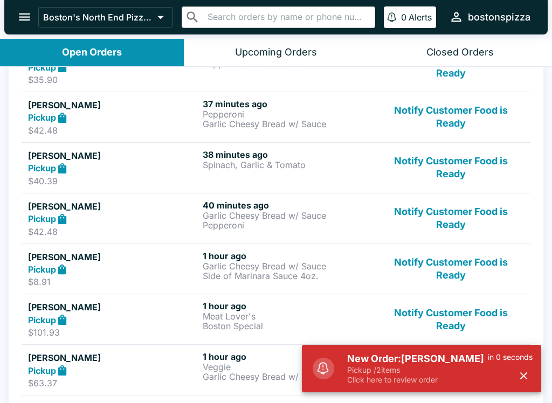
click at [445, 368] on p "Pickup / 2 items" at bounding box center [417, 370] width 141 height 10
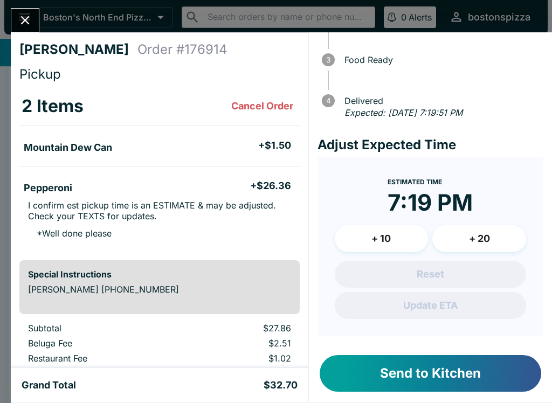
scroll to position [93, 0]
click at [378, 233] on button "+ 10" at bounding box center [382, 239] width 94 height 27
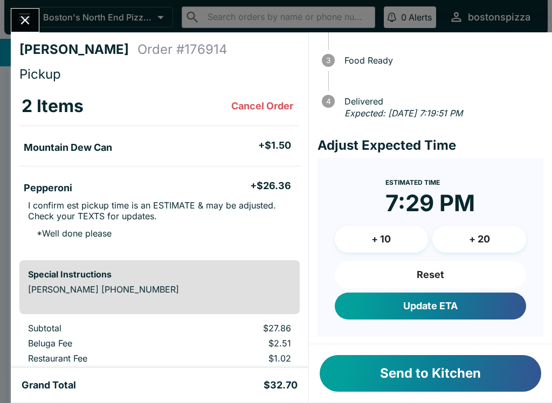
click at [466, 306] on button "Update ETA" at bounding box center [430, 306] width 191 height 27
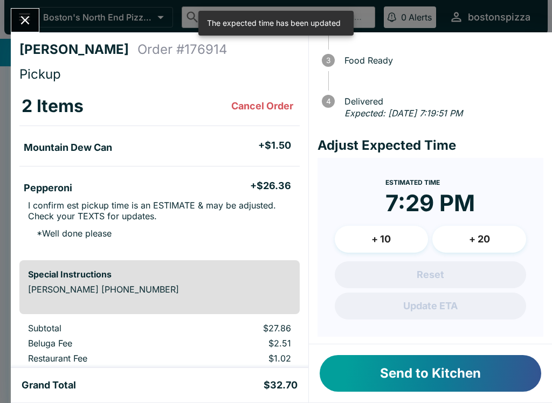
click at [473, 374] on button "Send to Kitchen" at bounding box center [431, 373] width 222 height 37
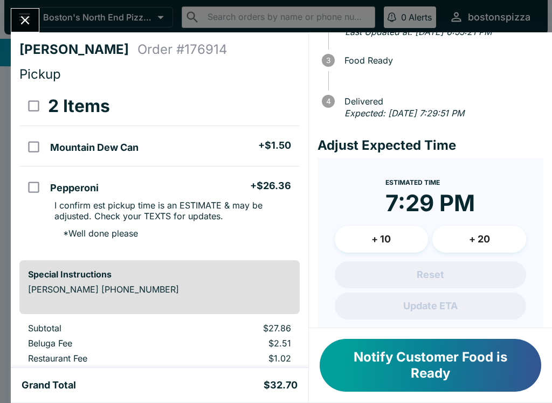
click at [20, 37] on div "[PERSON_NAME] Order # 176914 Pickup 2 Items Mountain Dew Can + $1.50 Pepperoni …" at bounding box center [160, 200] width 298 height 336
click at [36, 27] on button "Close" at bounding box center [24, 20] width 27 height 23
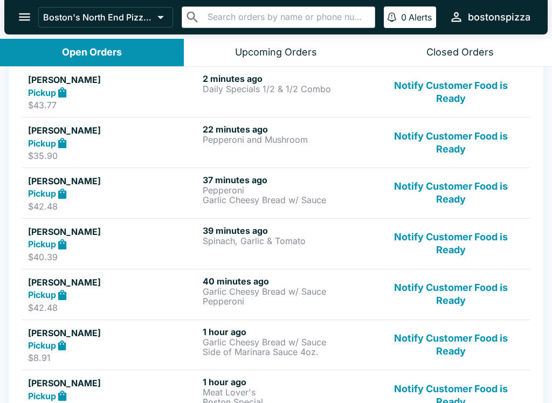
scroll to position [217, 0]
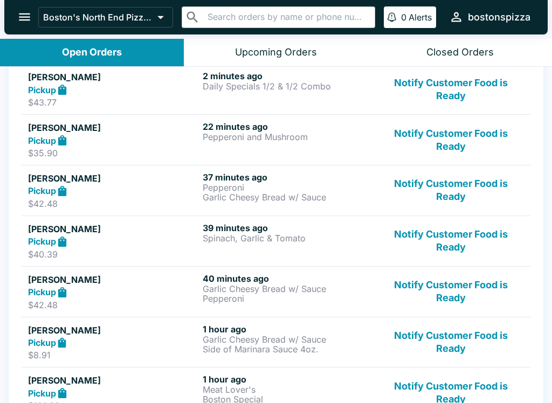
click at [451, 144] on button "Notify Customer Food is Ready" at bounding box center [451, 139] width 146 height 37
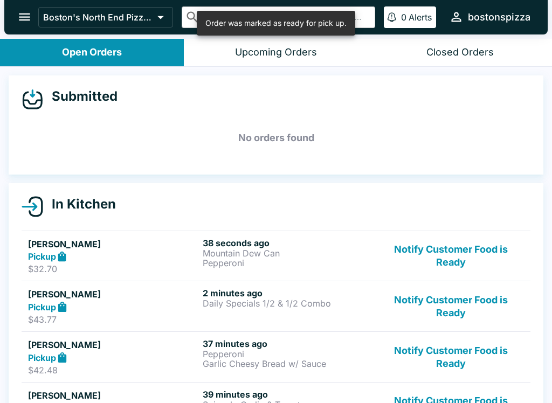
scroll to position [0, 0]
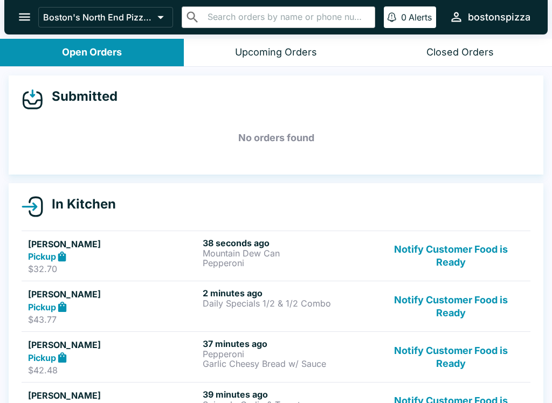
click at [23, 14] on icon "open drawer" at bounding box center [24, 17] width 11 height 8
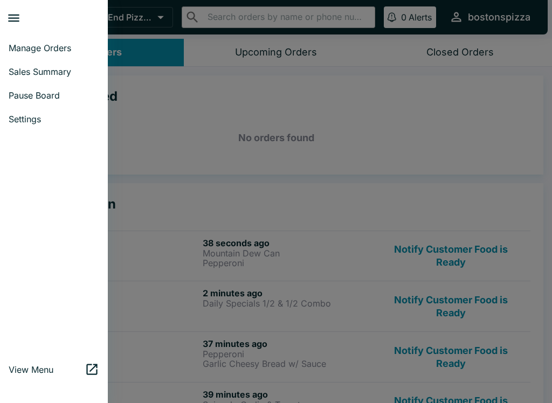
click at [83, 80] on link "Sales Summary" at bounding box center [54, 72] width 108 height 24
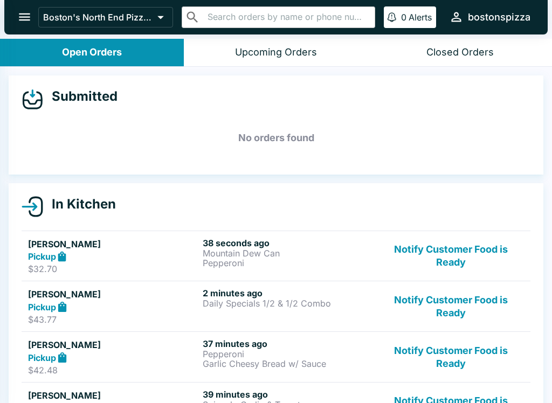
select select "03:00"
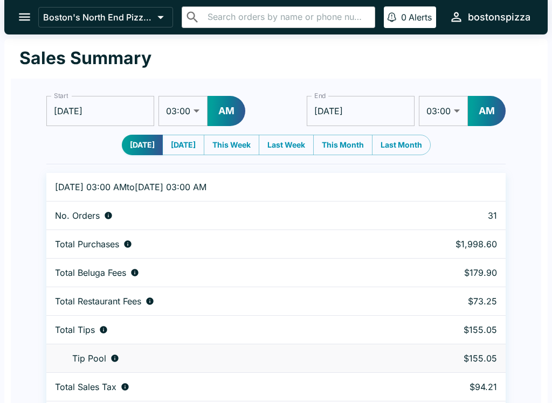
click at [21, 30] on button "open drawer" at bounding box center [24, 16] width 27 height 27
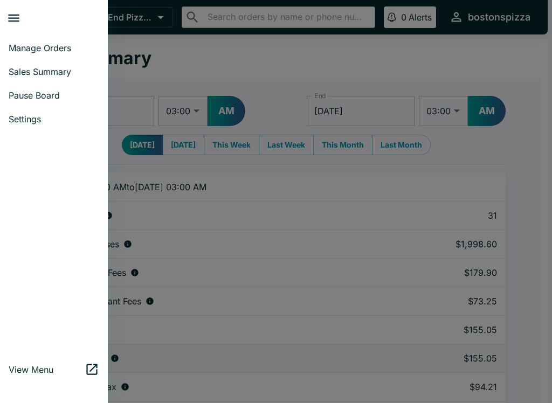
click at [71, 54] on link "Manage Orders" at bounding box center [54, 48] width 108 height 24
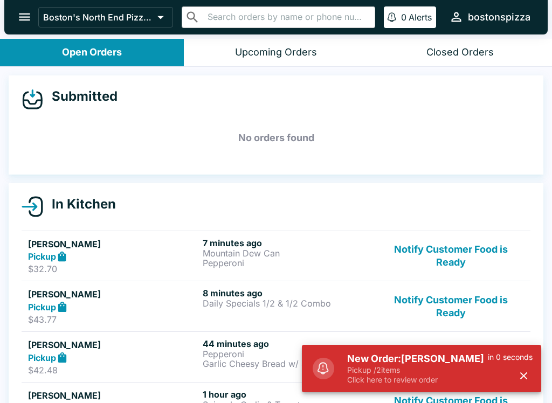
click at [449, 359] on h5 "New Order: [PERSON_NAME]" at bounding box center [417, 359] width 141 height 13
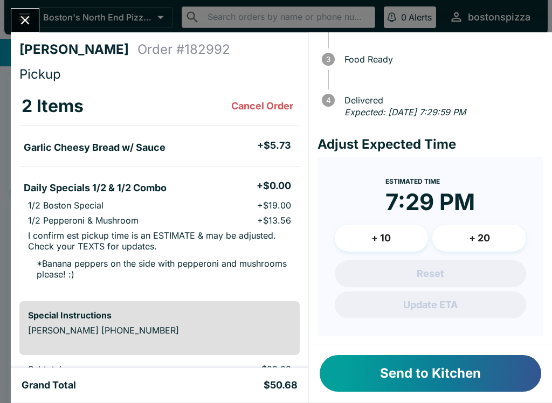
scroll to position [93, 0]
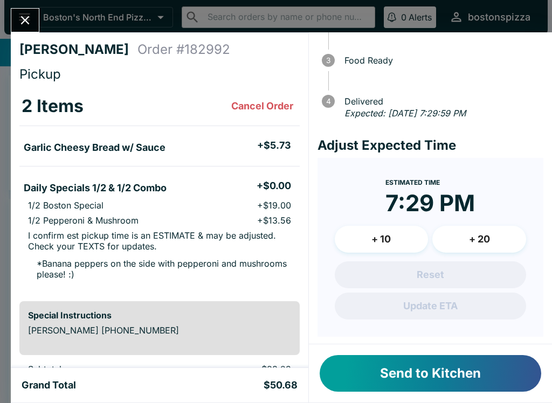
click at [459, 377] on button "Send to Kitchen" at bounding box center [431, 373] width 222 height 37
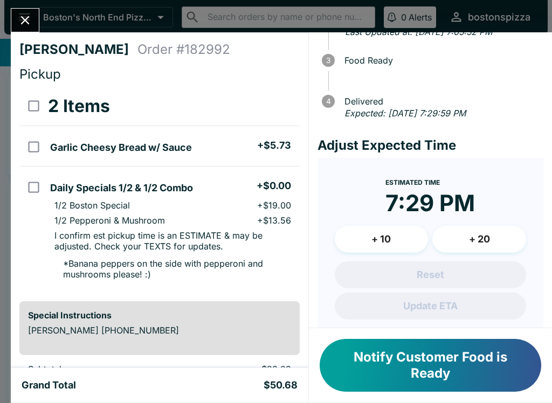
scroll to position [0, 0]
click at [36, 194] on input "orders table" at bounding box center [34, 187] width 24 height 24
click at [27, 198] on input "orders table" at bounding box center [34, 187] width 24 height 24
checkbox input "false"
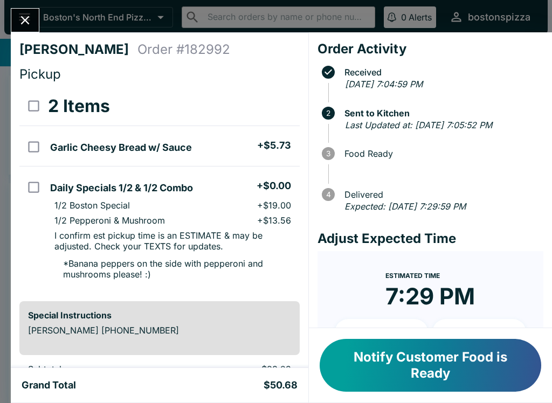
click at [27, 27] on icon "Close" at bounding box center [25, 20] width 15 height 15
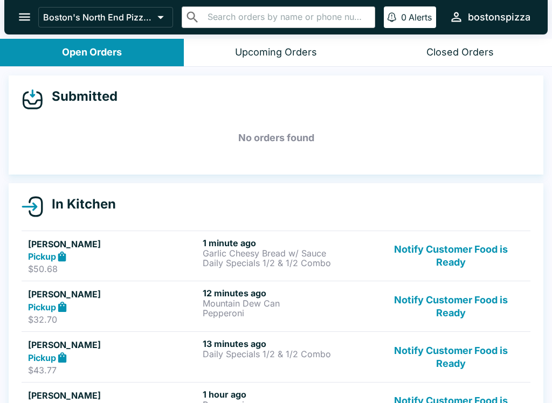
click at [251, 259] on p "Daily Specials 1/2 & 1/2 Combo" at bounding box center [288, 263] width 170 height 10
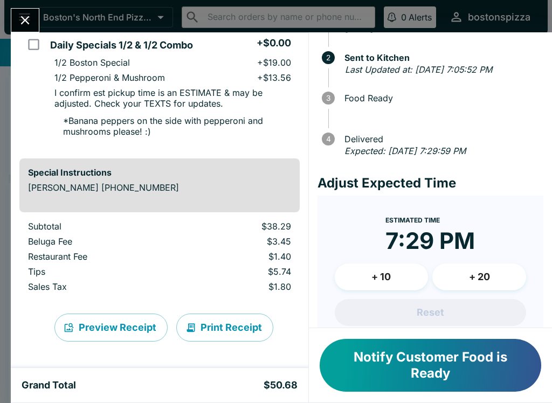
scroll to position [143, 0]
click at [24, 24] on icon "Close" at bounding box center [25, 20] width 15 height 15
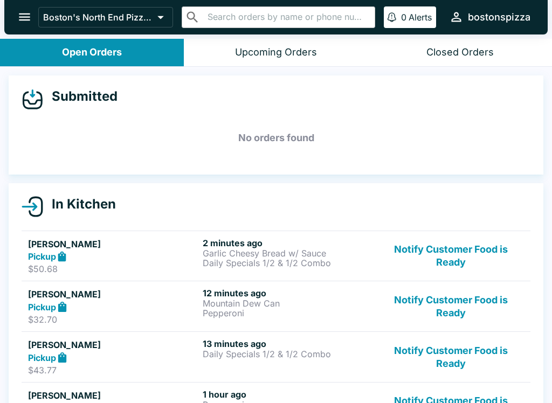
click at [22, 18] on icon "open drawer" at bounding box center [24, 17] width 11 height 8
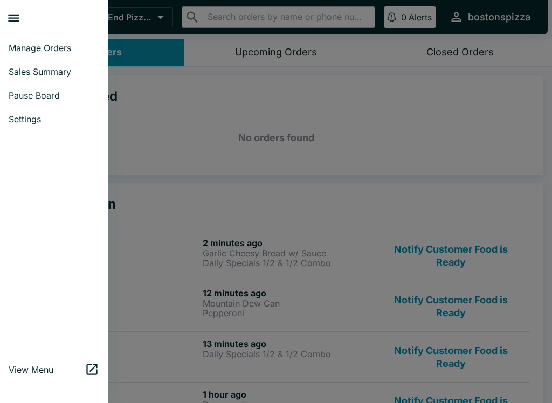
click at [69, 77] on link "Sales Summary" at bounding box center [54, 72] width 108 height 24
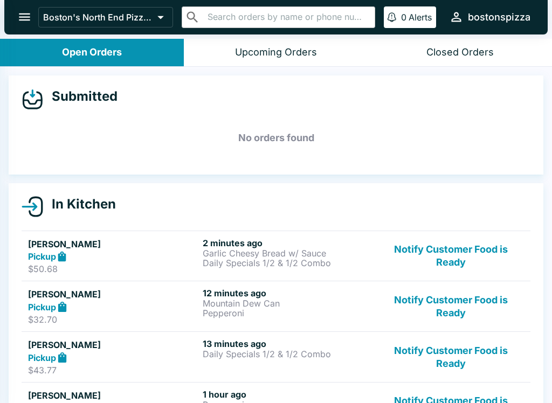
select select "03:00"
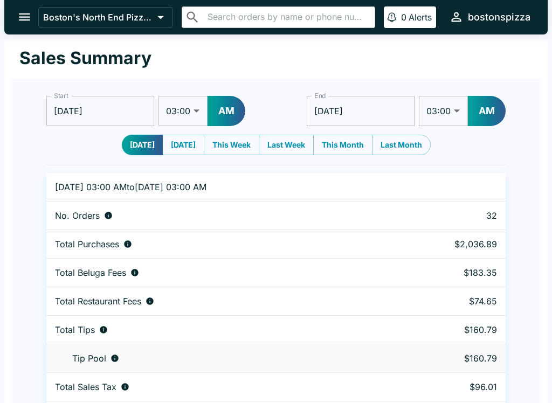
click at [26, 17] on icon "open drawer" at bounding box center [24, 17] width 11 height 8
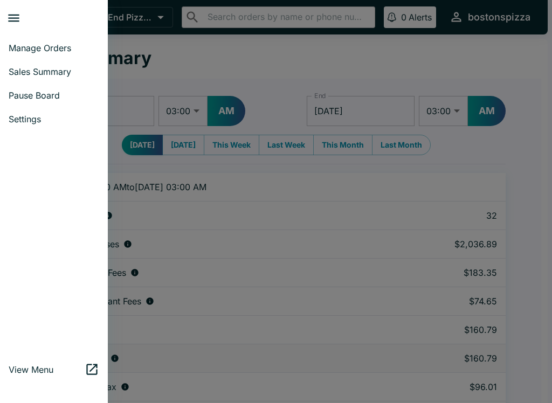
click at [72, 42] on link "Manage Orders" at bounding box center [54, 48] width 108 height 24
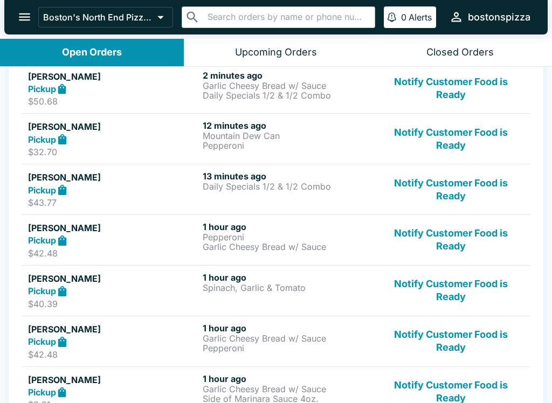
scroll to position [174, 0]
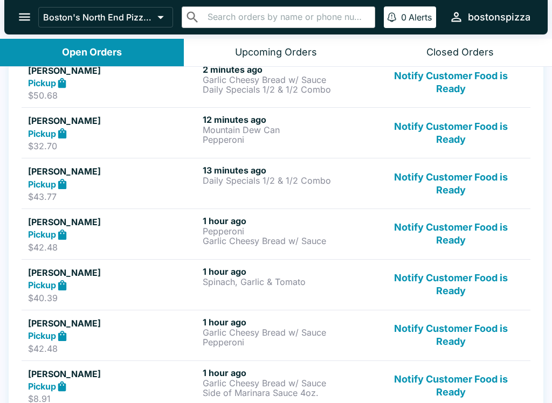
click at [273, 232] on p "Pepperoni" at bounding box center [288, 231] width 170 height 10
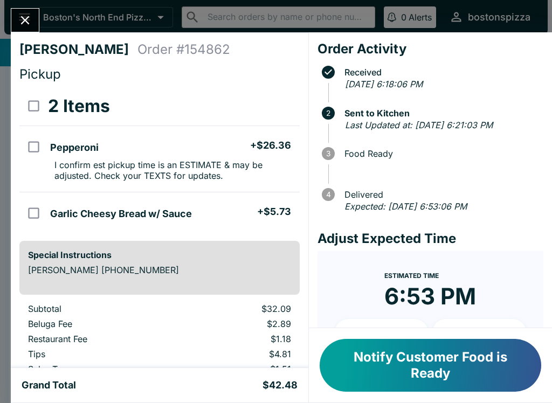
click at [30, 27] on icon "Close" at bounding box center [25, 20] width 15 height 15
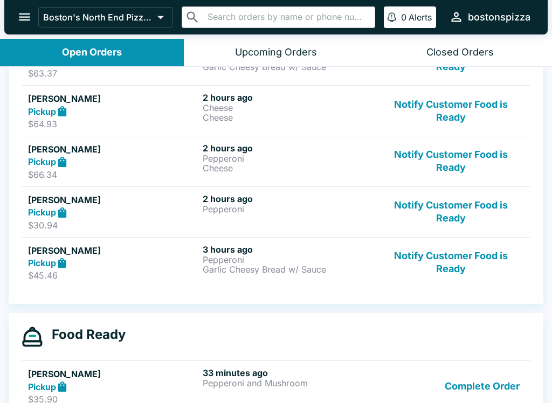
scroll to position [595, 0]
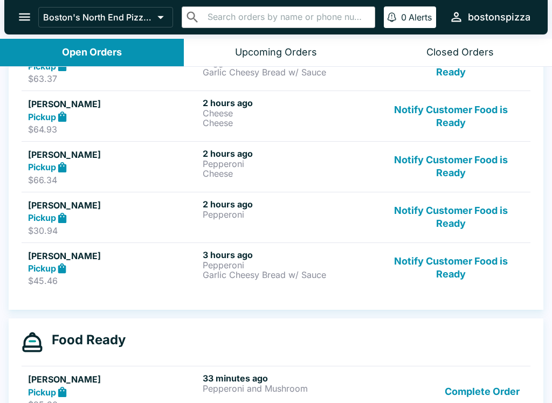
click at [459, 265] on button "Notify Customer Food is Ready" at bounding box center [451, 268] width 146 height 37
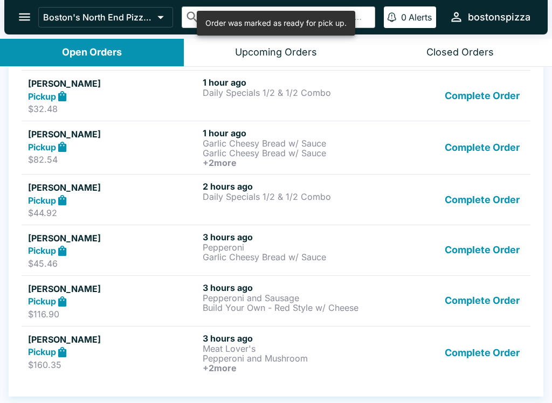
click at [485, 358] on button "Complete Order" at bounding box center [482, 353] width 84 height 40
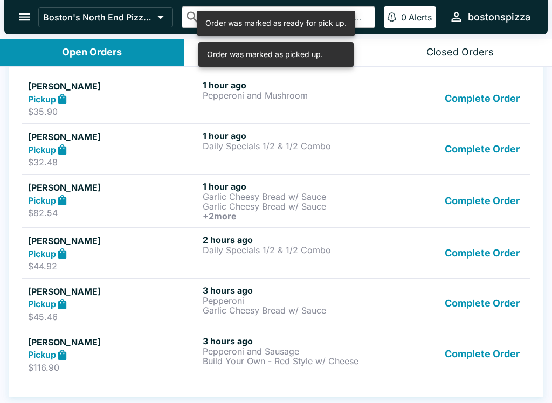
click at [503, 359] on button "Complete Order" at bounding box center [482, 354] width 84 height 37
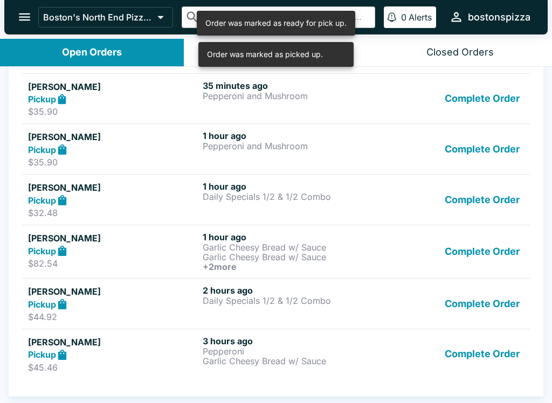
click at [510, 355] on button "Complete Order" at bounding box center [482, 354] width 84 height 37
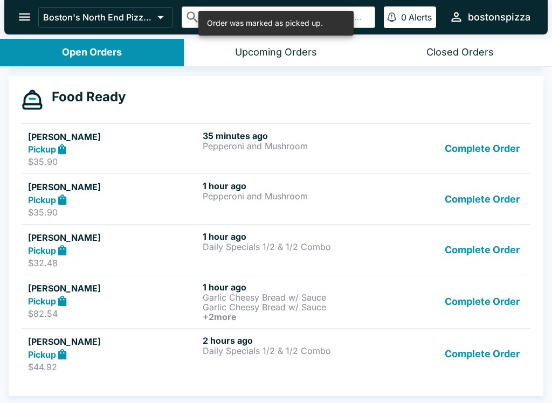
click at [503, 352] on button "Complete Order" at bounding box center [482, 353] width 84 height 37
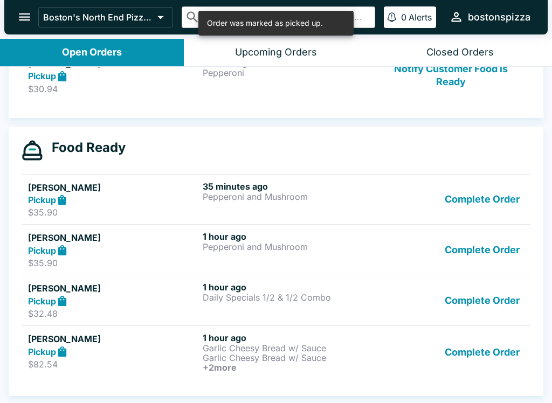
click at [502, 353] on button "Complete Order" at bounding box center [482, 353] width 84 height 40
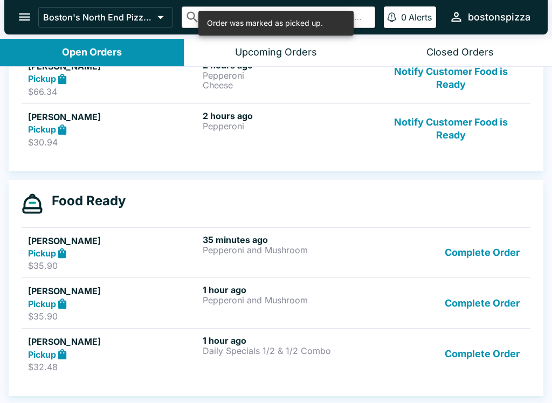
click at [512, 350] on button "Complete Order" at bounding box center [482, 353] width 84 height 37
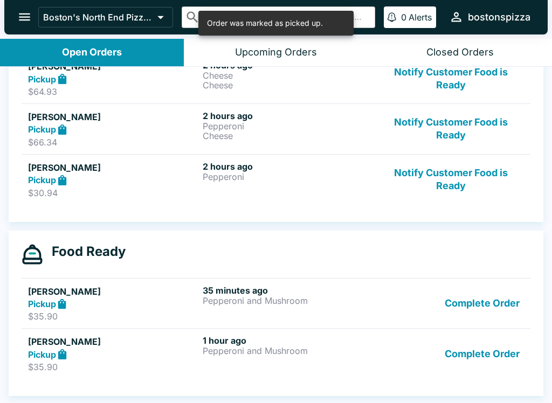
click at [496, 353] on button "Complete Order" at bounding box center [482, 353] width 84 height 37
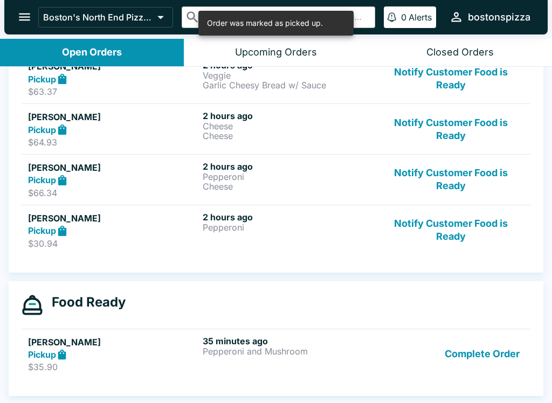
click at [498, 349] on button "Complete Order" at bounding box center [482, 354] width 84 height 37
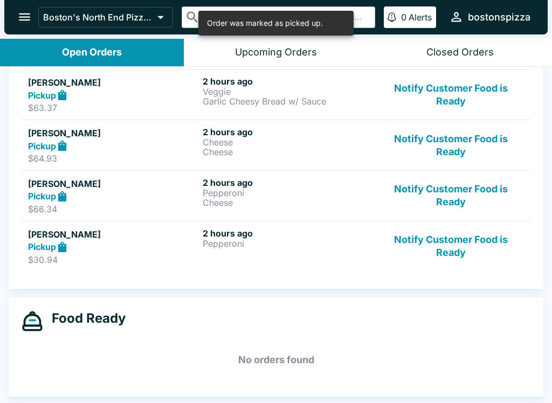
scroll to position [566, 0]
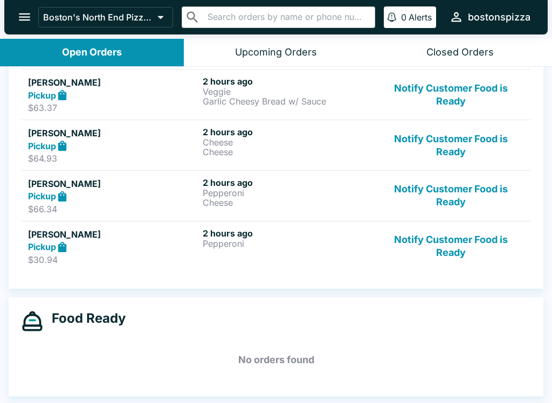
click at [454, 240] on button "Notify Customer Food is Ready" at bounding box center [451, 246] width 146 height 37
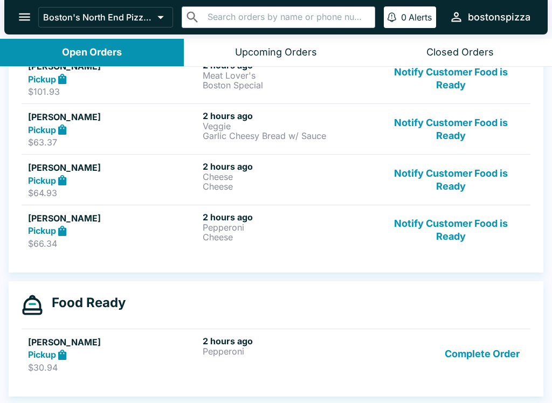
scroll to position [532, 0]
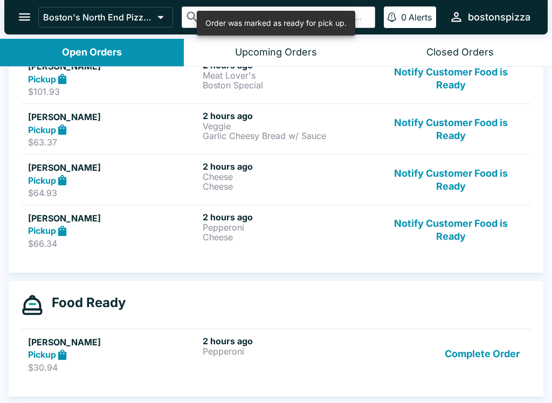
click at [452, 231] on button "Notify Customer Food is Ready" at bounding box center [451, 230] width 146 height 37
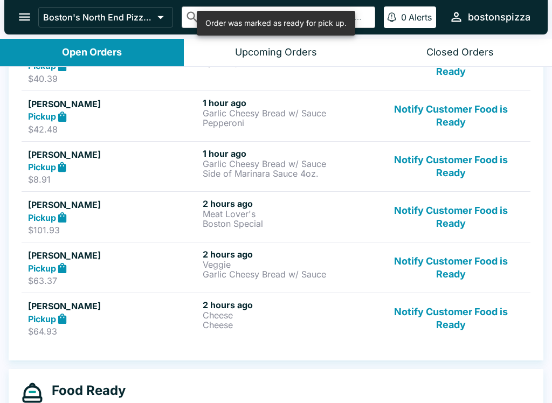
scroll to position [392, 0]
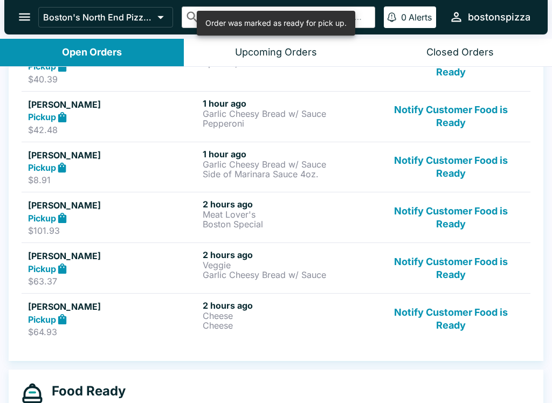
click at [458, 326] on button "Notify Customer Food is Ready" at bounding box center [451, 318] width 146 height 37
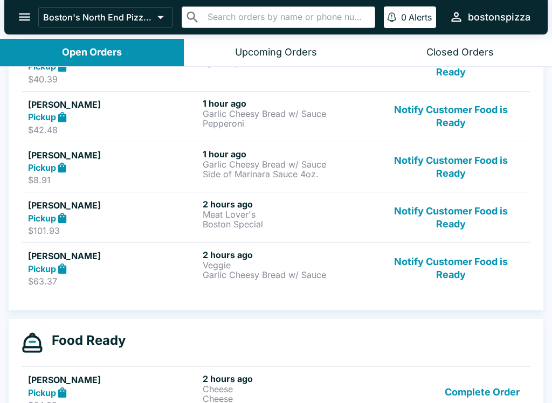
click at [471, 260] on button "Notify Customer Food is Ready" at bounding box center [451, 268] width 146 height 37
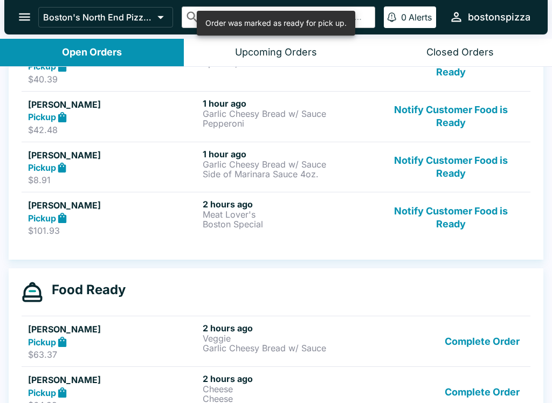
click at [476, 217] on button "Notify Customer Food is Ready" at bounding box center [451, 217] width 146 height 37
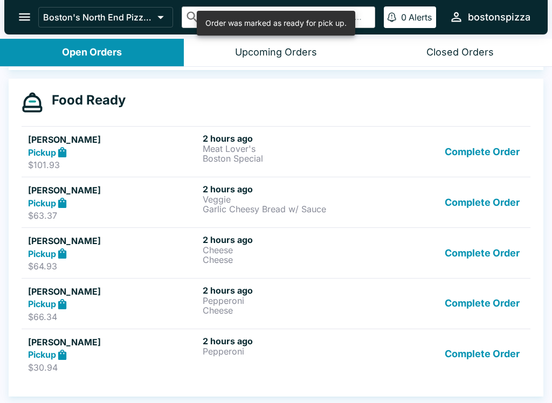
click at [495, 359] on button "Complete Order" at bounding box center [482, 354] width 84 height 37
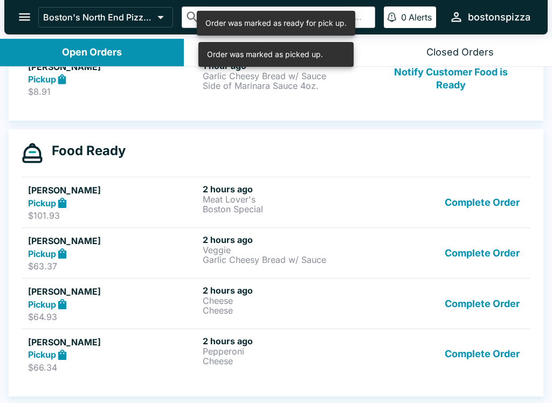
click at [495, 356] on button "Complete Order" at bounding box center [482, 354] width 84 height 37
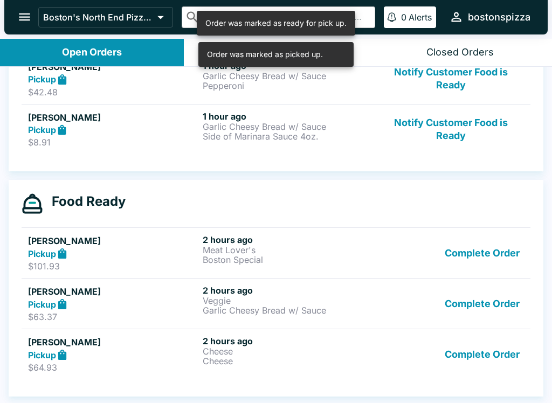
click at [505, 350] on button "Complete Order" at bounding box center [482, 354] width 84 height 37
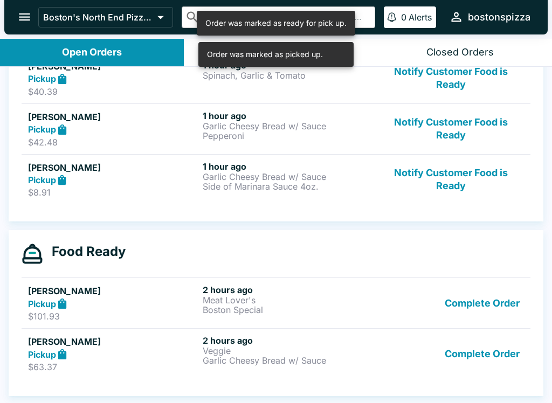
click at [512, 354] on button "Complete Order" at bounding box center [482, 353] width 84 height 37
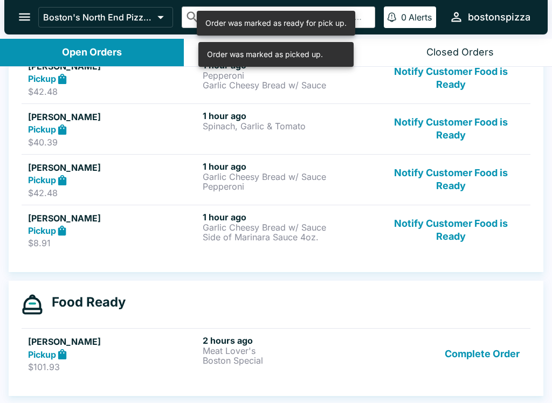
click at [507, 353] on button "Complete Order" at bounding box center [482, 353] width 84 height 37
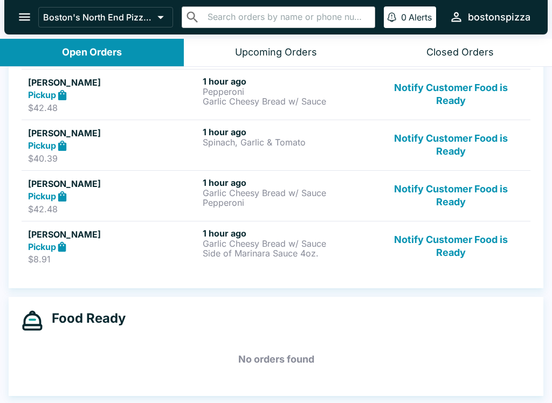
scroll to position [313, 0]
click at [458, 246] on button "Notify Customer Food is Ready" at bounding box center [451, 246] width 146 height 37
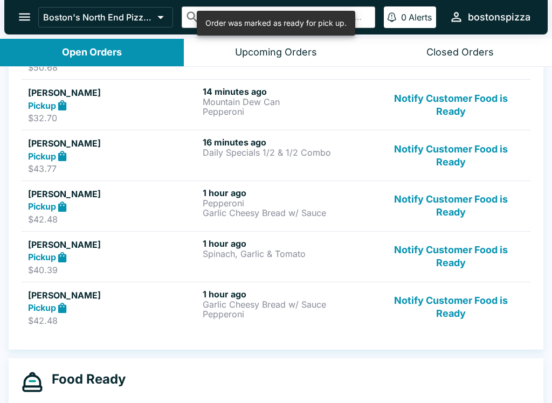
scroll to position [202, 0]
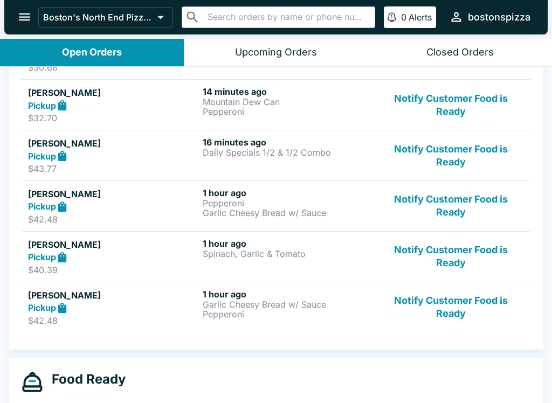
click at [278, 249] on p "Spinach, Garlic & Tomato" at bounding box center [288, 254] width 170 height 10
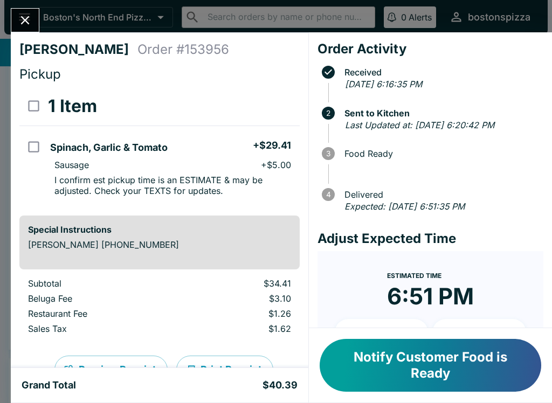
click at [38, 22] on button "Close" at bounding box center [24, 20] width 27 height 23
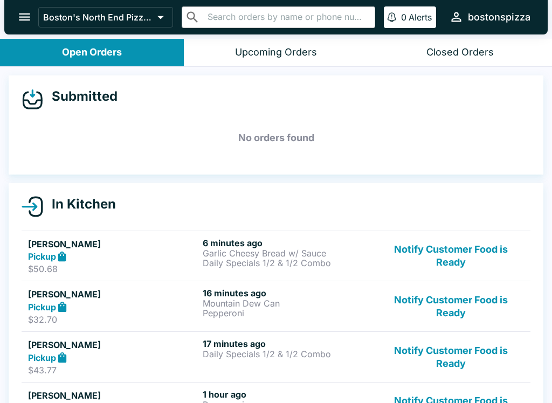
click at [457, 350] on button "Notify Customer Food is Ready" at bounding box center [451, 357] width 146 height 37
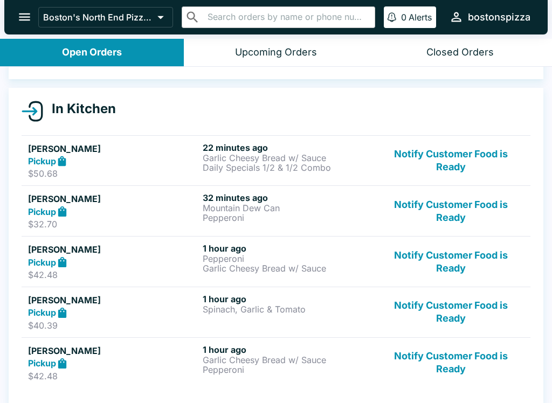
scroll to position [95, 0]
click at [459, 352] on button "Notify Customer Food is Ready" at bounding box center [451, 362] width 146 height 37
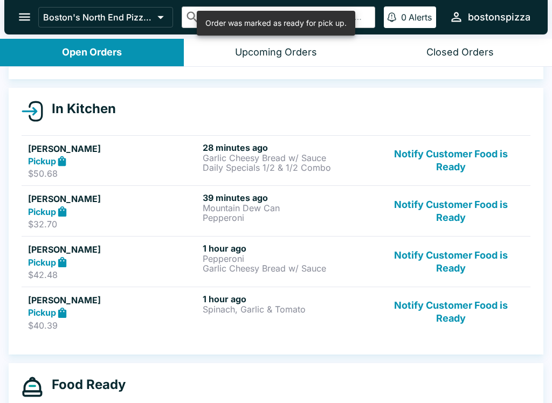
click at [452, 306] on button "Notify Customer Food is Ready" at bounding box center [451, 312] width 146 height 37
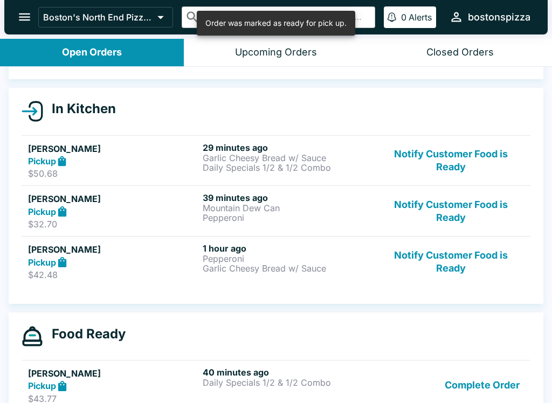
click at [474, 384] on button "Complete Order" at bounding box center [482, 385] width 84 height 37
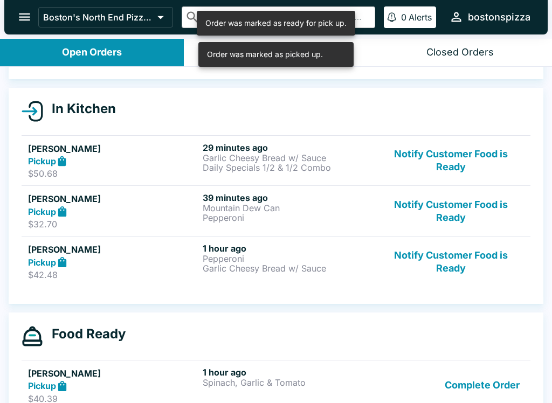
click at [496, 385] on button "Complete Order" at bounding box center [482, 385] width 84 height 37
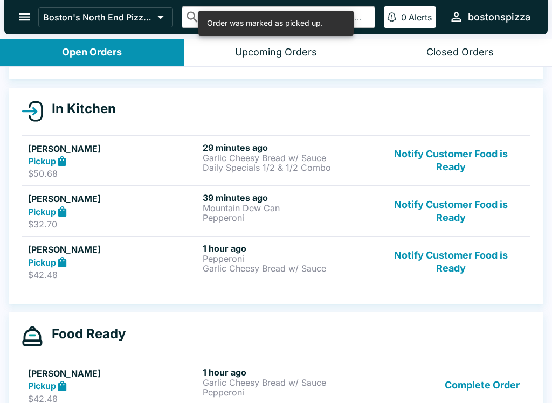
click at [520, 385] on button "Complete Order" at bounding box center [482, 385] width 84 height 37
click at [501, 385] on button "Complete Order" at bounding box center [482, 385] width 84 height 37
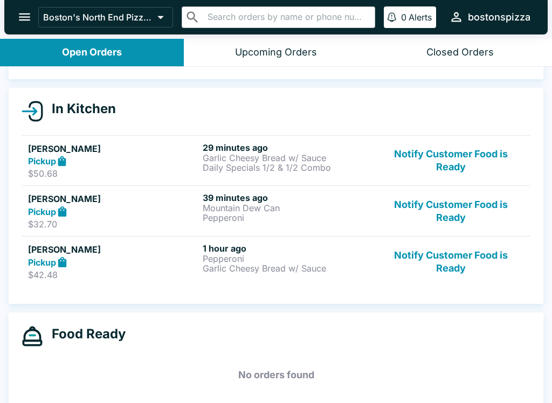
click at [460, 265] on button "Notify Customer Food is Ready" at bounding box center [451, 261] width 146 height 37
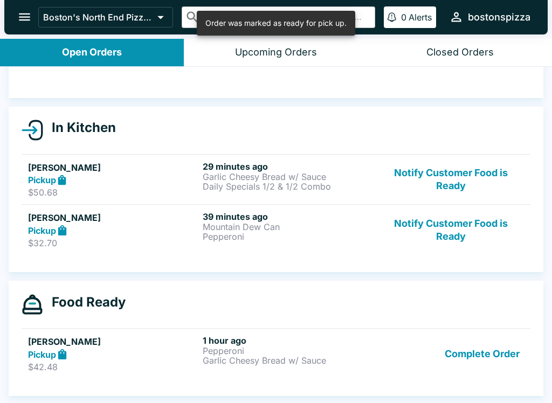
click at [479, 356] on button "Complete Order" at bounding box center [482, 353] width 84 height 37
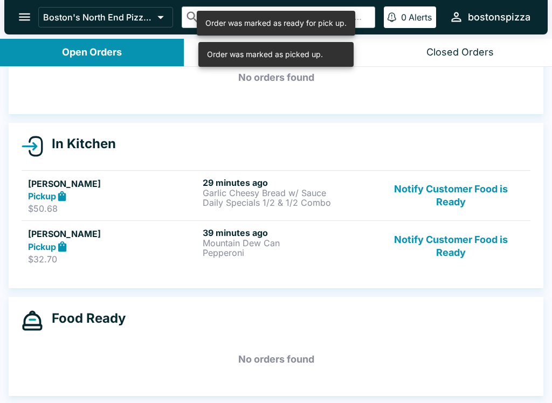
click at [162, 245] on div "Pickup" at bounding box center [113, 246] width 170 height 12
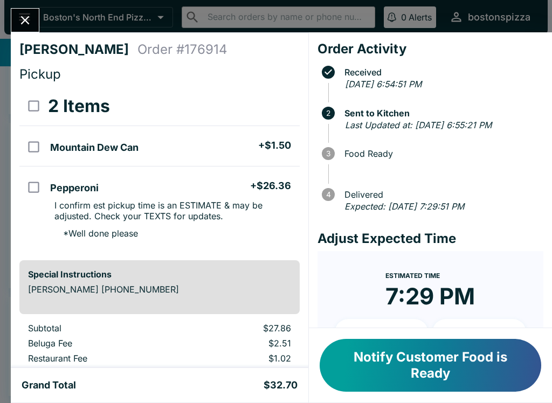
click at [428, 374] on button "Notify Customer Food is Ready" at bounding box center [431, 365] width 222 height 53
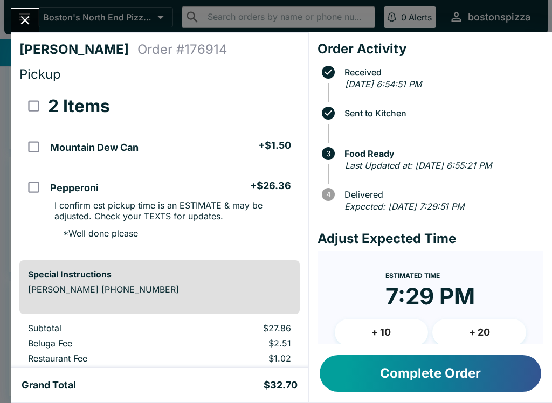
scroll to position [26, 0]
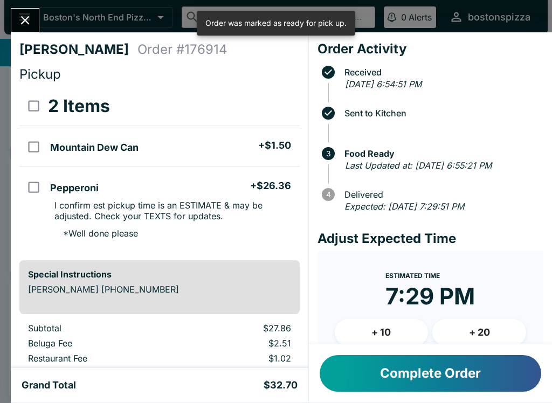
click at [32, 26] on icon "Close" at bounding box center [25, 20] width 15 height 15
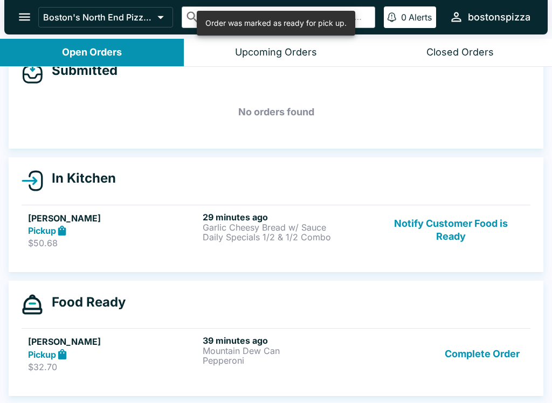
click at [477, 352] on button "Complete Order" at bounding box center [482, 353] width 84 height 37
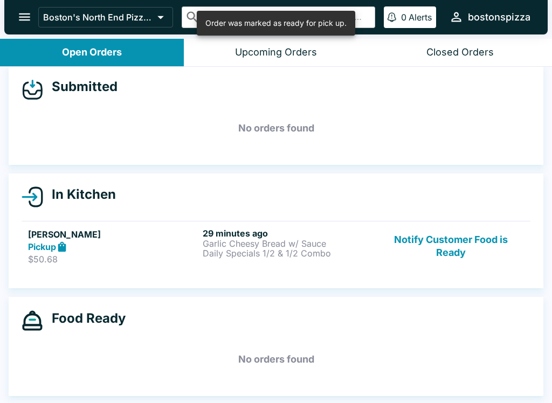
scroll to position [10, 0]
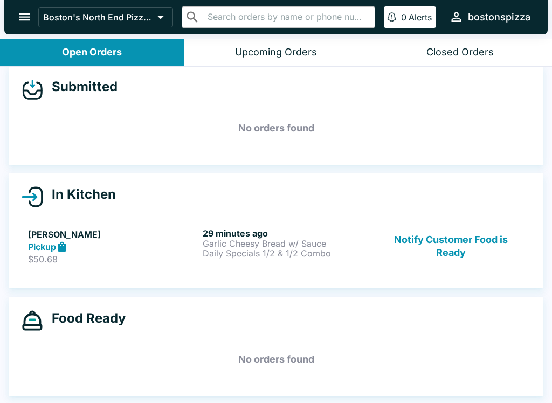
click at [461, 242] on button "Notify Customer Food is Ready" at bounding box center [451, 246] width 146 height 37
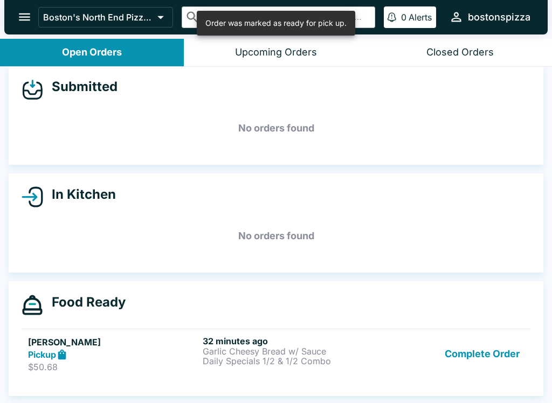
click at [486, 353] on button "Complete Order" at bounding box center [482, 354] width 84 height 37
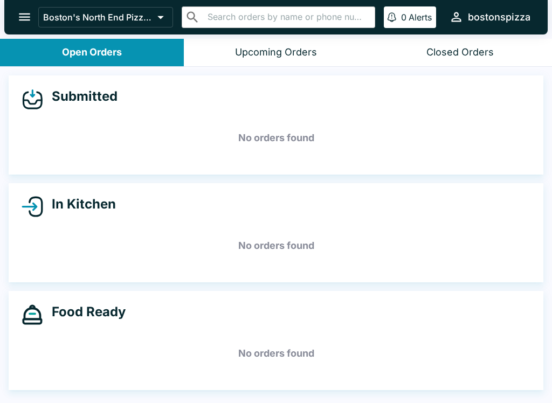
click at [463, 47] on div "Closed Orders" at bounding box center [459, 52] width 67 height 12
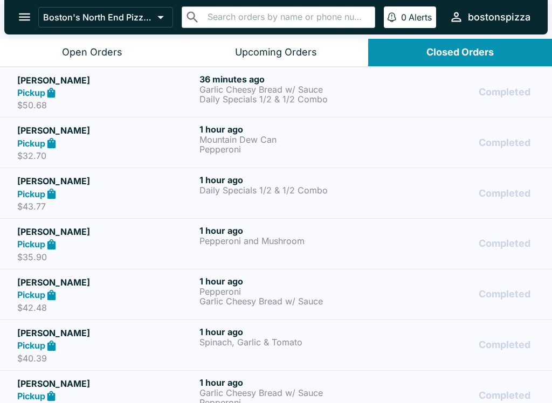
click at [95, 51] on div "Open Orders" at bounding box center [92, 52] width 60 height 12
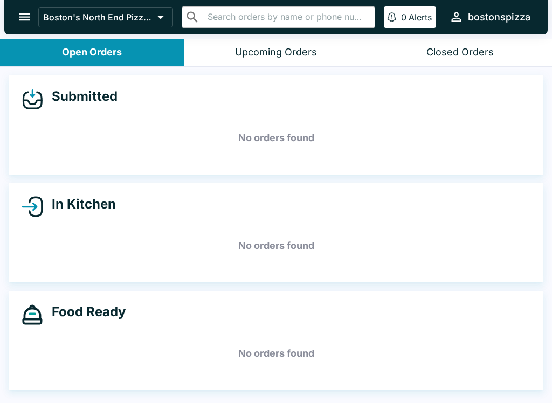
click at [27, 17] on icon "open drawer" at bounding box center [24, 17] width 11 height 8
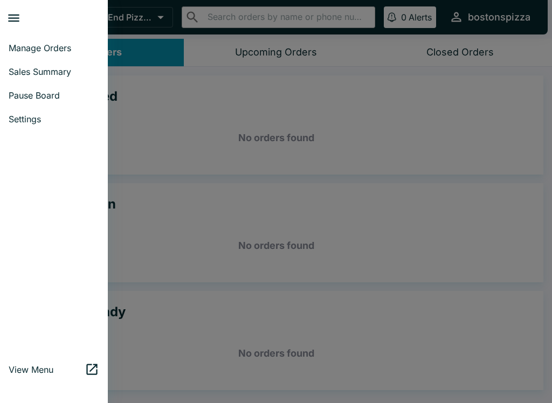
click at [63, 39] on link "Manage Orders" at bounding box center [54, 48] width 108 height 24
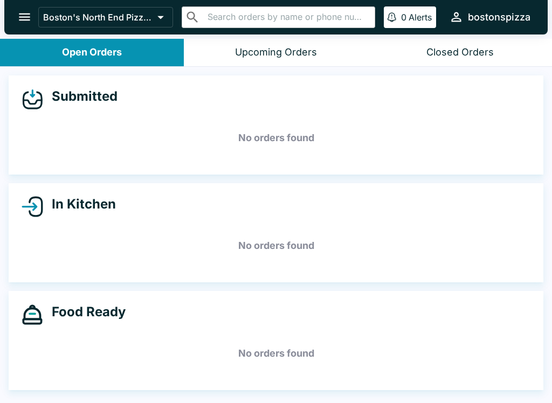
click at [19, 21] on icon "open drawer" at bounding box center [24, 17] width 15 height 15
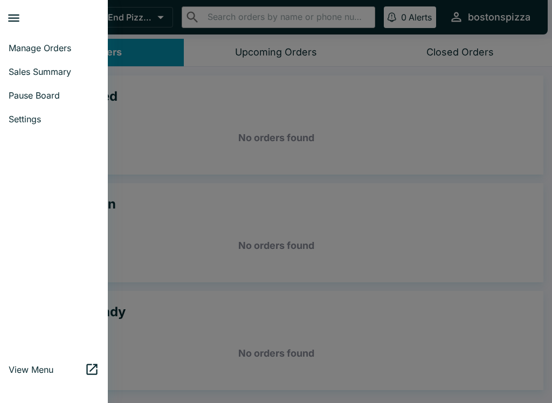
click at [43, 67] on span "Sales Summary" at bounding box center [54, 71] width 91 height 11
select select "03:00"
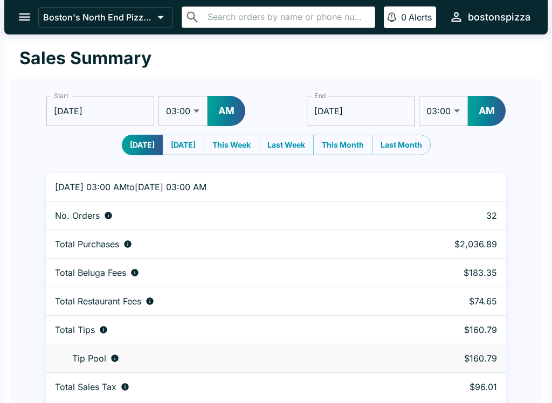
click at [30, 11] on icon "open drawer" at bounding box center [24, 17] width 15 height 15
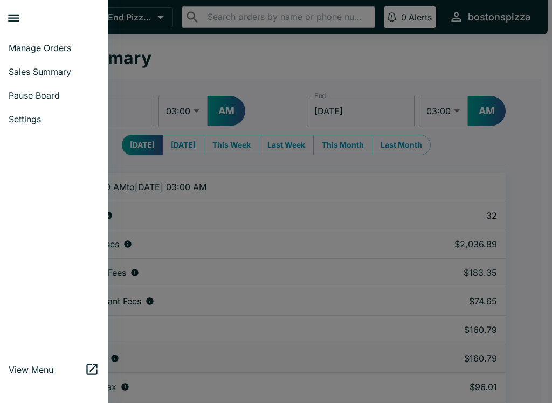
click at [56, 54] on link "Manage Orders" at bounding box center [54, 48] width 108 height 24
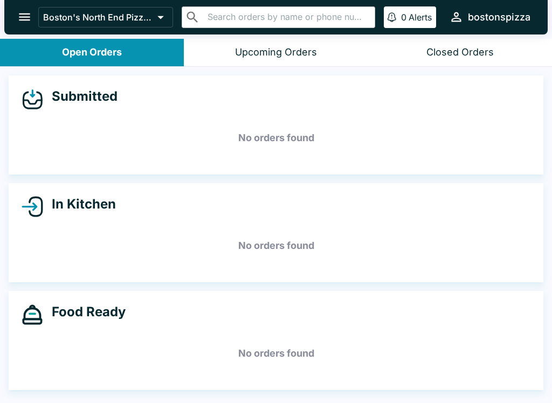
click at [22, 19] on icon "open drawer" at bounding box center [24, 17] width 15 height 15
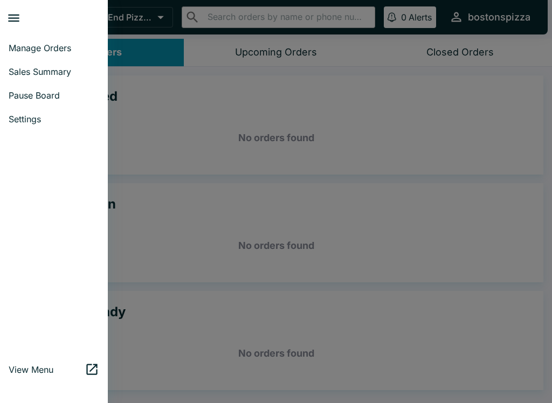
click at [57, 68] on span "Sales Summary" at bounding box center [54, 71] width 91 height 11
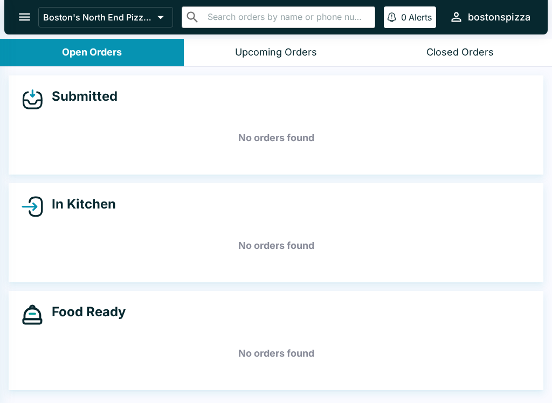
select select "03:00"
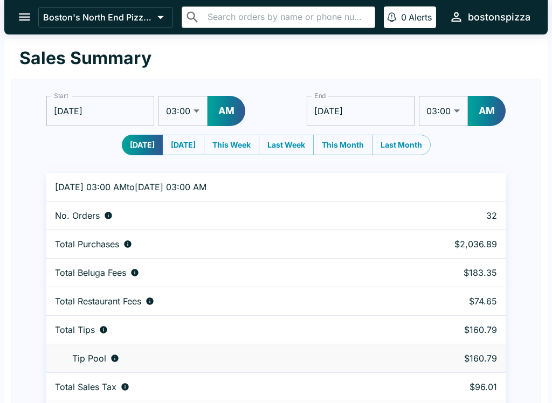
click at [30, 11] on icon "open drawer" at bounding box center [24, 17] width 15 height 15
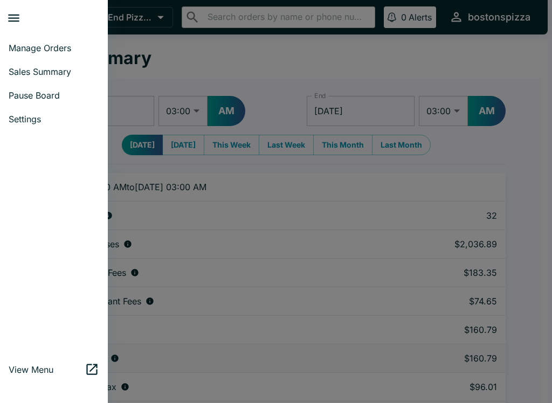
click at [65, 54] on link "Manage Orders" at bounding box center [54, 48] width 108 height 24
